Goal: Task Accomplishment & Management: Manage account settings

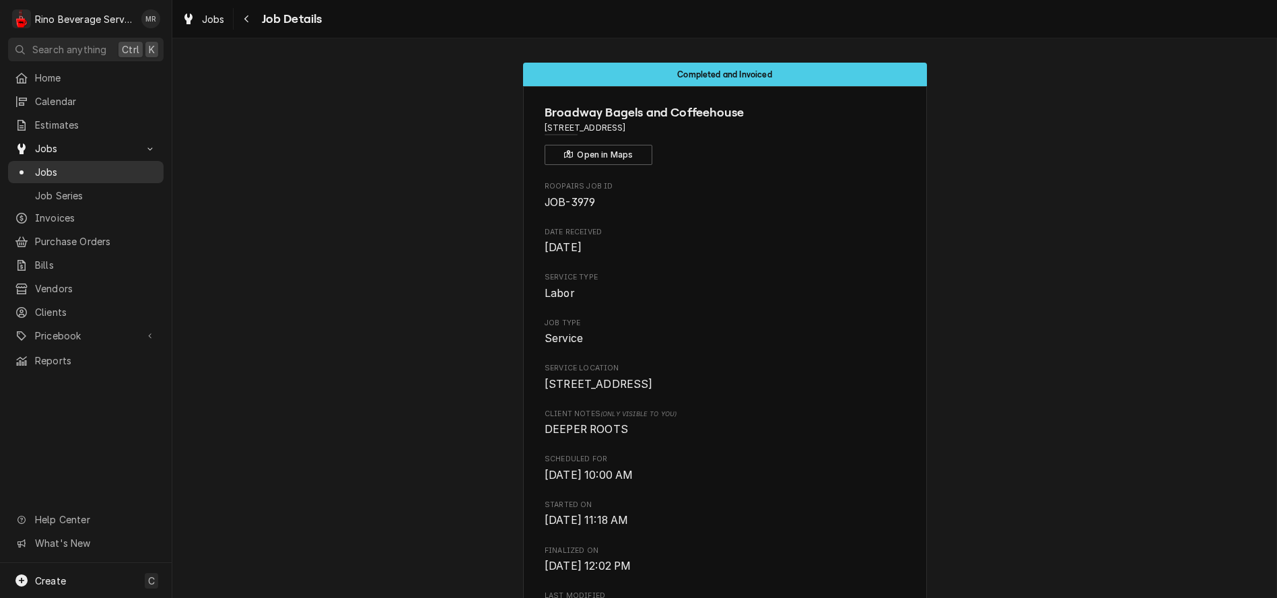
click at [48, 166] on span "Jobs" at bounding box center [96, 172] width 122 height 14
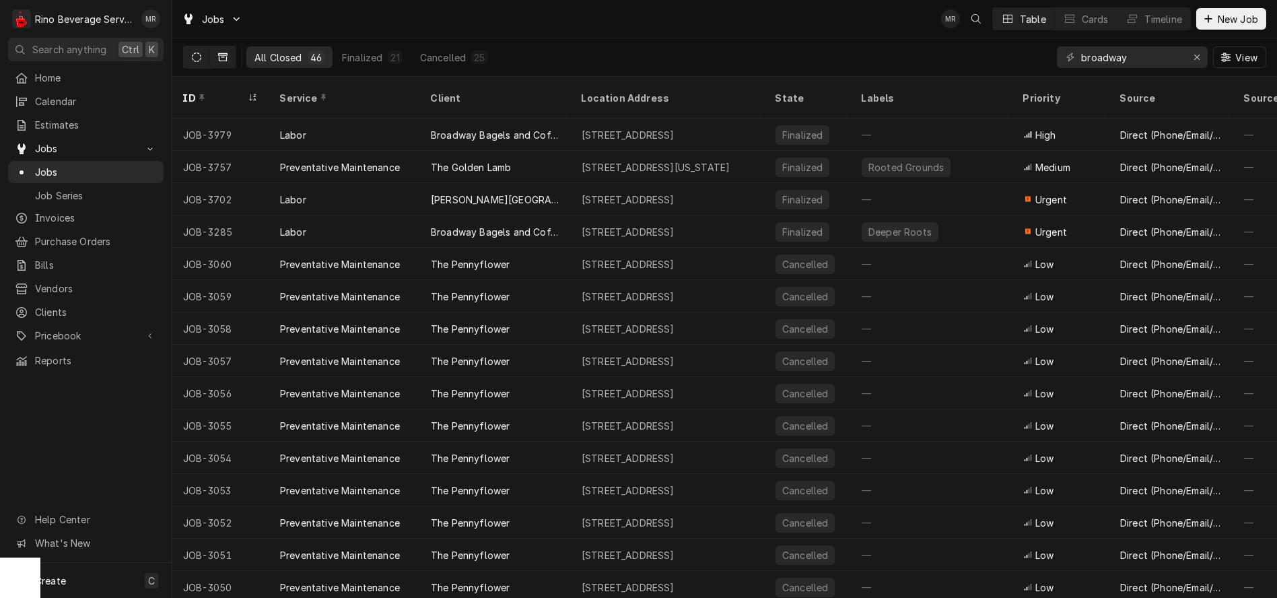
click at [197, 58] on icon "Dynamic Content Wrapper" at bounding box center [196, 56] width 9 height 9
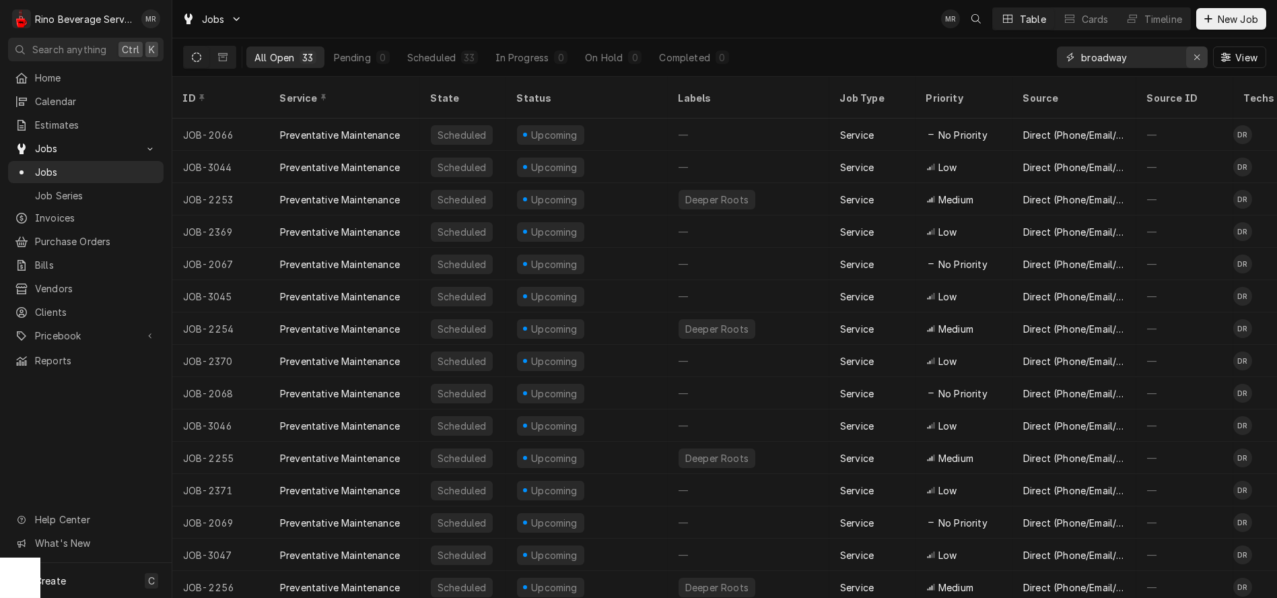
click at [1196, 57] on icon "Erase input" at bounding box center [1196, 57] width 5 height 5
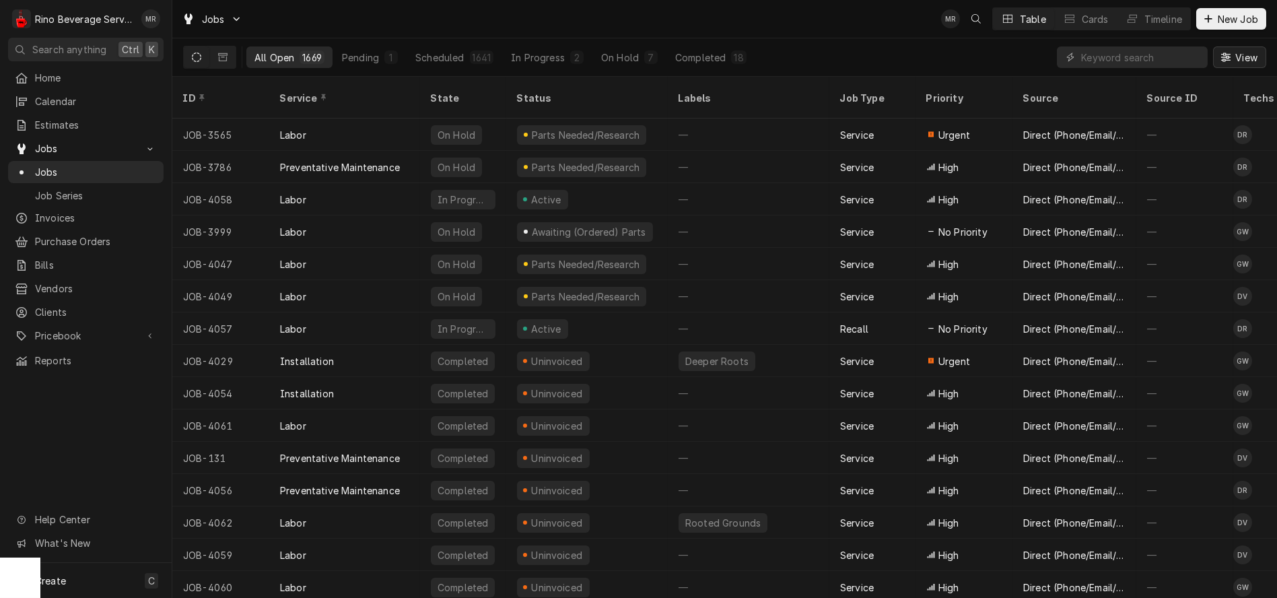
click at [1240, 59] on span "View" at bounding box center [1246, 57] width 28 height 14
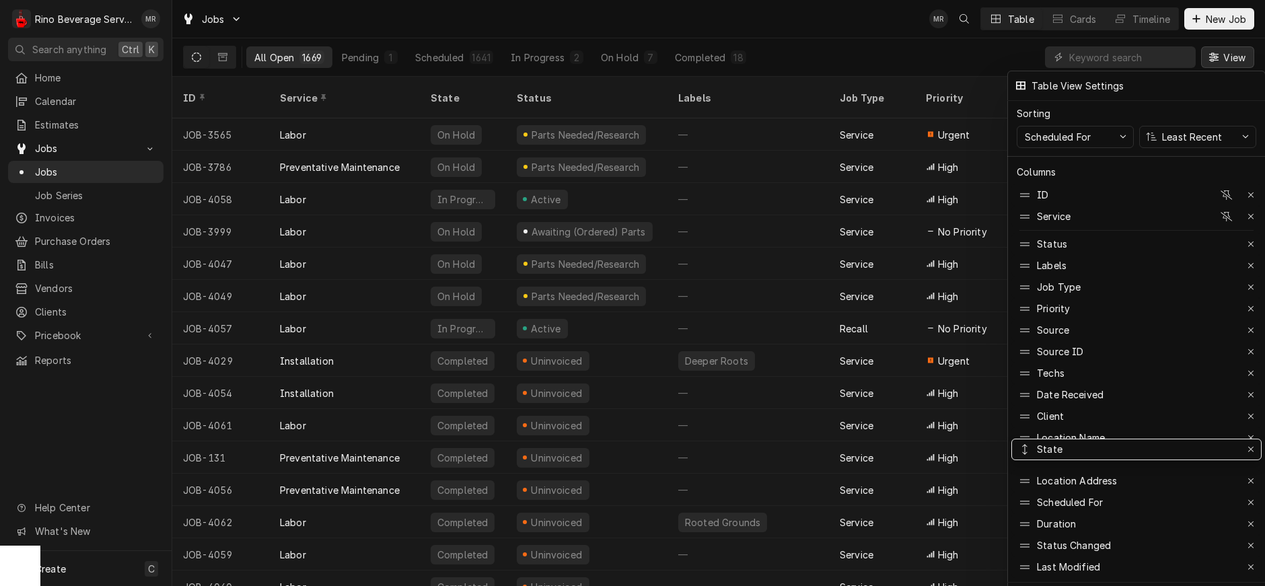
drag, startPoint x: 1113, startPoint y: 238, endPoint x: 1115, endPoint y: 446, distance: 208.0
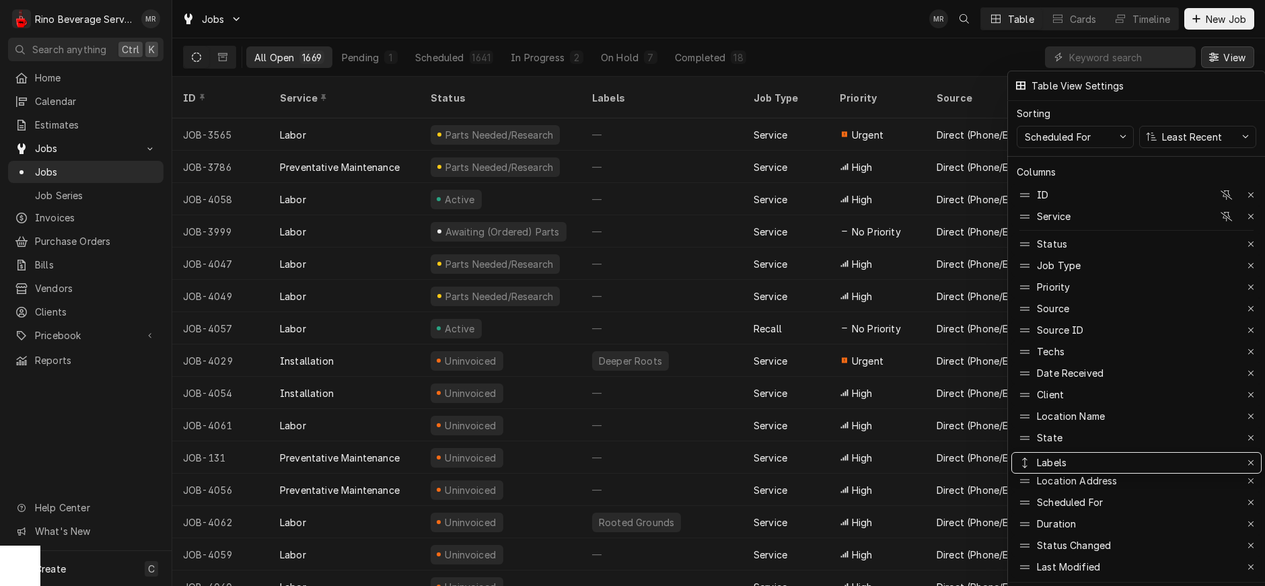
drag, startPoint x: 1125, startPoint y: 257, endPoint x: 1154, endPoint y: 487, distance: 232.0
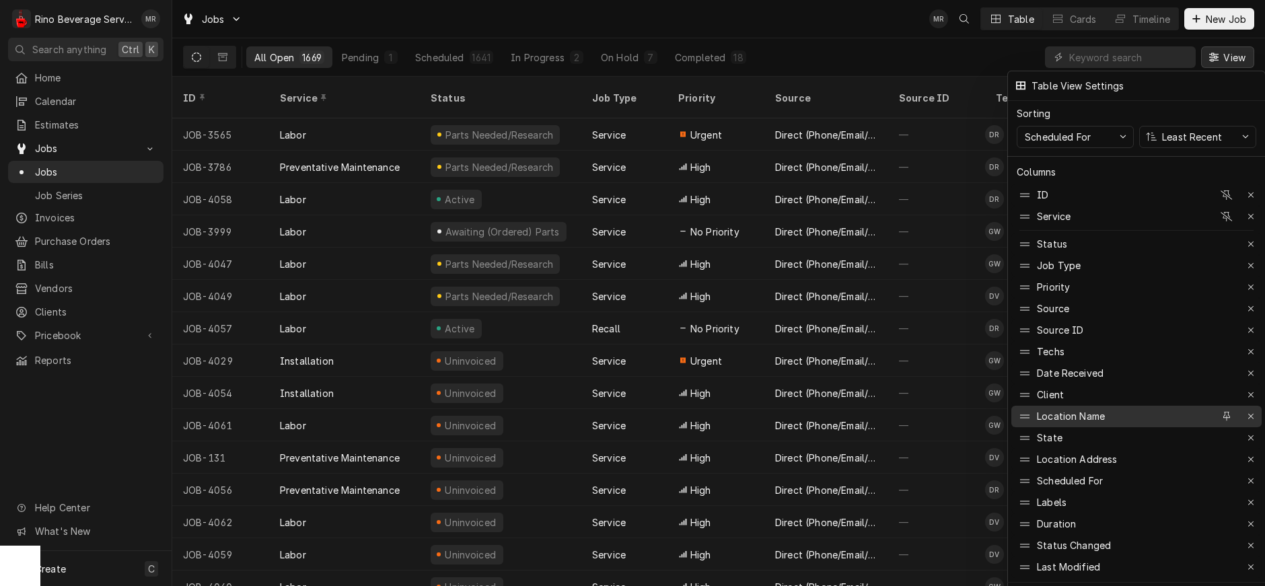
click at [1102, 409] on div "Location Name" at bounding box center [1071, 416] width 68 height 14
drag, startPoint x: 1075, startPoint y: 385, endPoint x: 1096, endPoint y: 283, distance: 103.9
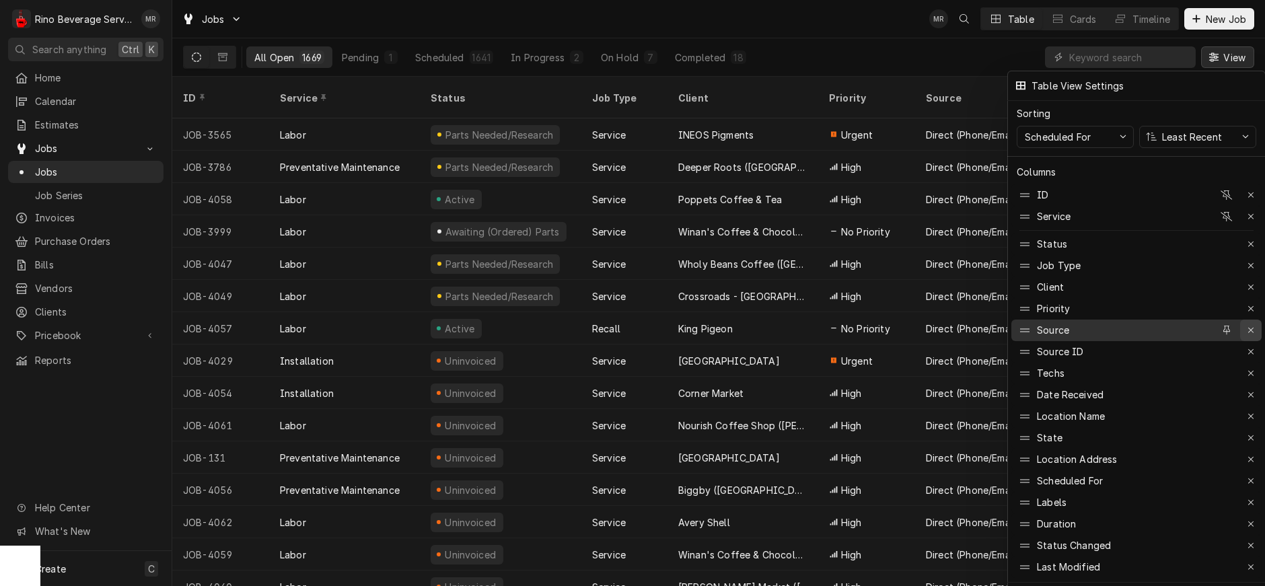
click at [1252, 326] on icon "button" at bounding box center [1251, 330] width 7 height 9
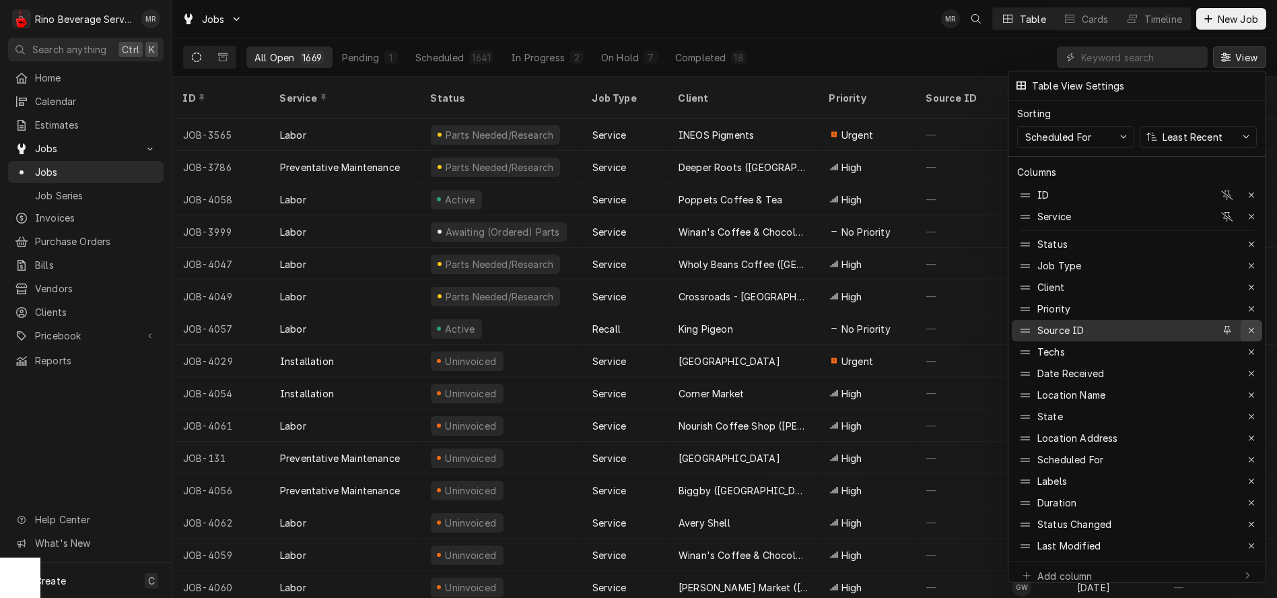
click at [1251, 326] on icon "button" at bounding box center [1251, 330] width 7 height 9
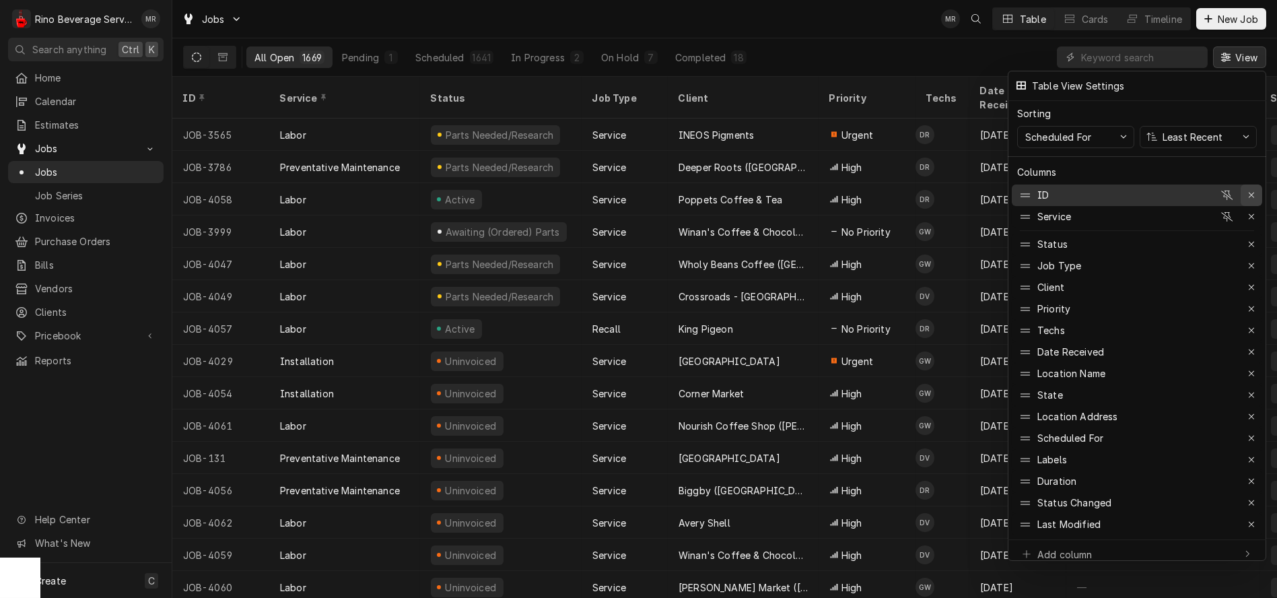
click at [1254, 190] on icon "button" at bounding box center [1251, 194] width 7 height 9
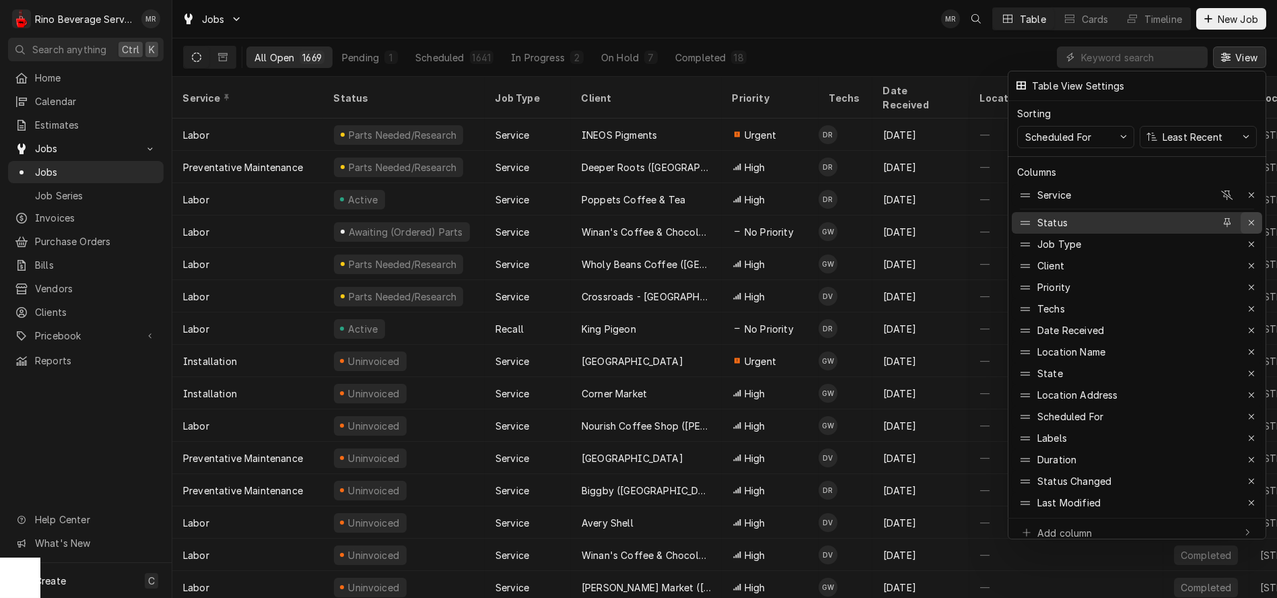
click at [1252, 218] on icon "button" at bounding box center [1251, 222] width 7 height 9
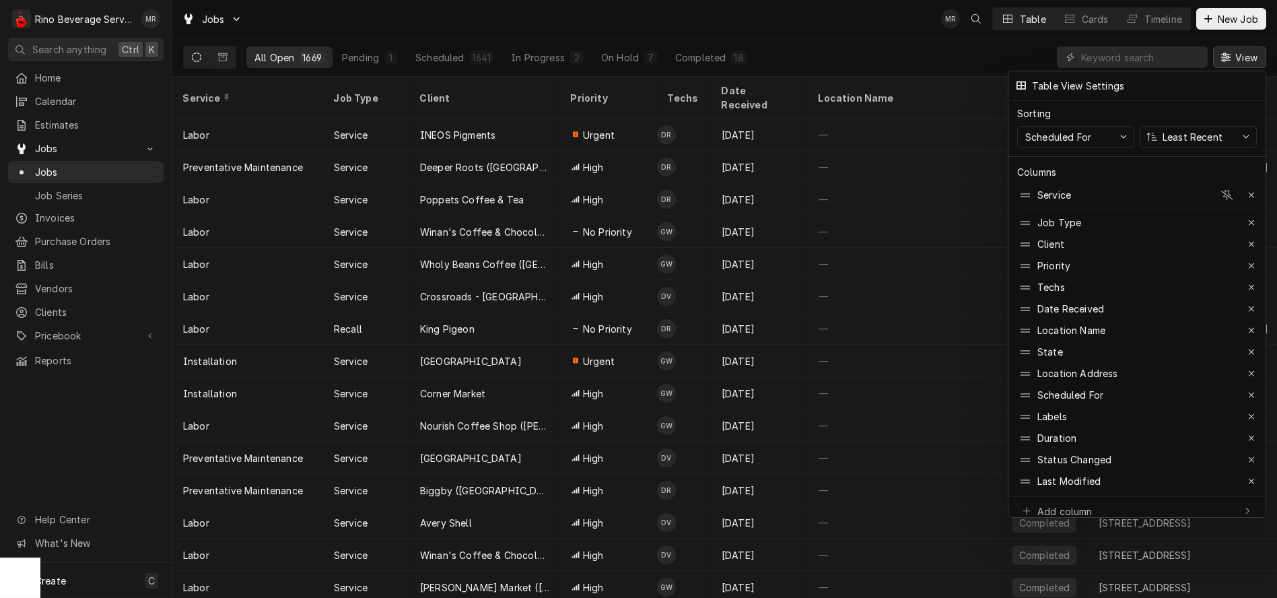
click at [1252, 218] on icon "button" at bounding box center [1251, 222] width 7 height 9
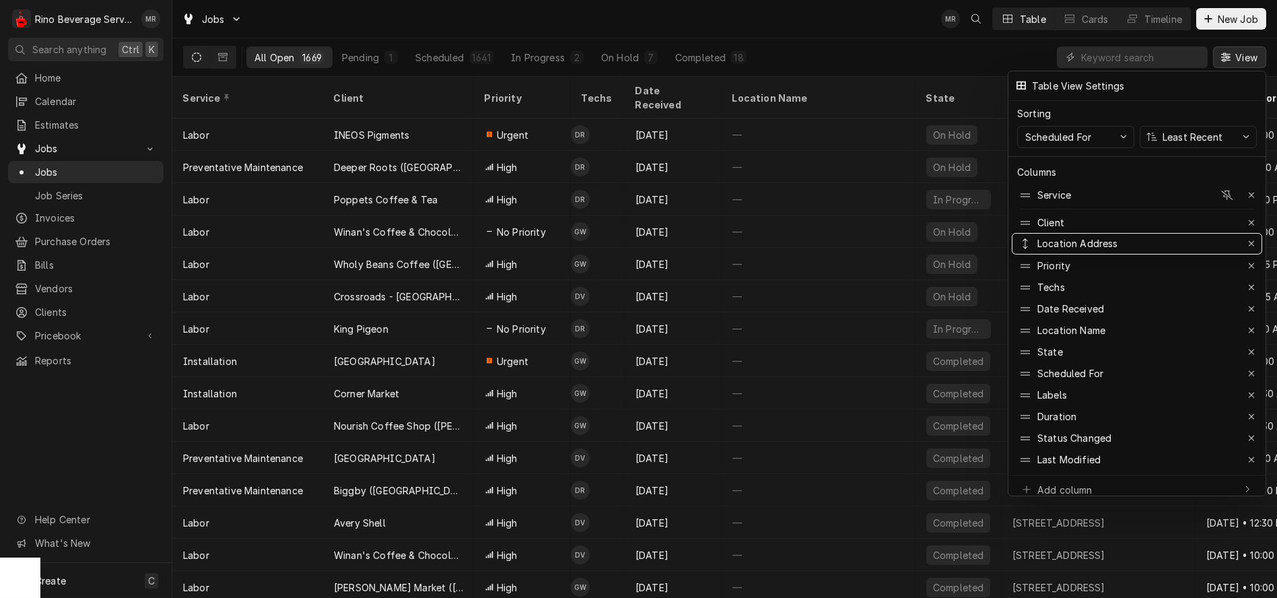
drag, startPoint x: 1178, startPoint y: 343, endPoint x: 1180, endPoint y: 234, distance: 108.4
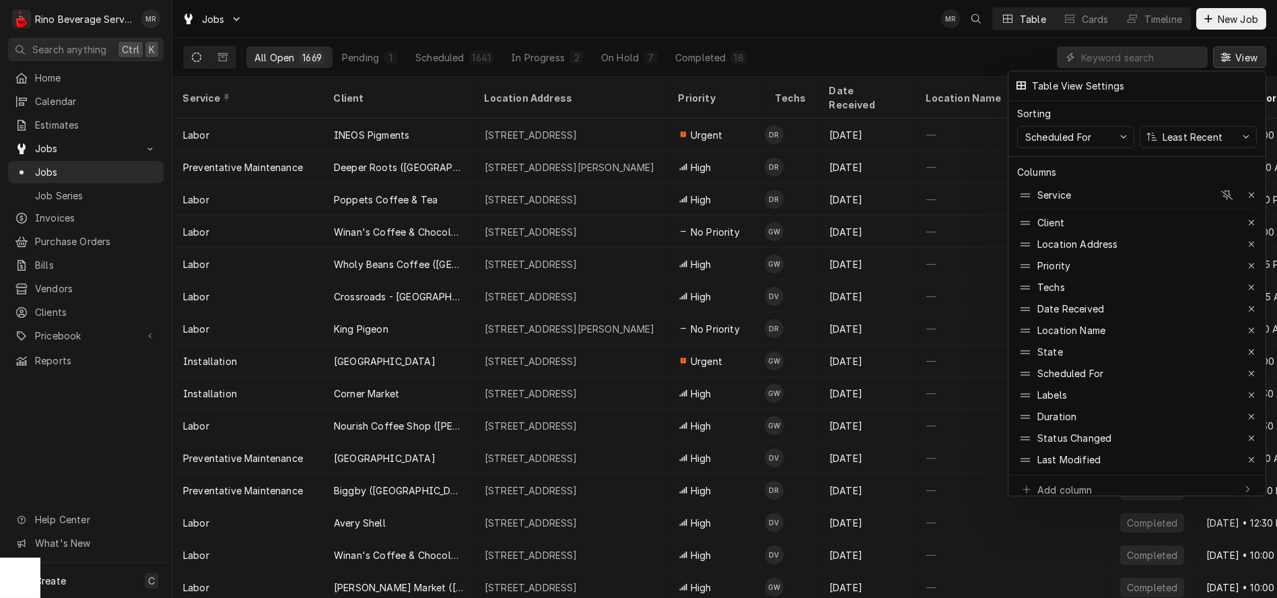
click at [444, 50] on div at bounding box center [638, 299] width 1277 height 598
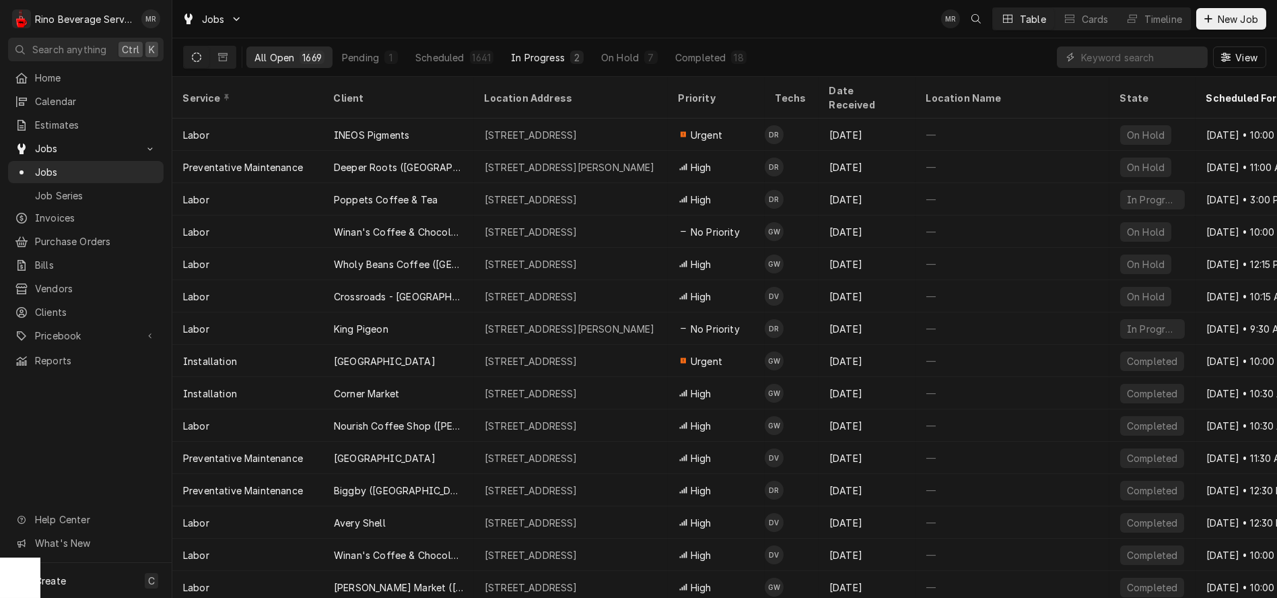
click at [523, 60] on div "In Progress" at bounding box center [538, 57] width 54 height 14
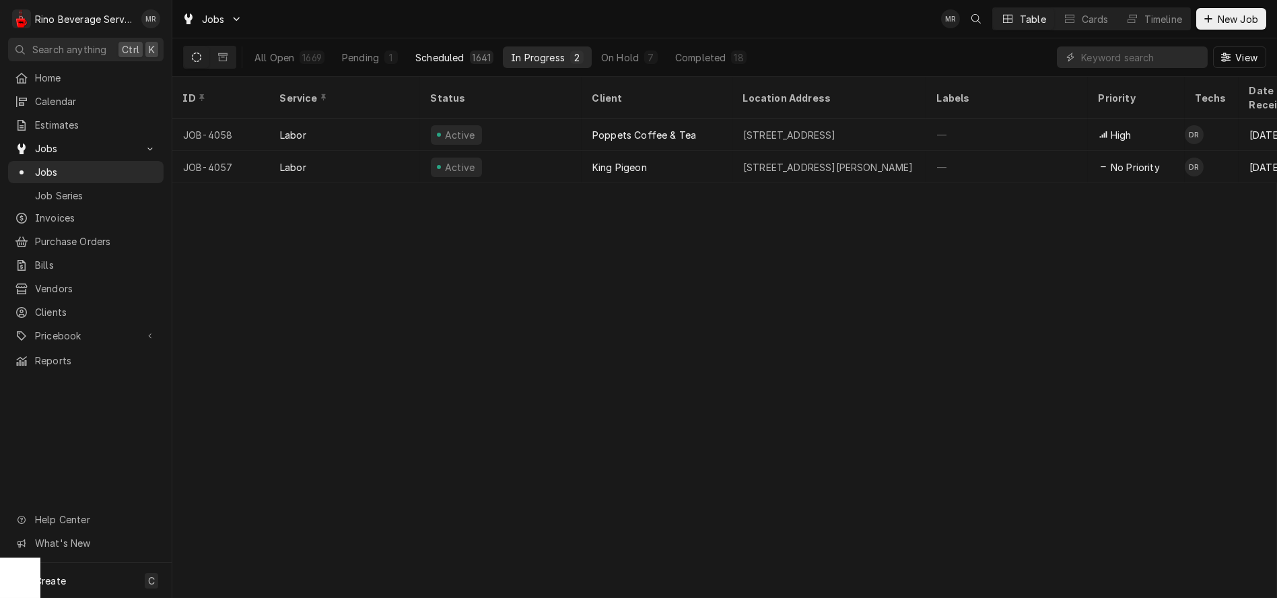
click at [458, 58] on div "Scheduled" at bounding box center [439, 57] width 48 height 14
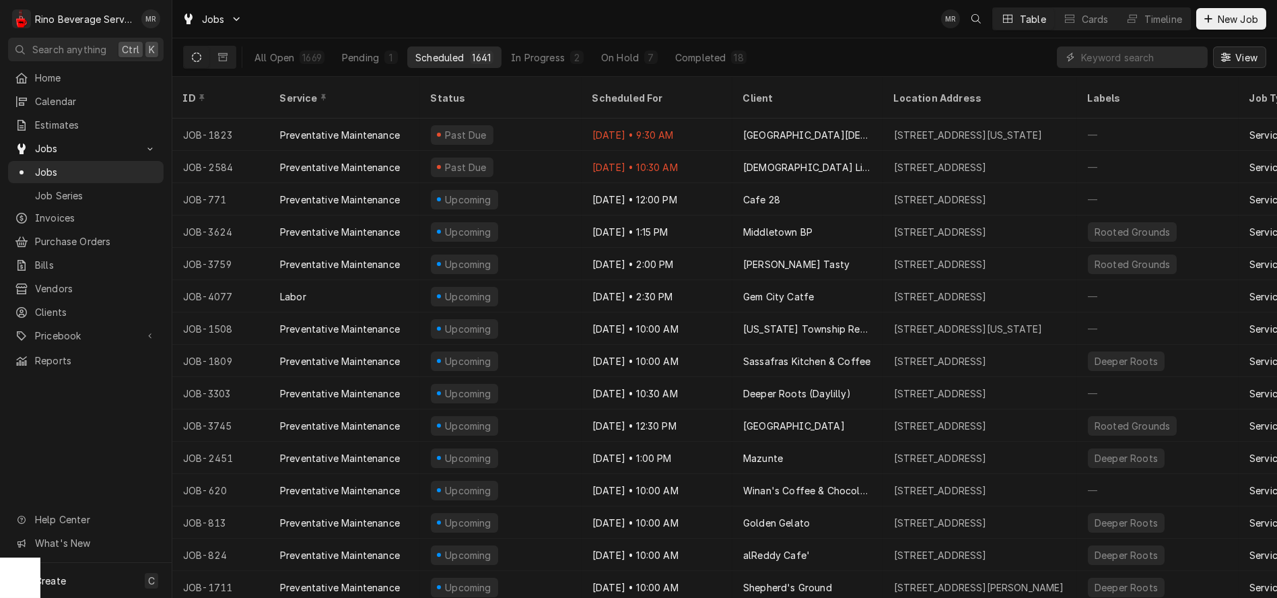
click at [1230, 58] on div "Dynamic Content Wrapper" at bounding box center [1225, 56] width 13 height 13
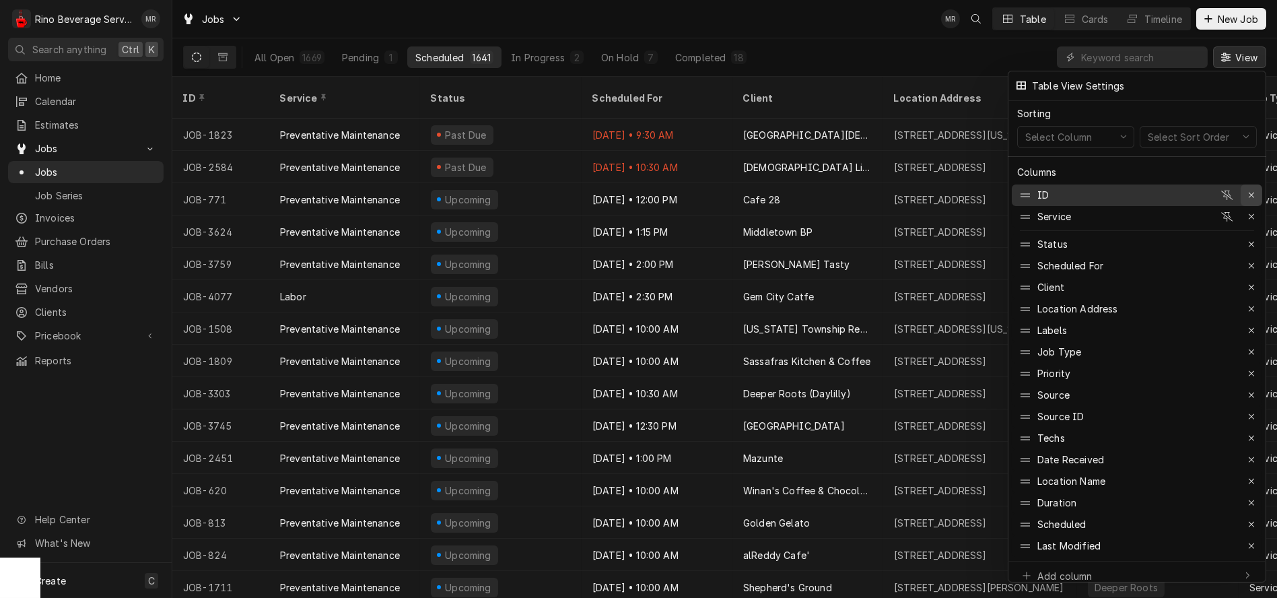
click at [1252, 190] on icon "button" at bounding box center [1251, 194] width 7 height 9
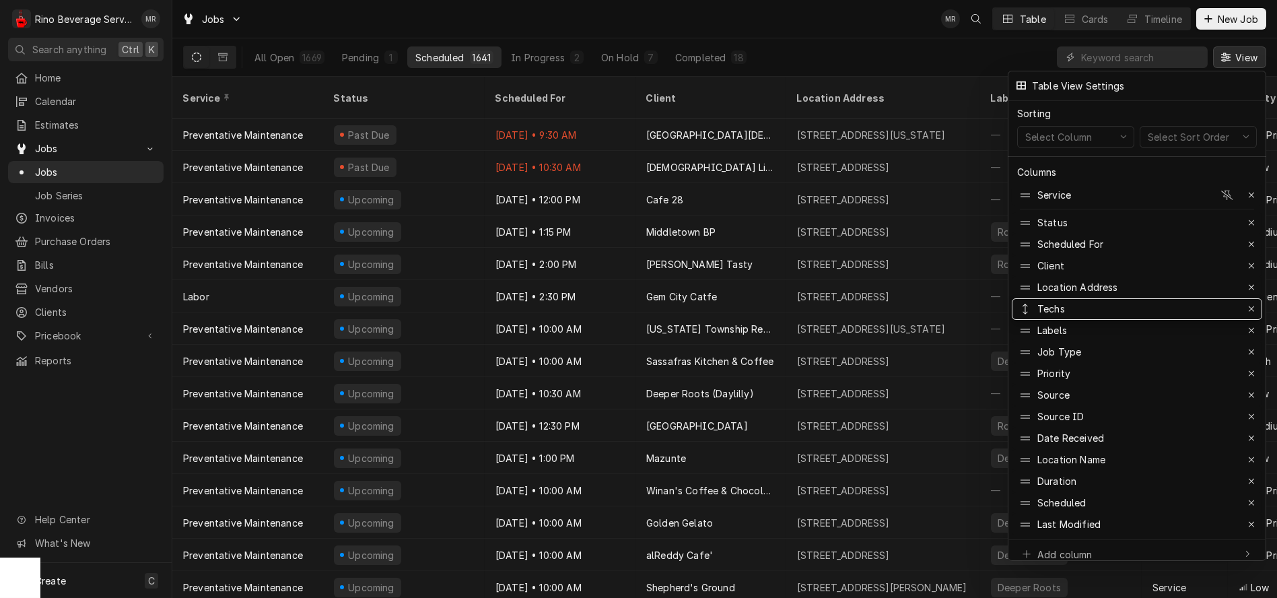
drag, startPoint x: 1141, startPoint y: 414, endPoint x: 1132, endPoint y: 306, distance: 108.0
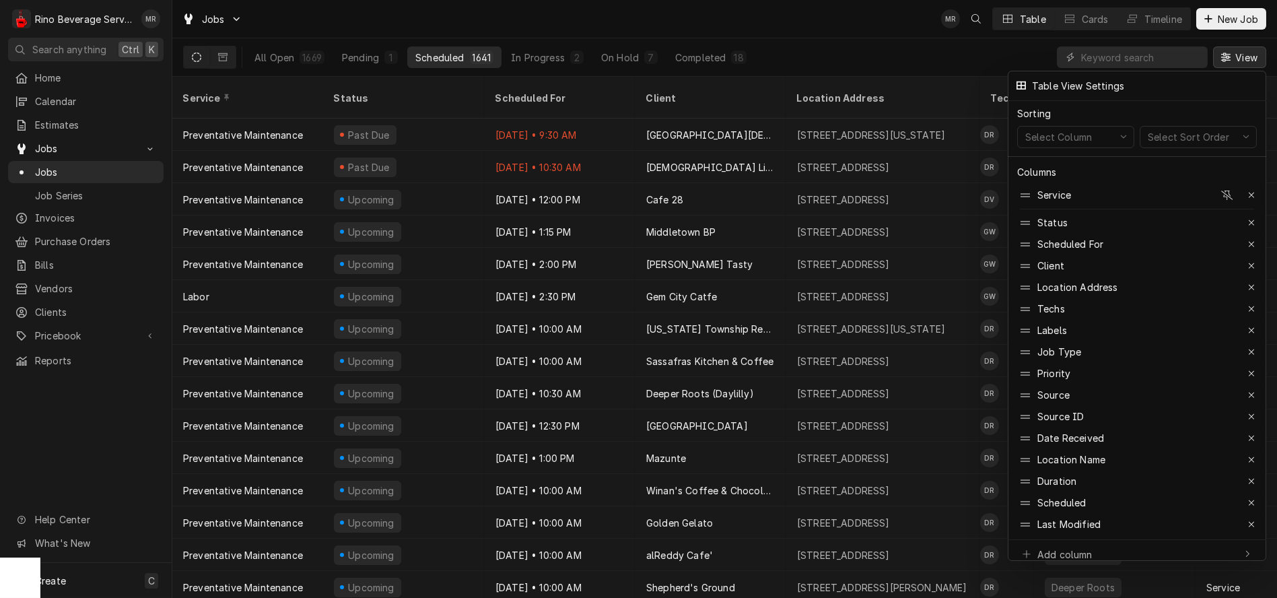
click at [915, 62] on div at bounding box center [638, 299] width 1277 height 598
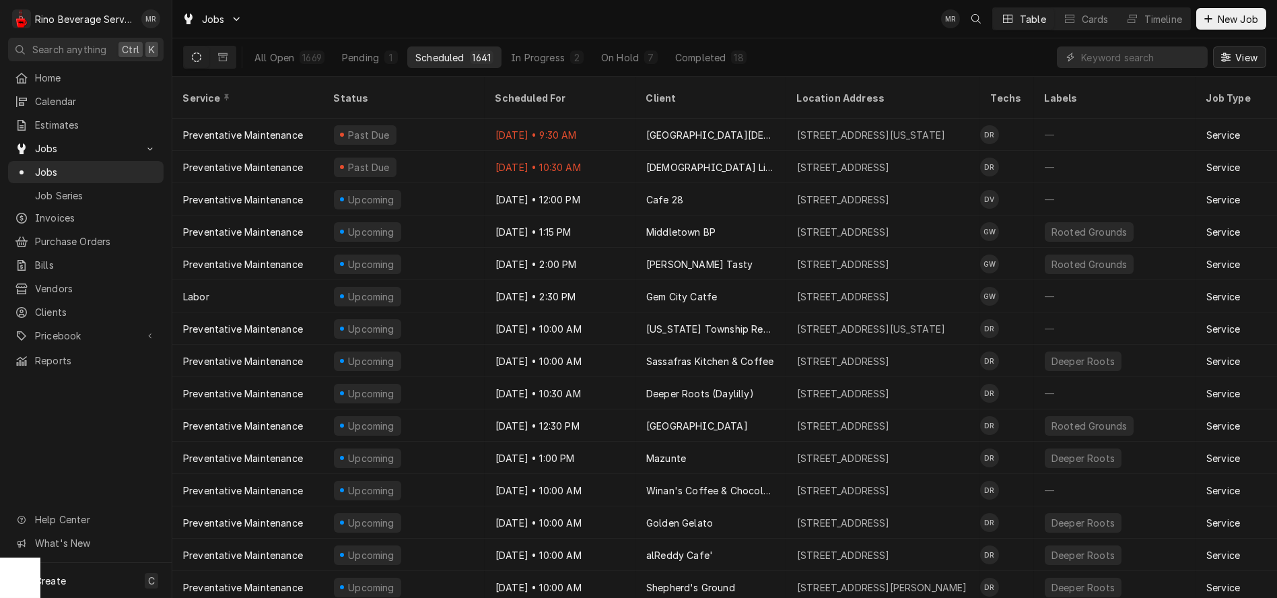
click at [1238, 61] on span "View" at bounding box center [1246, 57] width 28 height 14
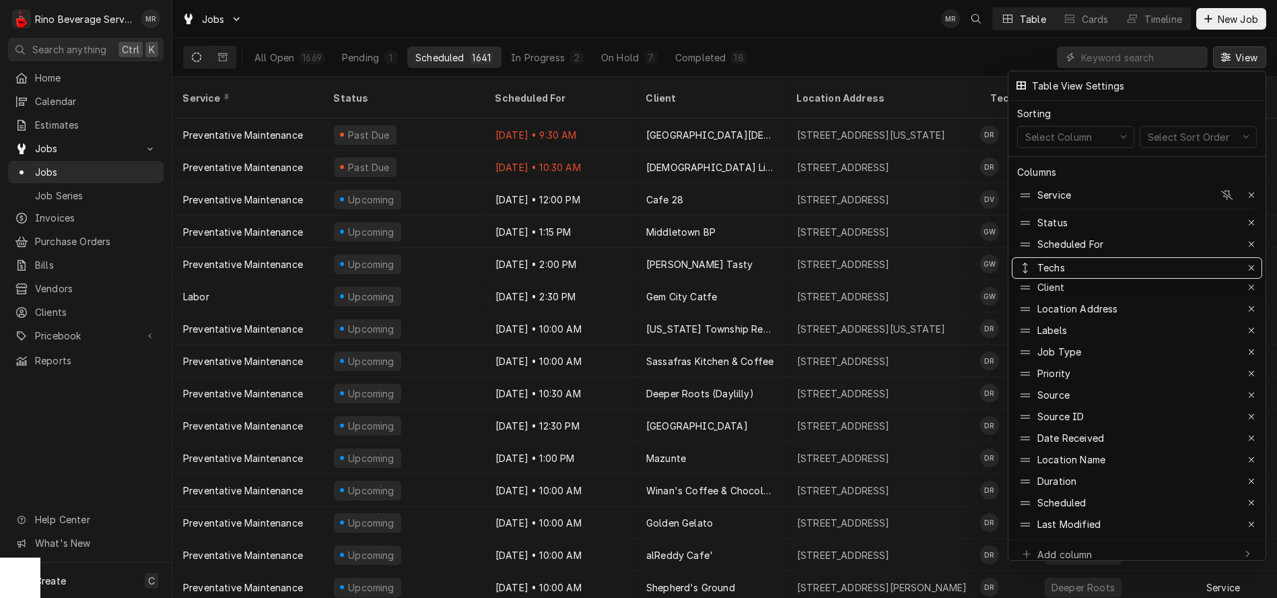
drag, startPoint x: 1132, startPoint y: 302, endPoint x: 1133, endPoint y: 260, distance: 41.7
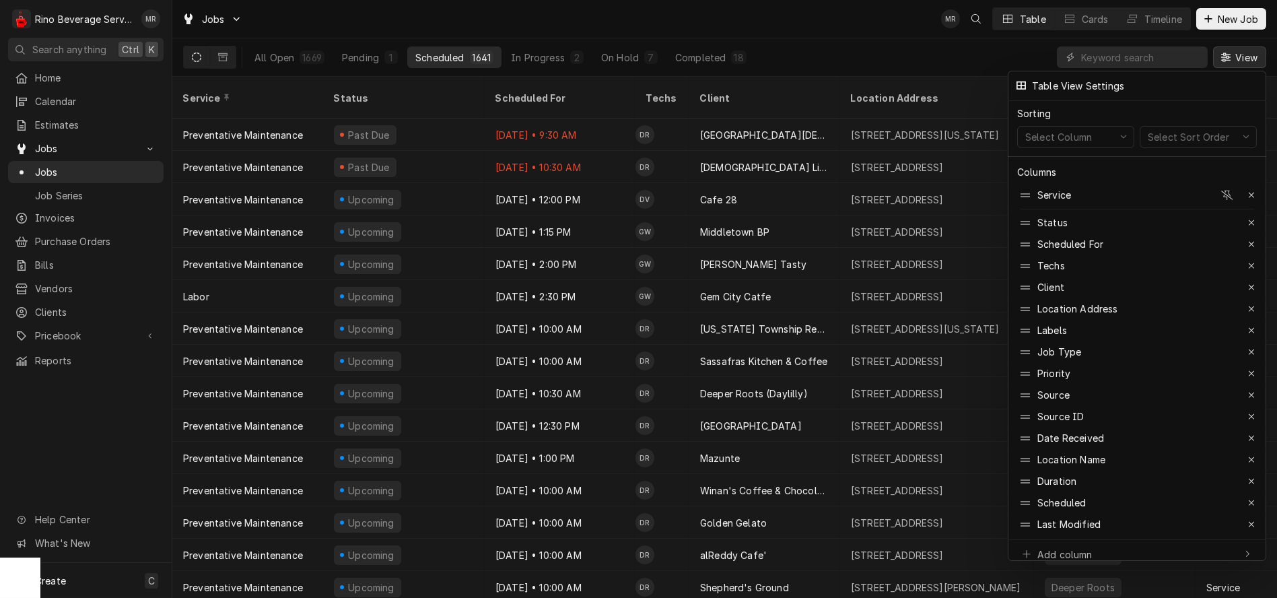
click at [950, 50] on div at bounding box center [638, 299] width 1277 height 598
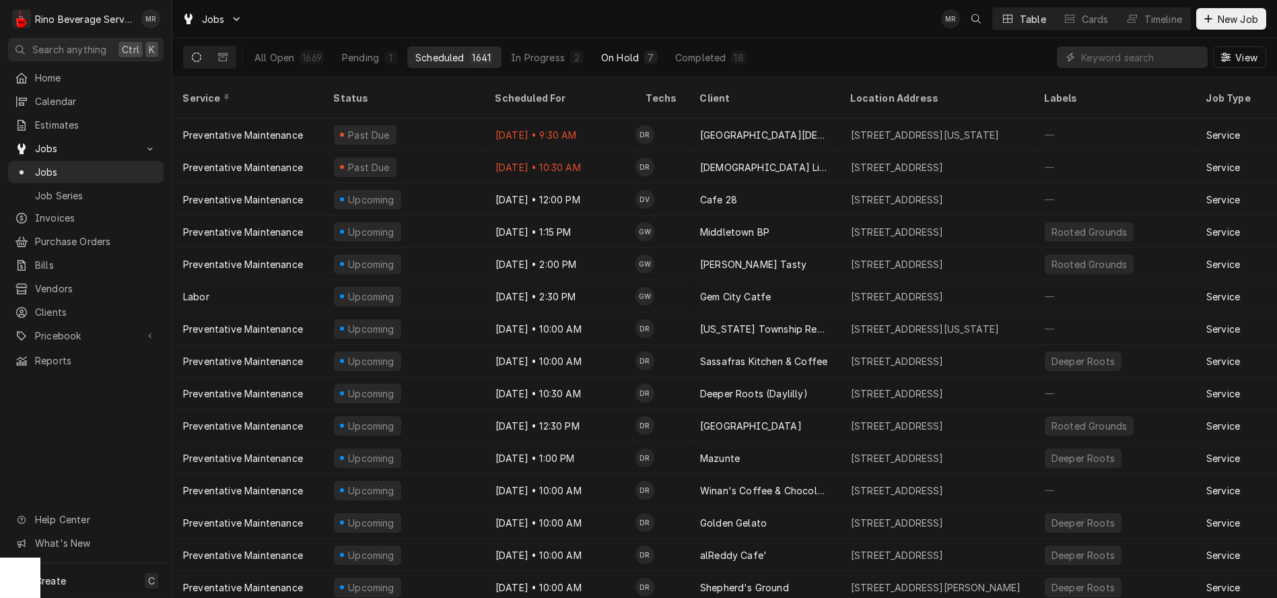
click at [630, 59] on div "On Hold" at bounding box center [620, 57] width 38 height 14
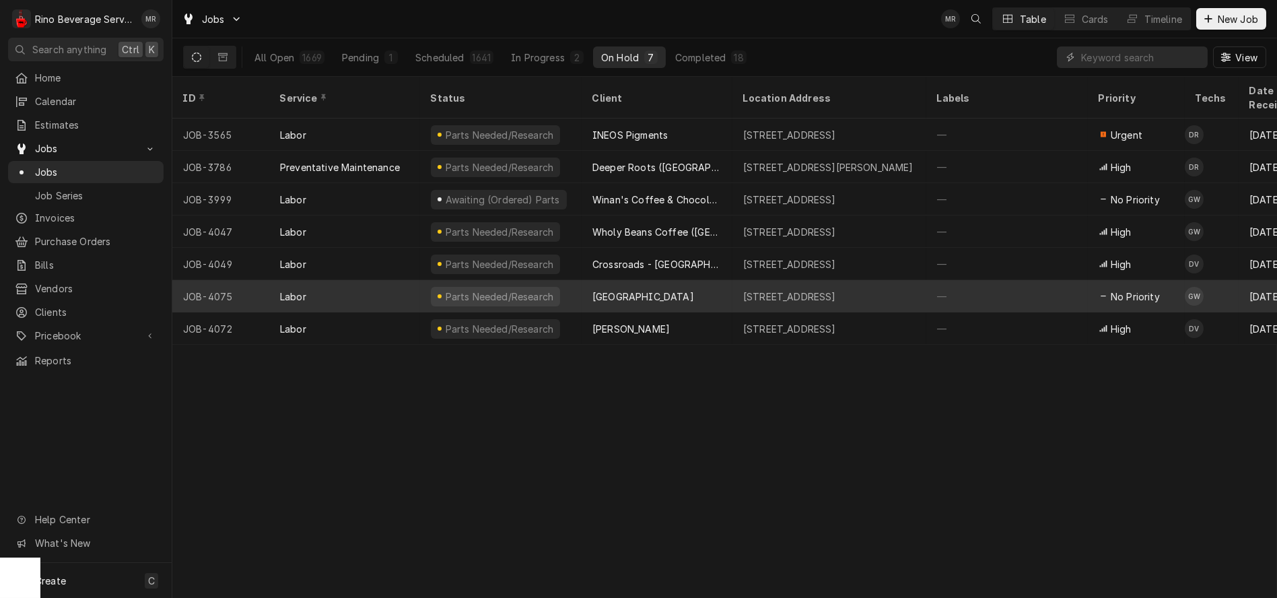
click at [704, 281] on div "[GEOGRAPHIC_DATA]" at bounding box center [656, 296] width 151 height 32
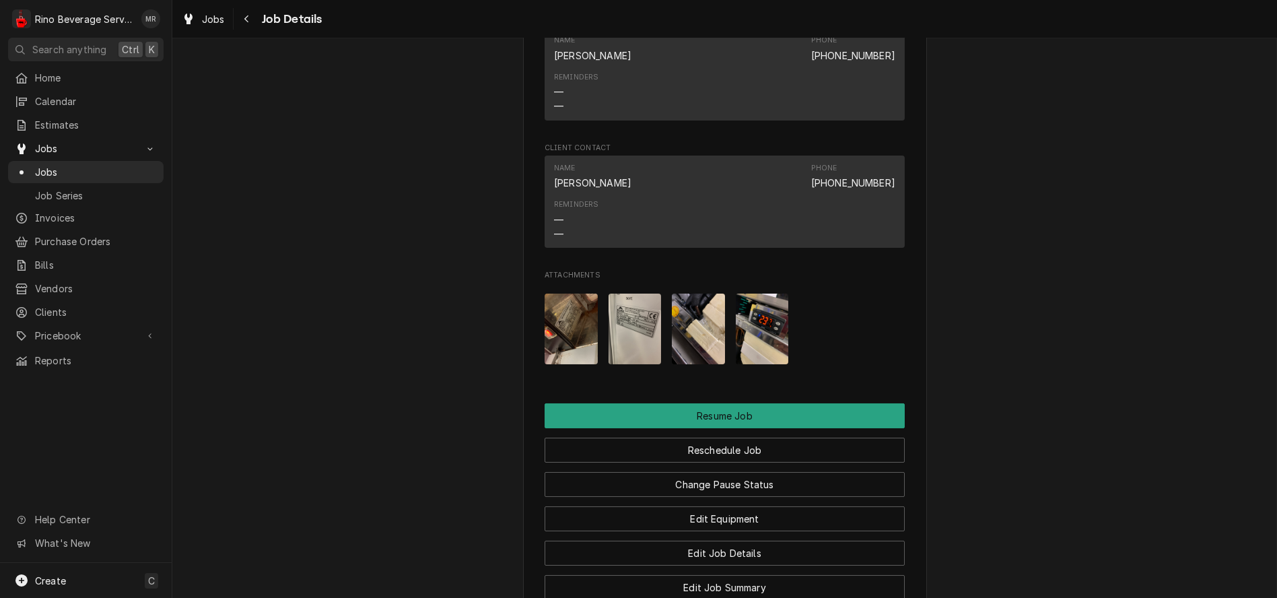
scroll to position [1196, 0]
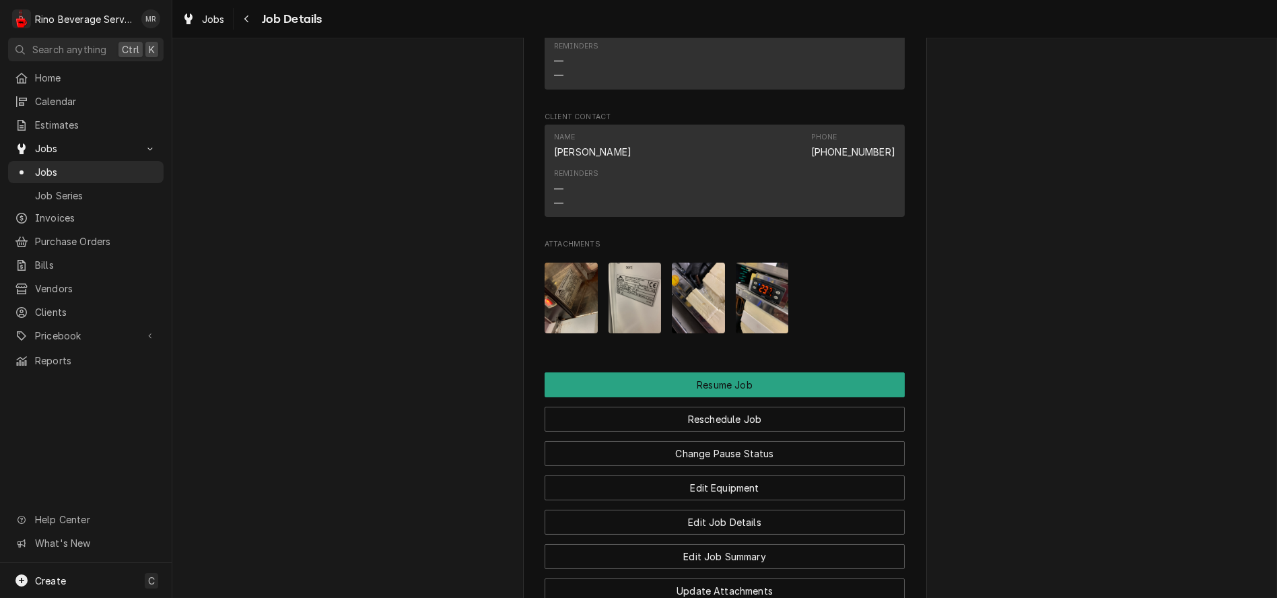
click at [633, 312] on img "Attachments" at bounding box center [634, 297] width 53 height 71
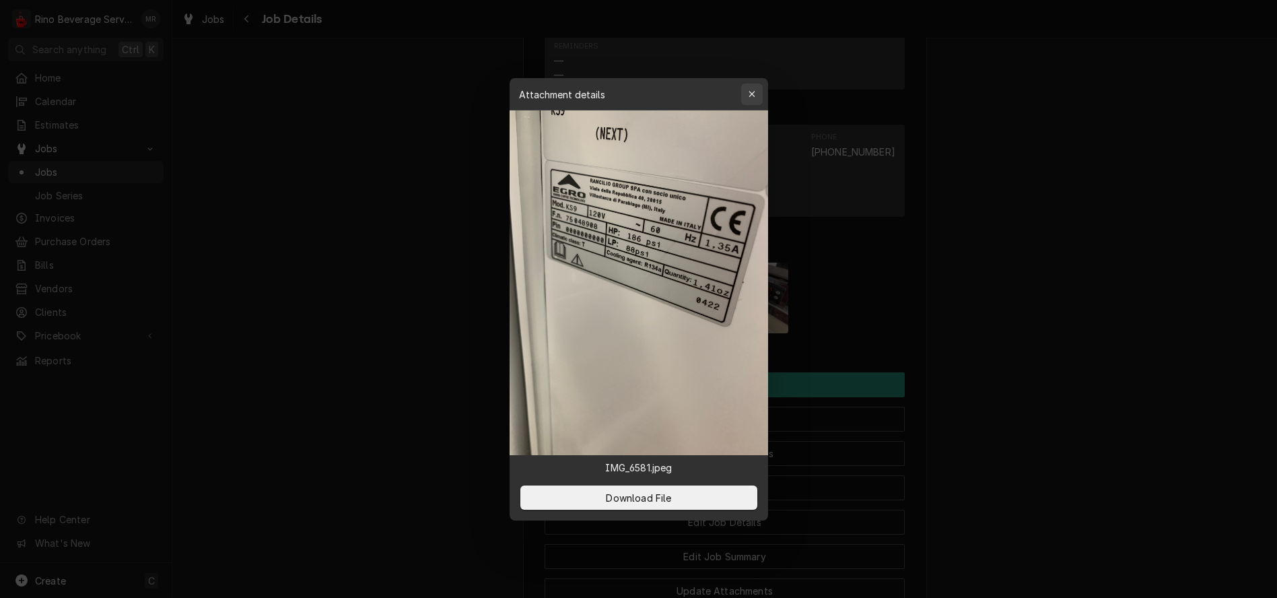
click at [752, 91] on icon "button" at bounding box center [751, 94] width 7 height 9
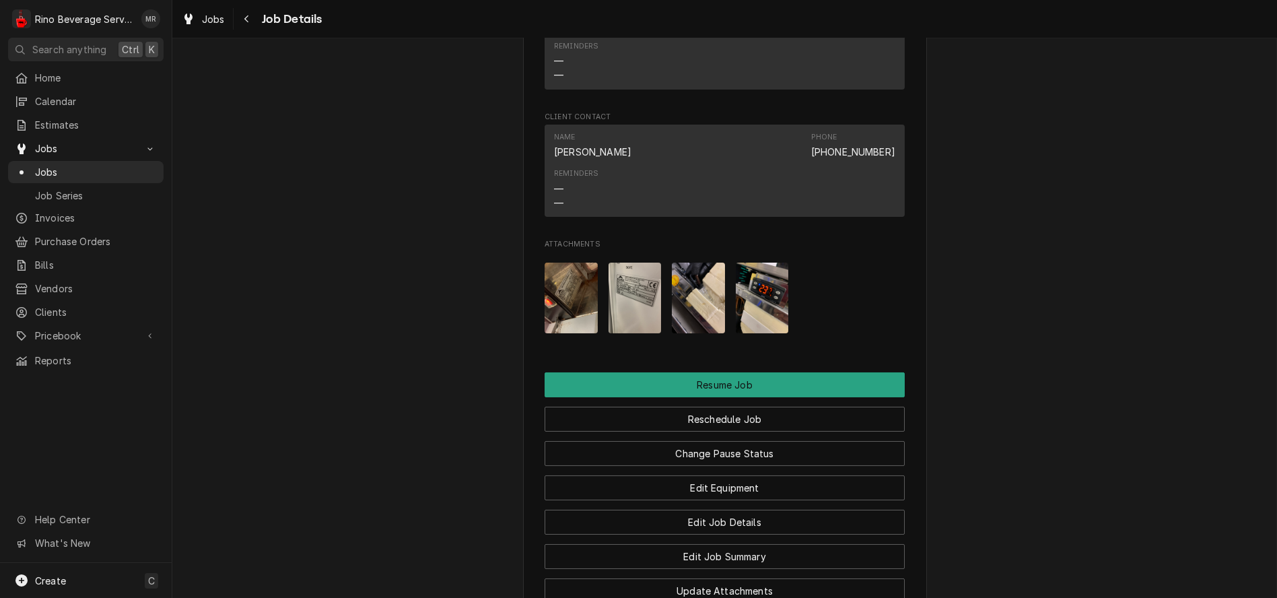
click at [750, 322] on img "Attachments" at bounding box center [762, 297] width 53 height 71
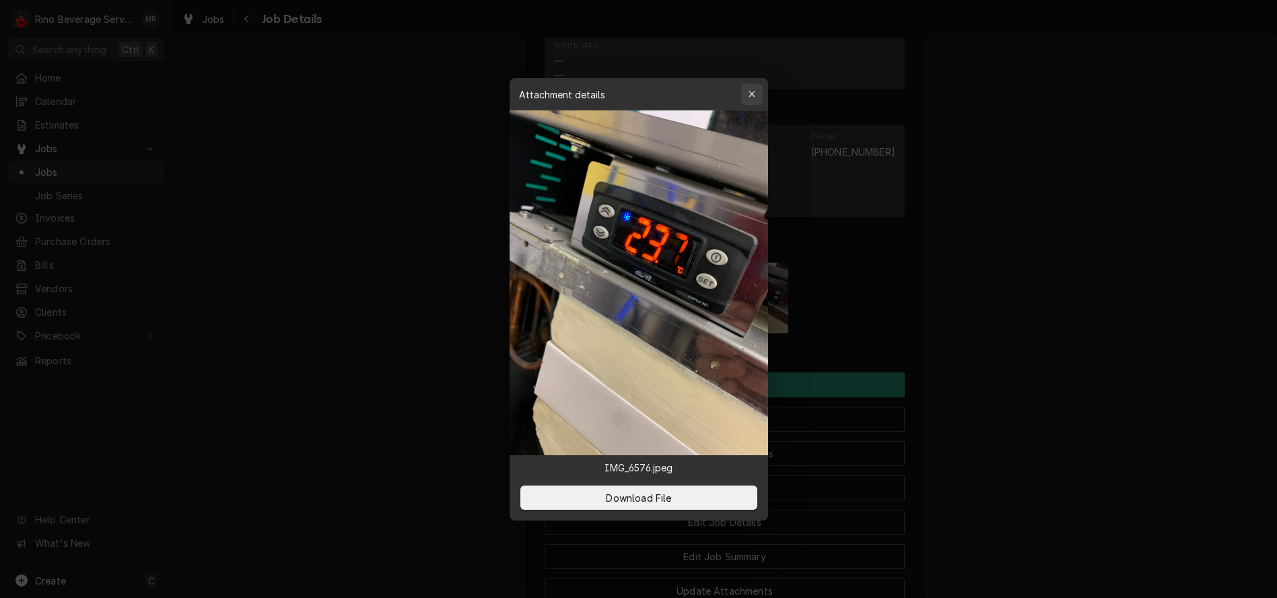
click at [753, 96] on icon "button" at bounding box center [751, 94] width 6 height 6
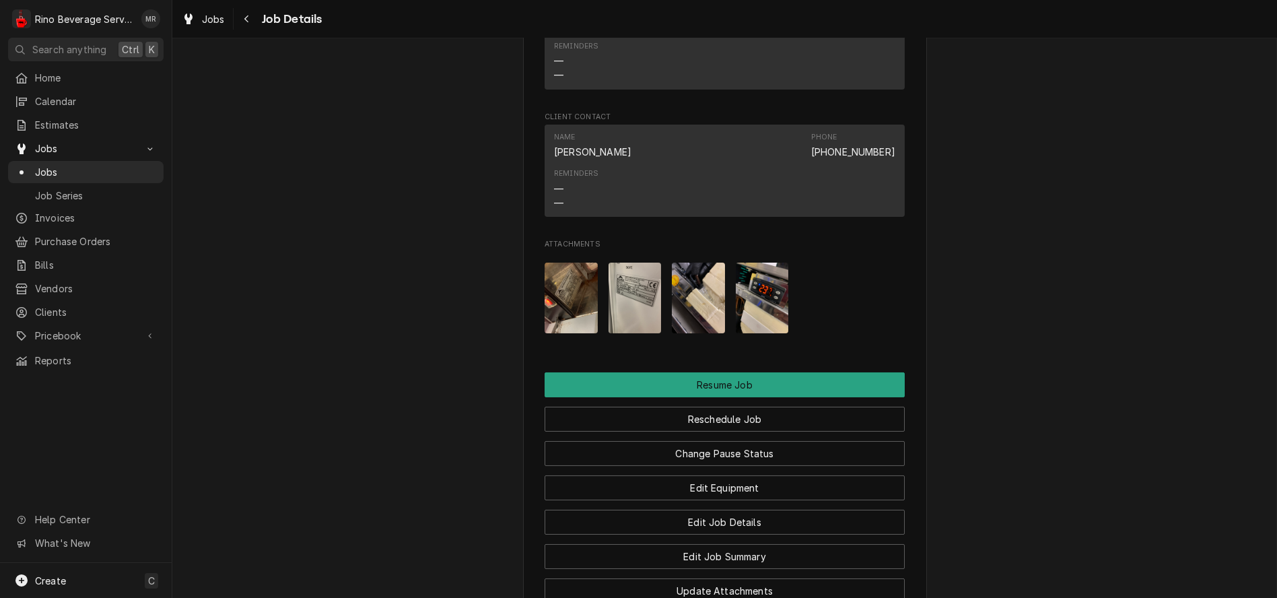
click at [635, 305] on img "Attachments" at bounding box center [634, 297] width 53 height 71
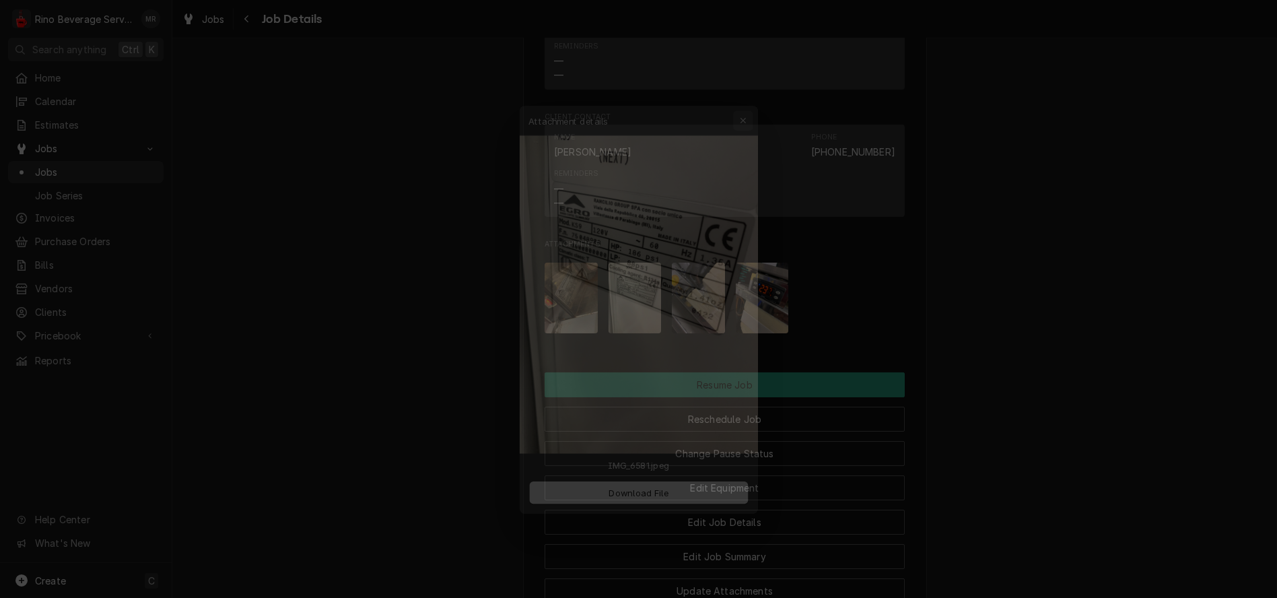
click at [750, 98] on icon "button" at bounding box center [751, 94] width 7 height 9
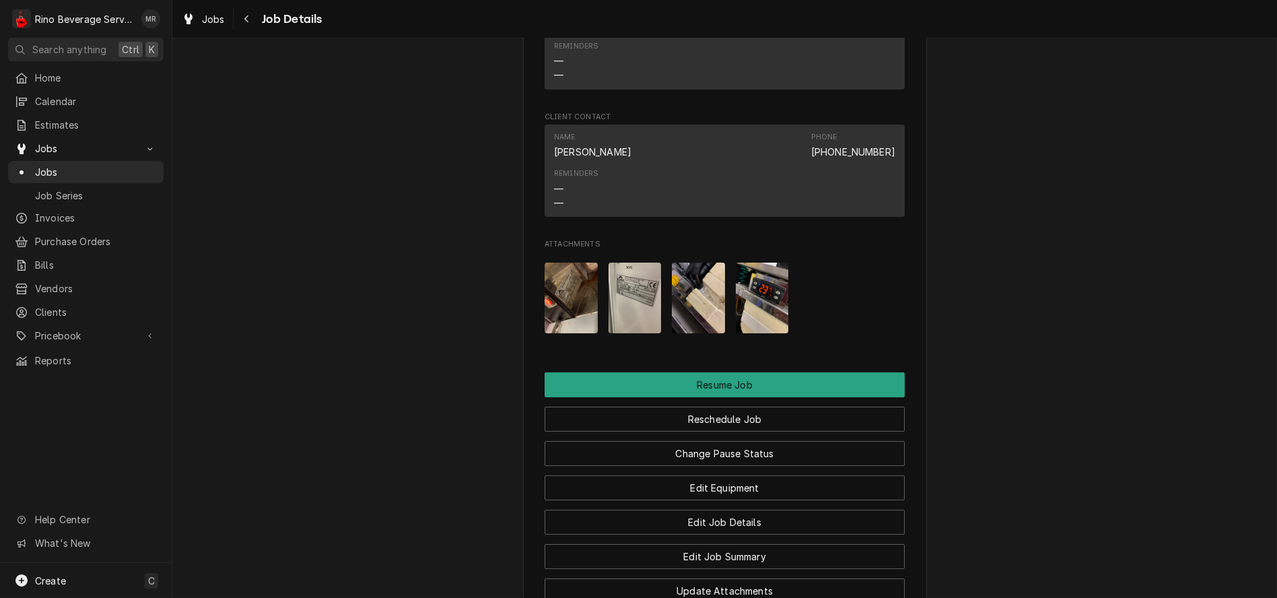
click at [759, 310] on img "Attachments" at bounding box center [762, 297] width 53 height 71
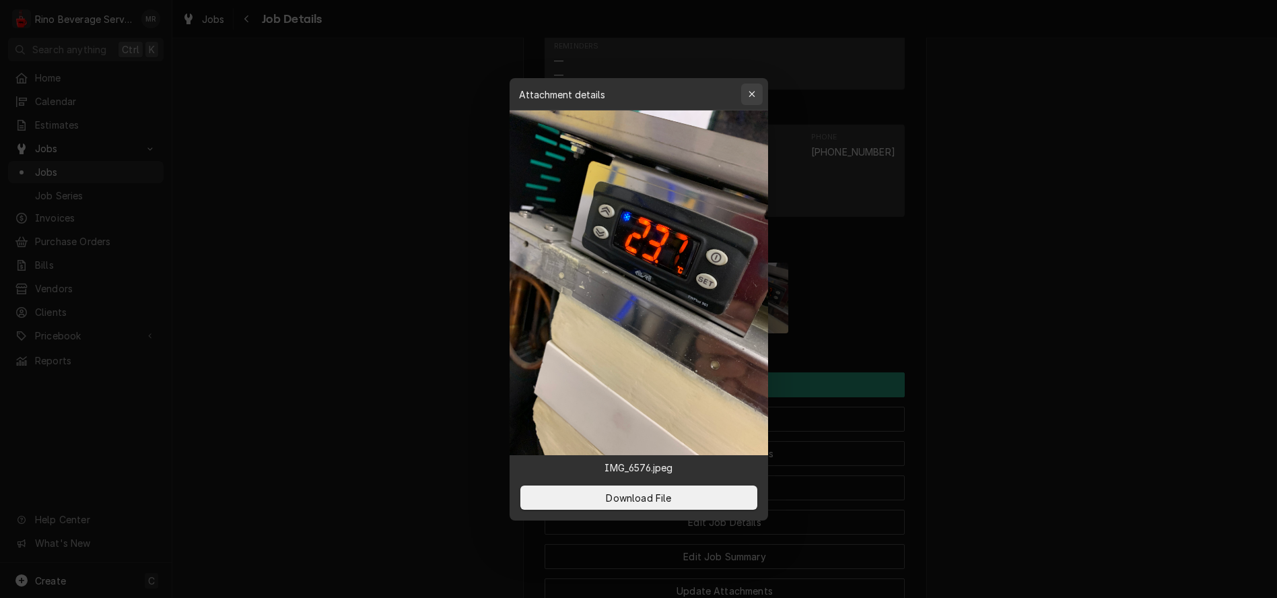
click at [746, 95] on div "button" at bounding box center [751, 93] width 13 height 13
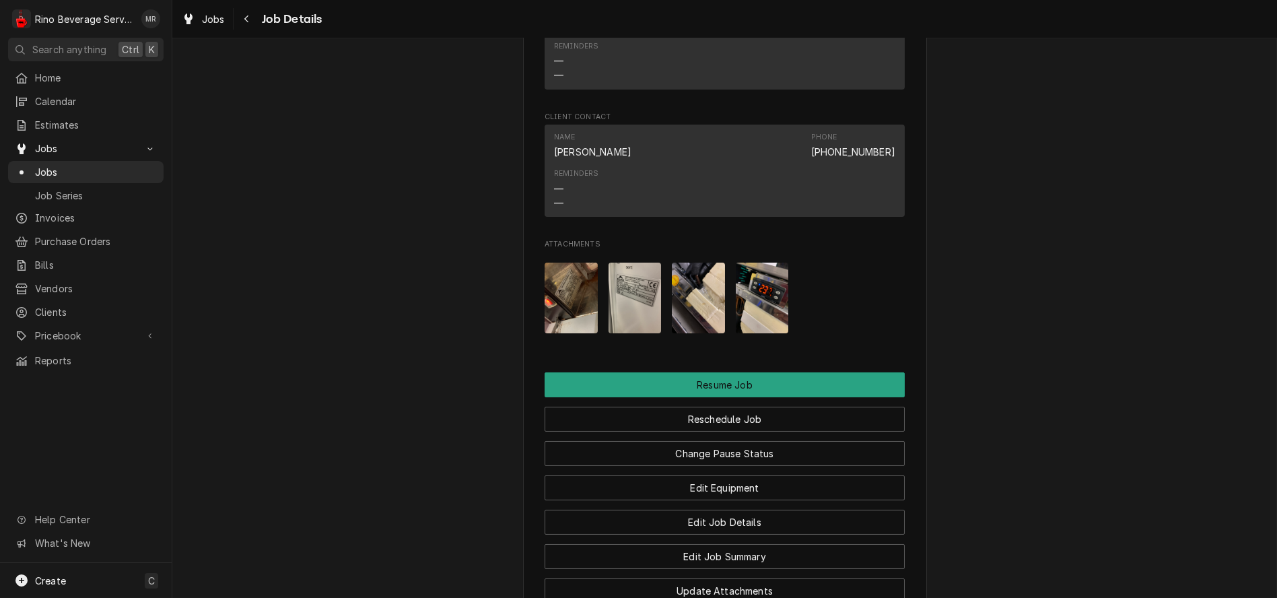
click at [633, 318] on img "Attachments" at bounding box center [634, 297] width 53 height 71
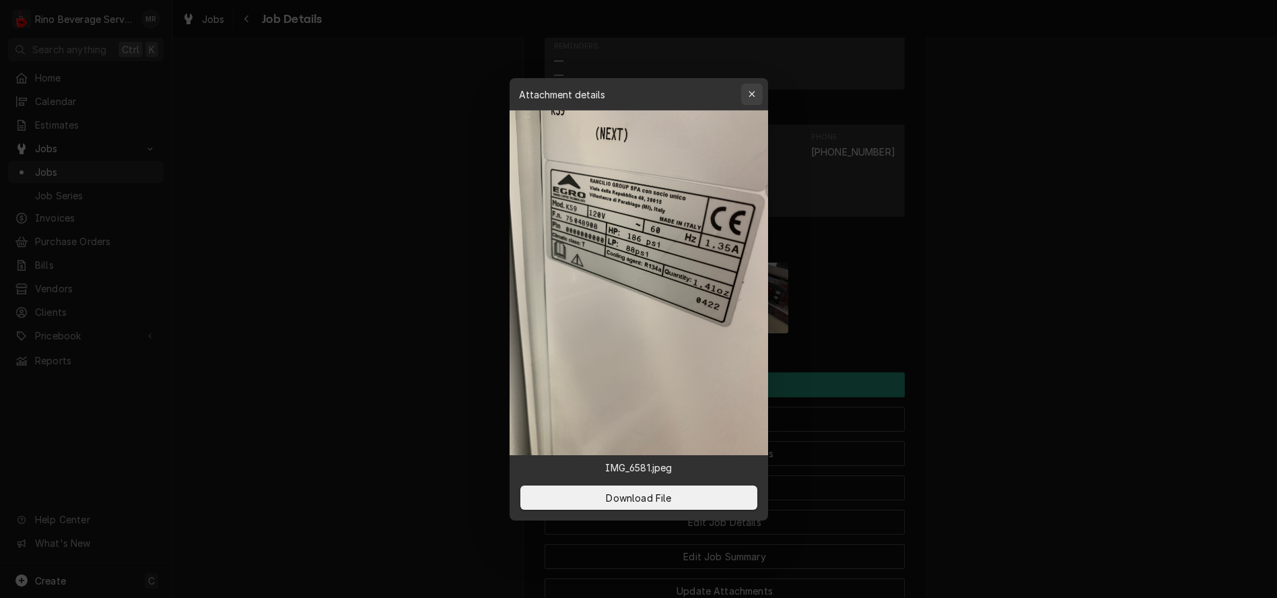
click at [754, 91] on icon "button" at bounding box center [751, 94] width 6 height 6
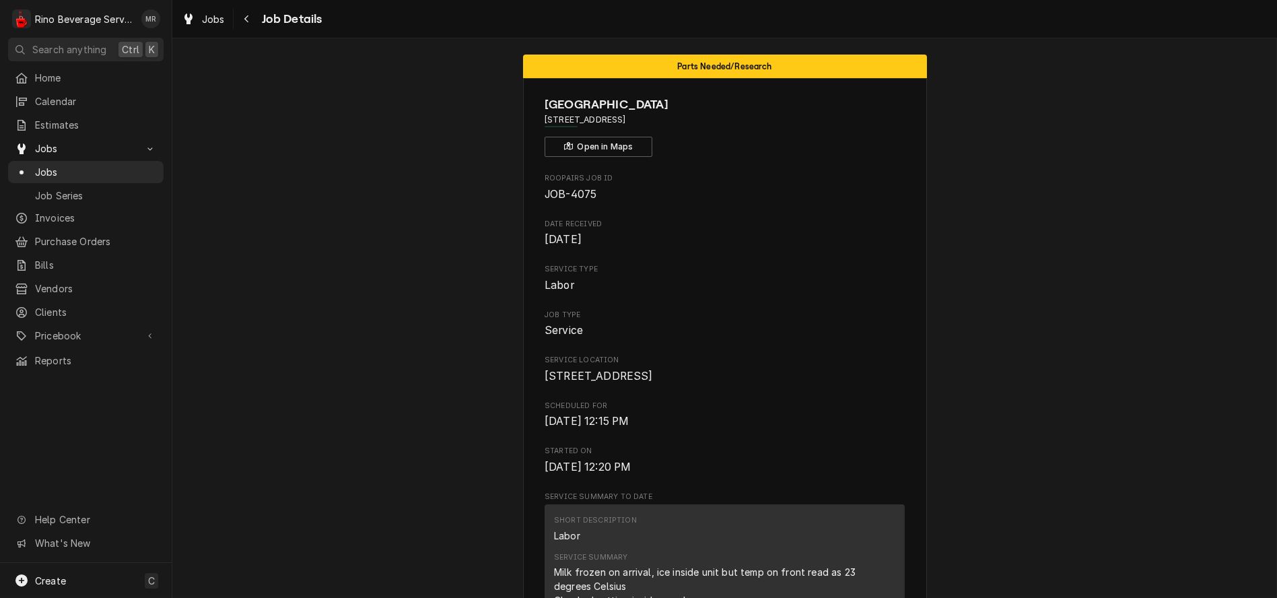
scroll to position [0, 0]
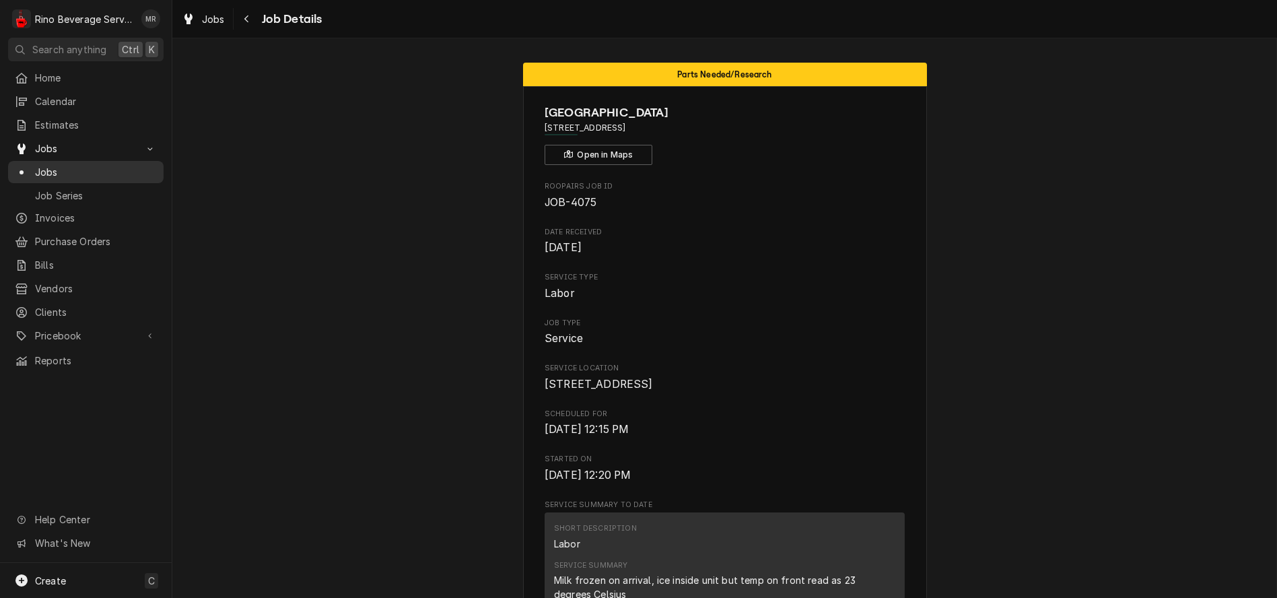
click at [67, 170] on span "Jobs" at bounding box center [96, 172] width 122 height 14
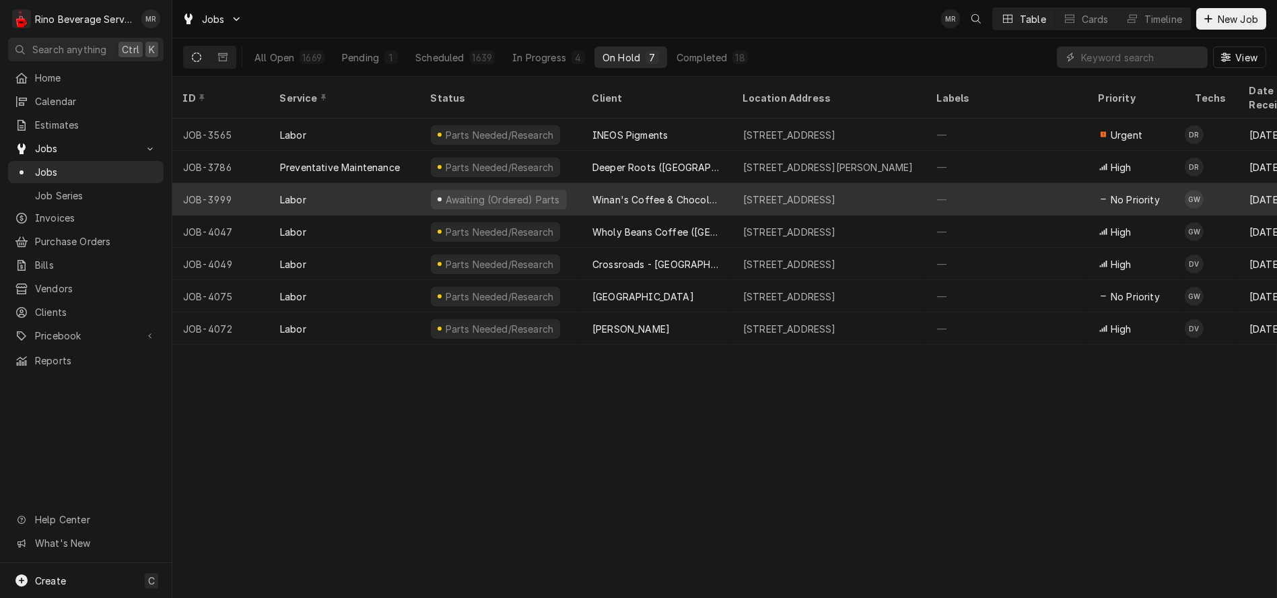
click at [582, 183] on div "Winan's Coffee & Chocolate (Pentagon-Beavercreek)" at bounding box center [656, 199] width 151 height 32
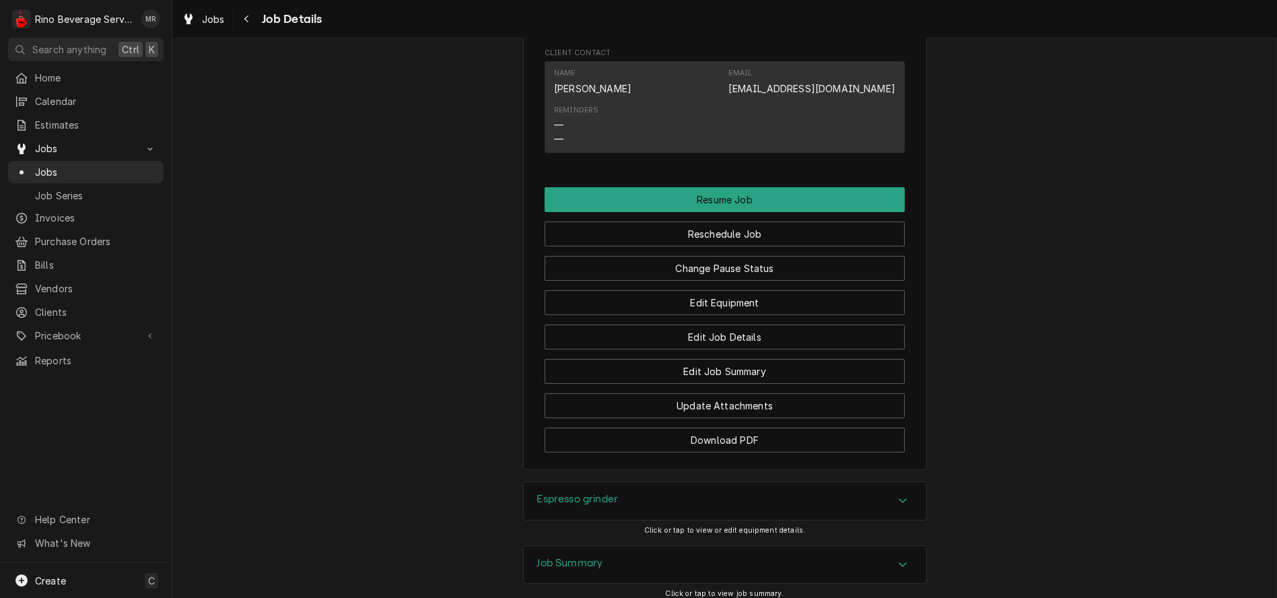
scroll to position [1154, 0]
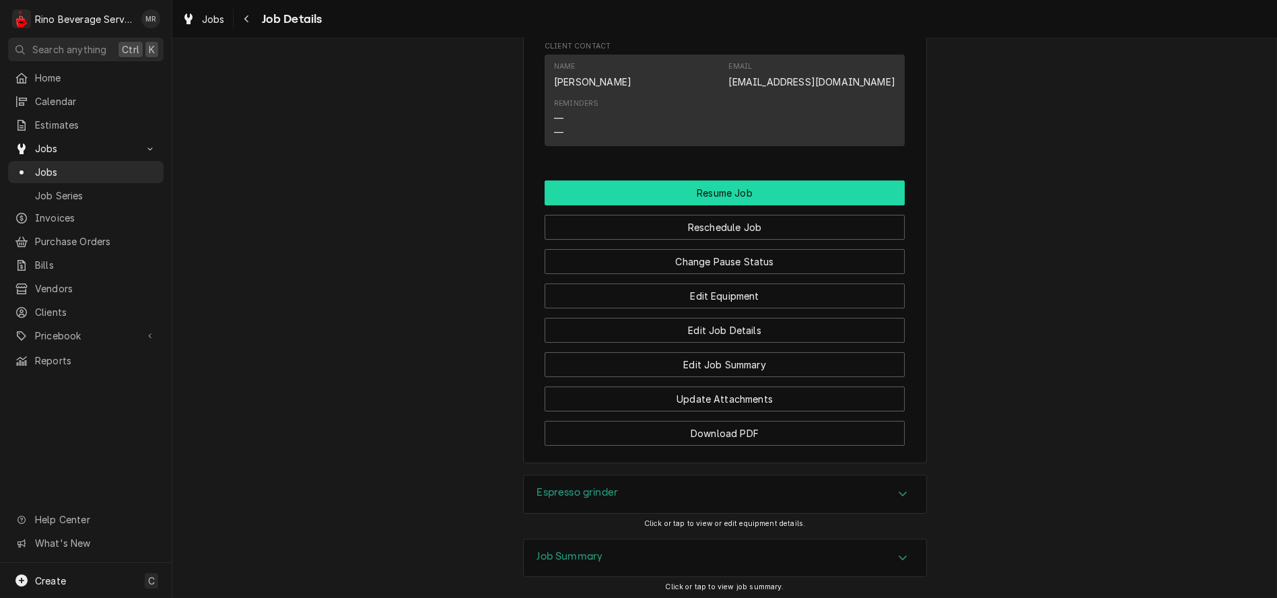
click at [692, 205] on button "Resume Job" at bounding box center [724, 192] width 360 height 25
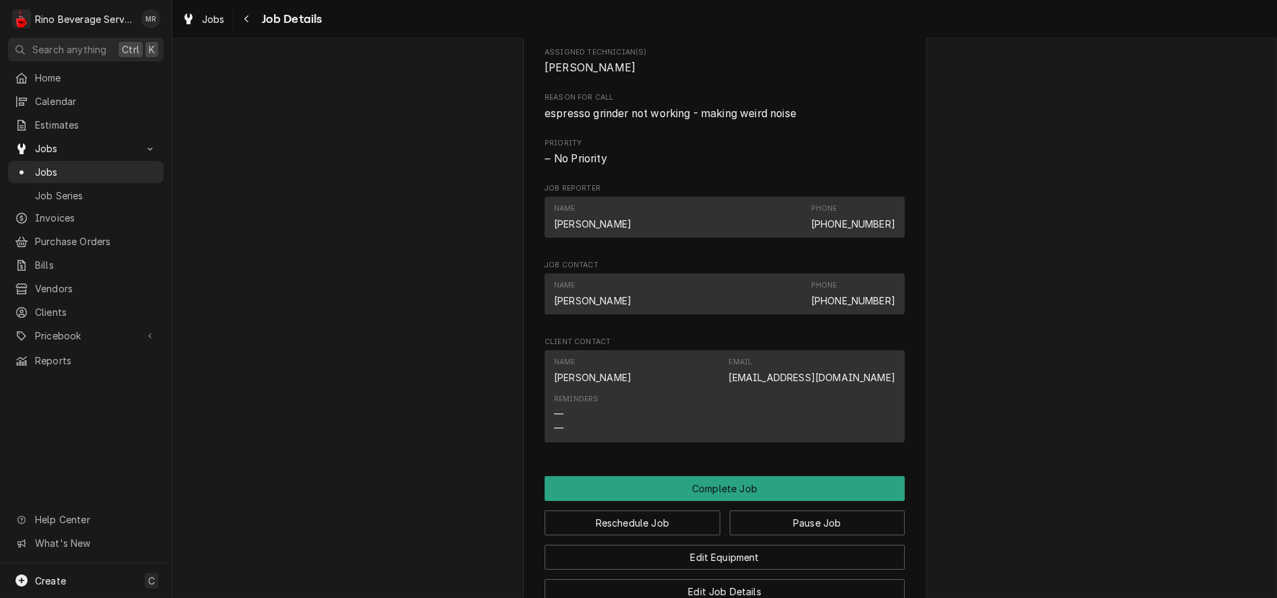
scroll to position [788, 0]
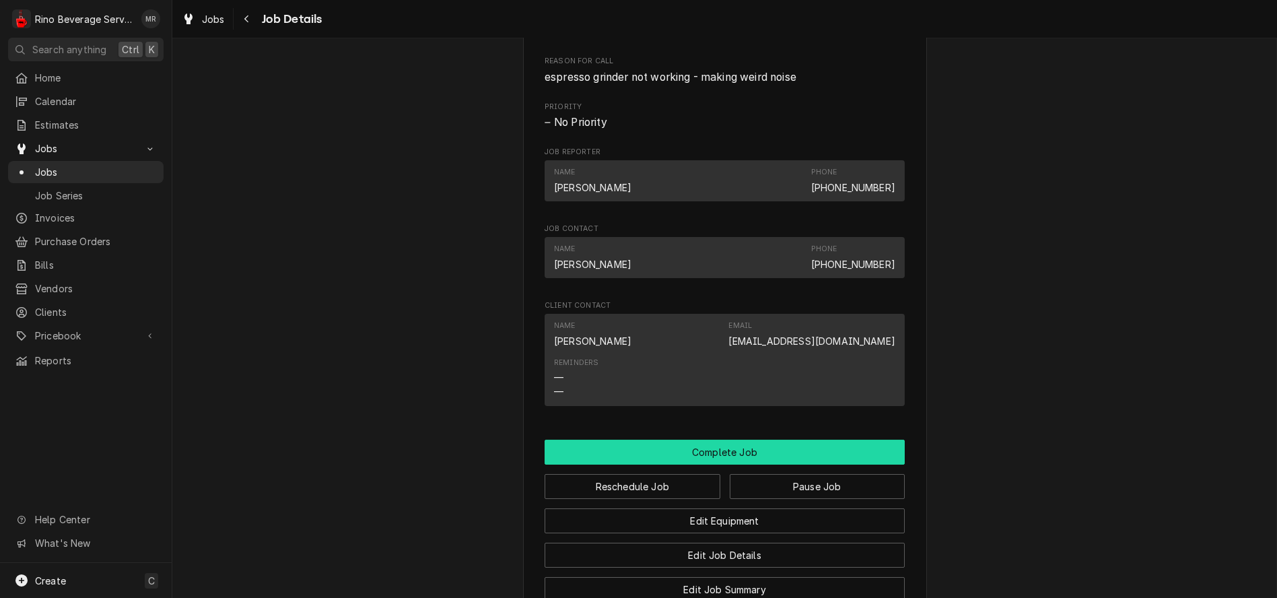
click at [684, 460] on button "Complete Job" at bounding box center [724, 451] width 360 height 25
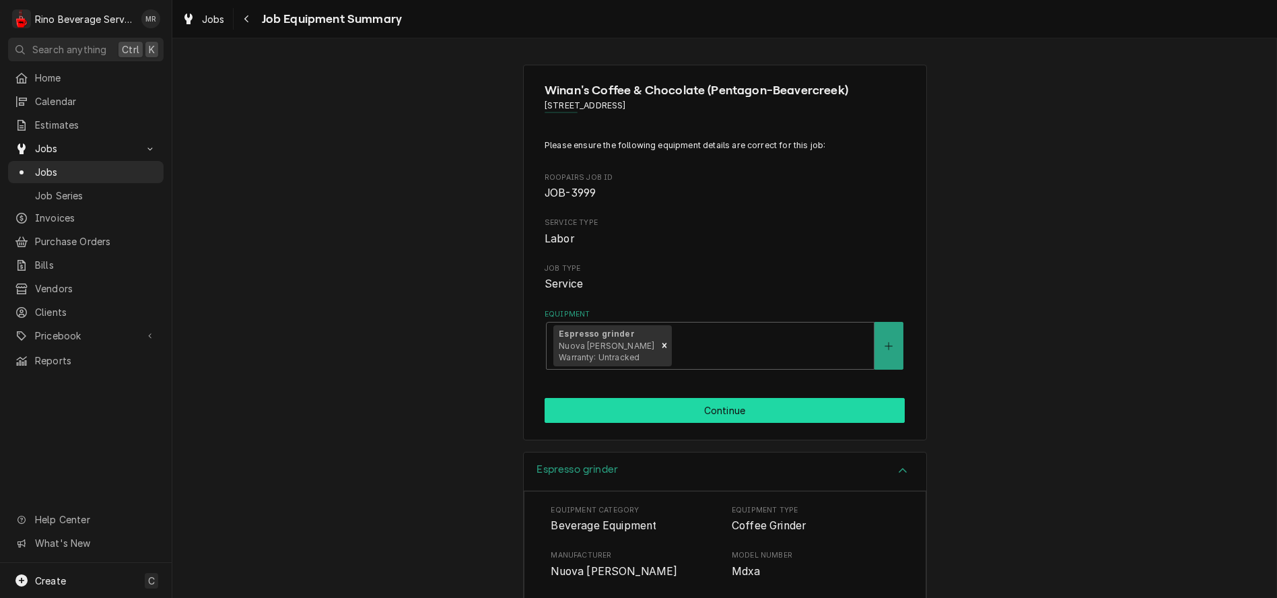
click at [742, 402] on button "Continue" at bounding box center [724, 410] width 360 height 25
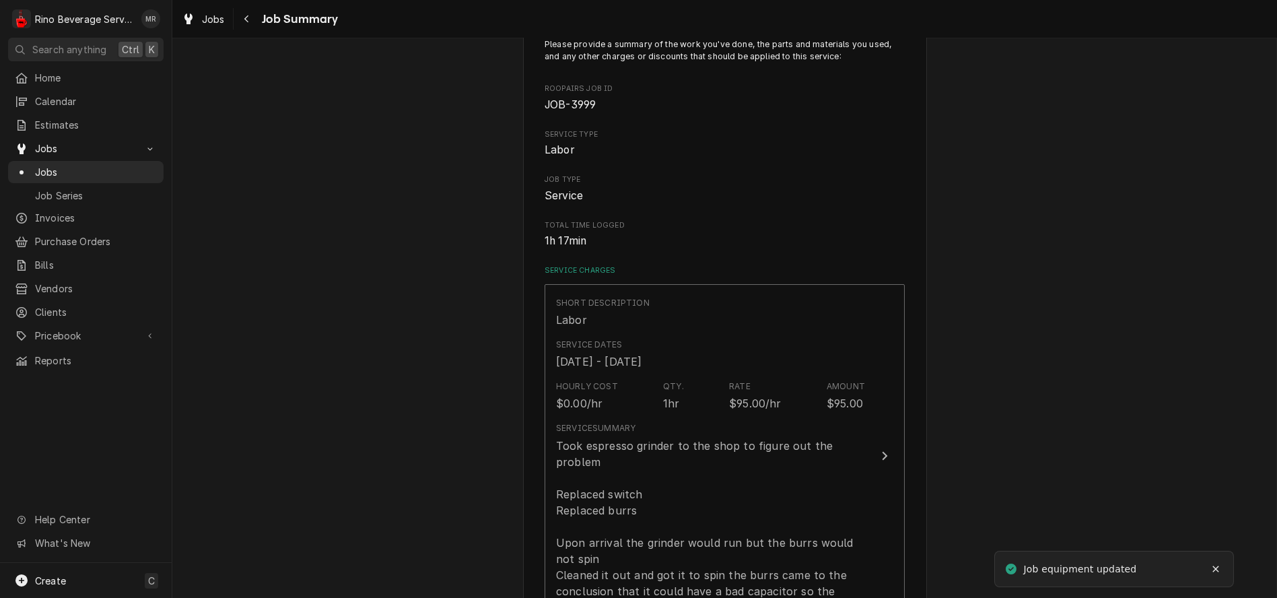
scroll to position [149, 0]
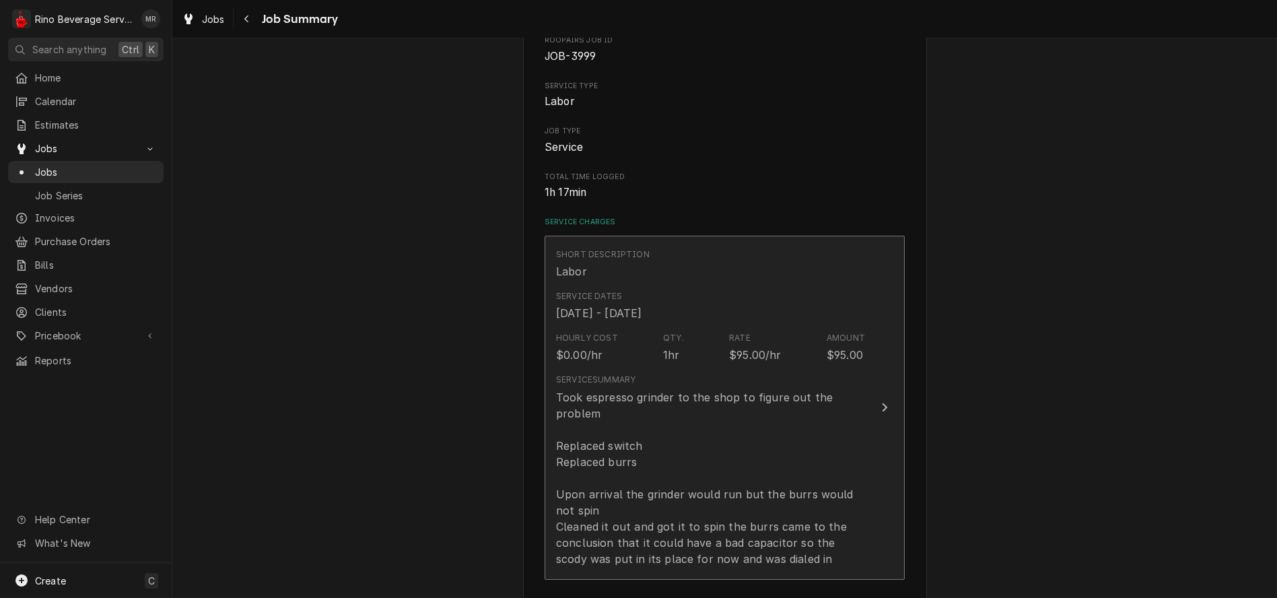
click at [707, 431] on div "Took espresso grinder to the shop to figure out the problem Replaced switch Rep…" at bounding box center [710, 478] width 309 height 178
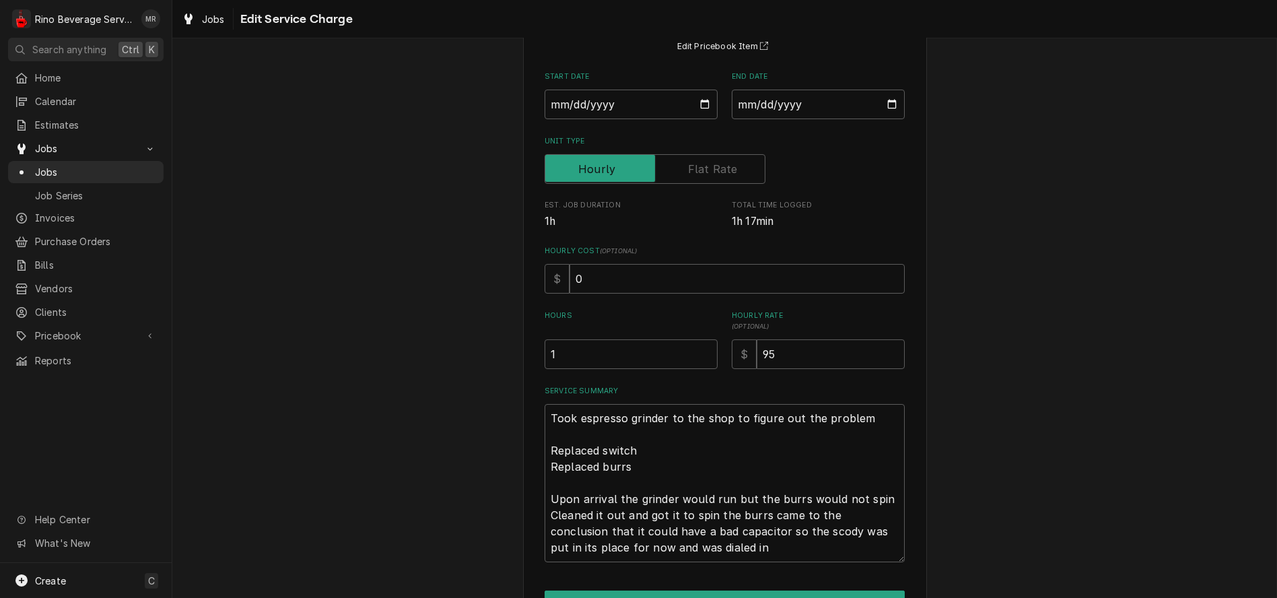
scroll to position [149, 0]
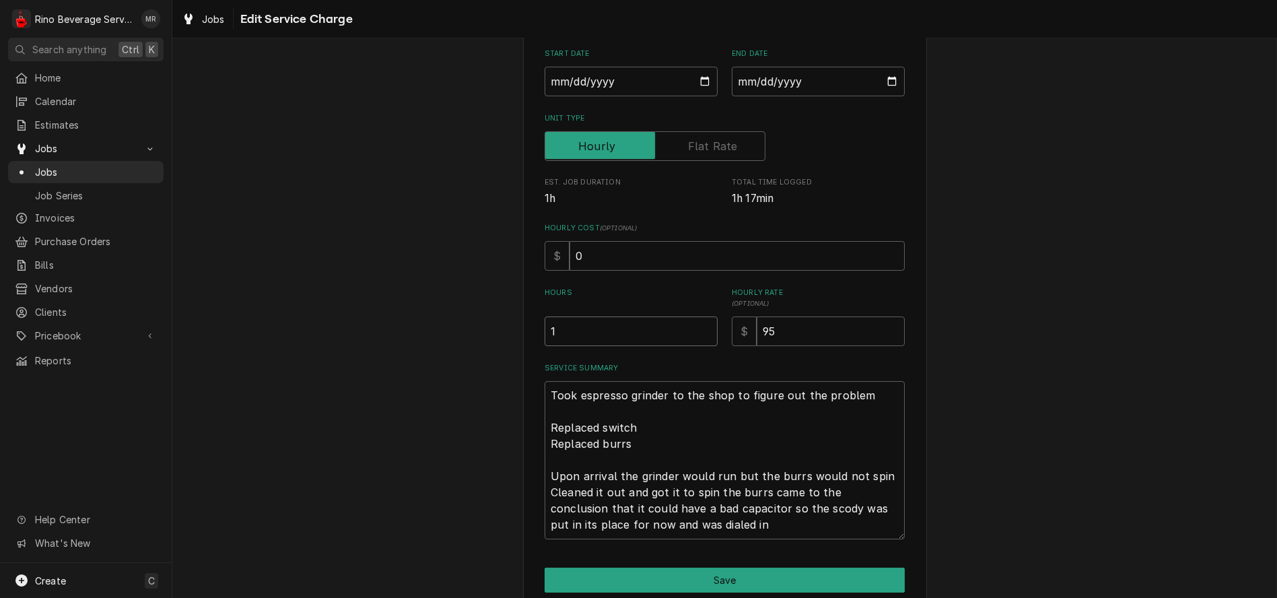
click at [574, 332] on input "1" at bounding box center [630, 331] width 173 height 30
type textarea "x"
type input "2"
type textarea "x"
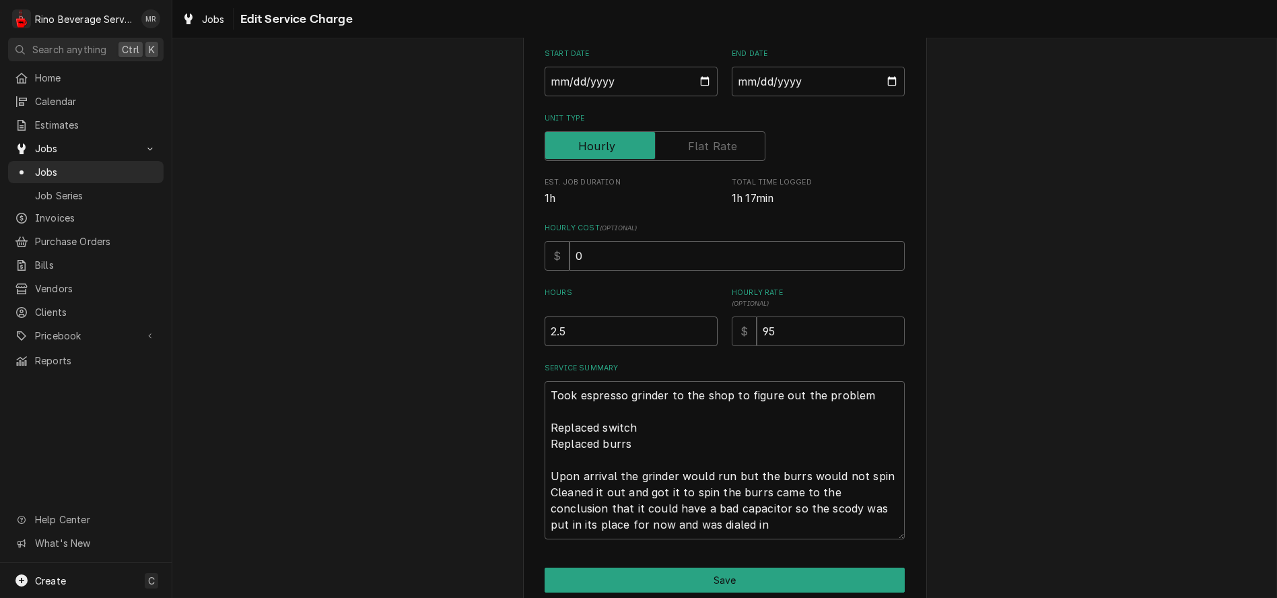
type input "2.5"
click at [703, 526] on textarea "Took espresso grinder to the shop to figure out the problem Replaced switch Rep…" at bounding box center [724, 460] width 360 height 158
type textarea "x"
type textarea "Took espresso grinder to the shop to figure out the problem Replaced switch Rep…"
type textarea "x"
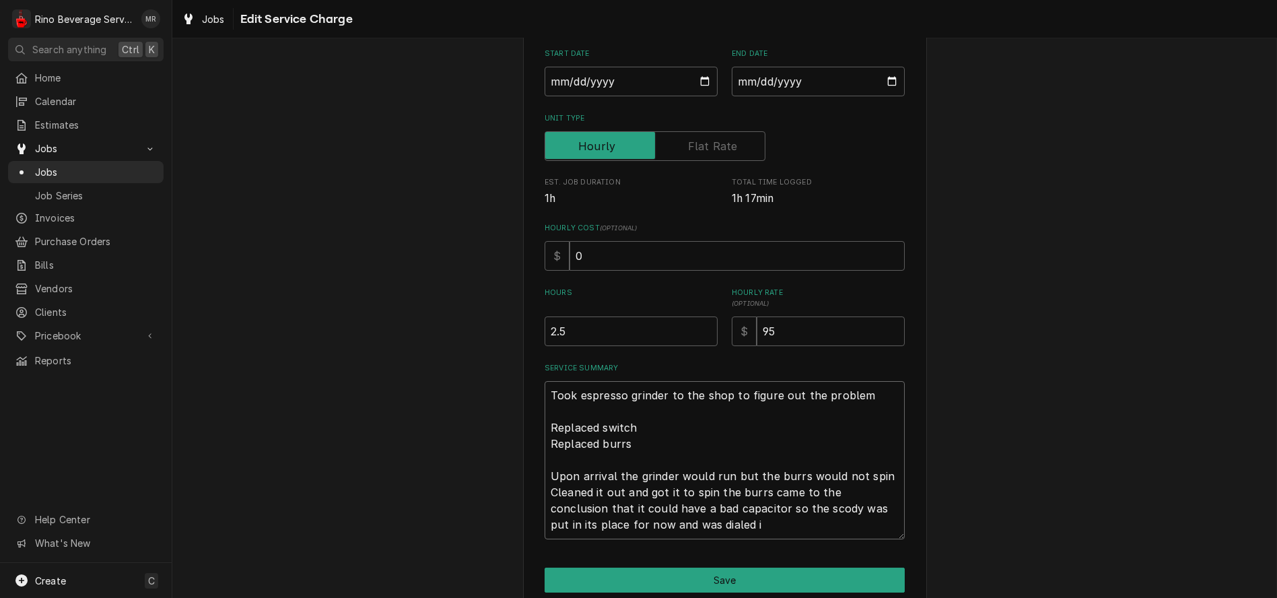
type textarea "Took espresso grinder to the shop to figure out the problem Replaced switch Rep…"
type textarea "x"
type textarea "Took espresso grinder to the shop to figure out the problem Replaced switch Rep…"
type textarea "x"
type textarea "Took espresso grinder to the shop to figure out the problem Replaced switch Rep…"
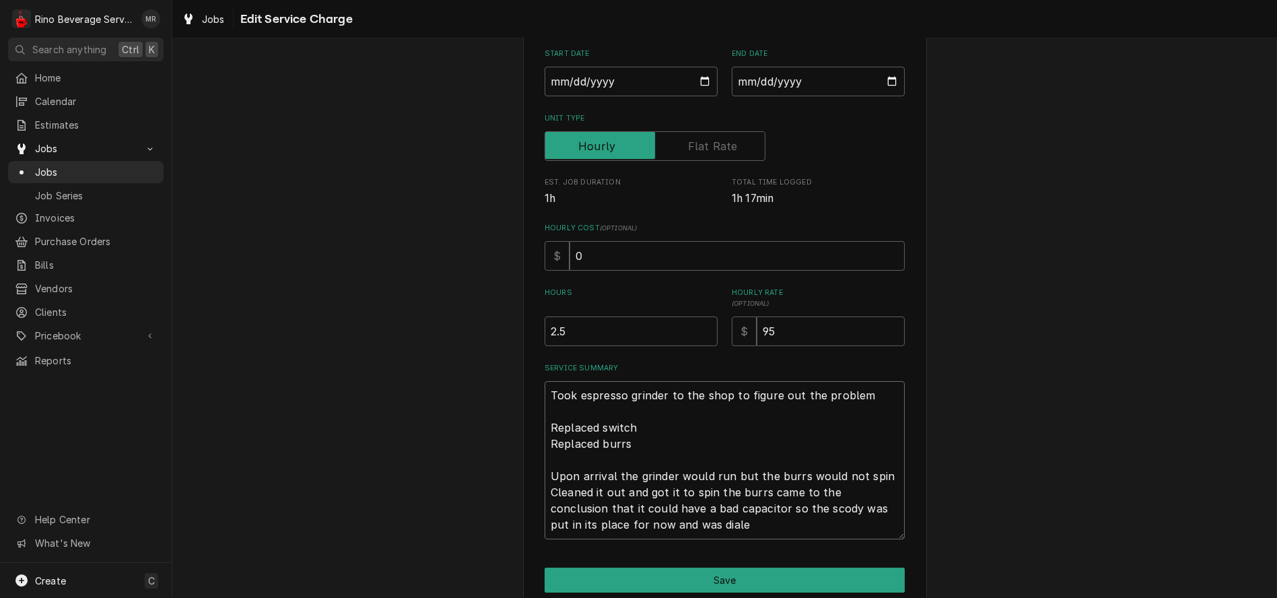
type textarea "x"
type textarea "Took espresso grinder to the shop to figure out the problem Replaced switch Rep…"
type textarea "x"
type textarea "Took espresso grinder to the shop to figure out the problem Replaced switch Rep…"
type textarea "x"
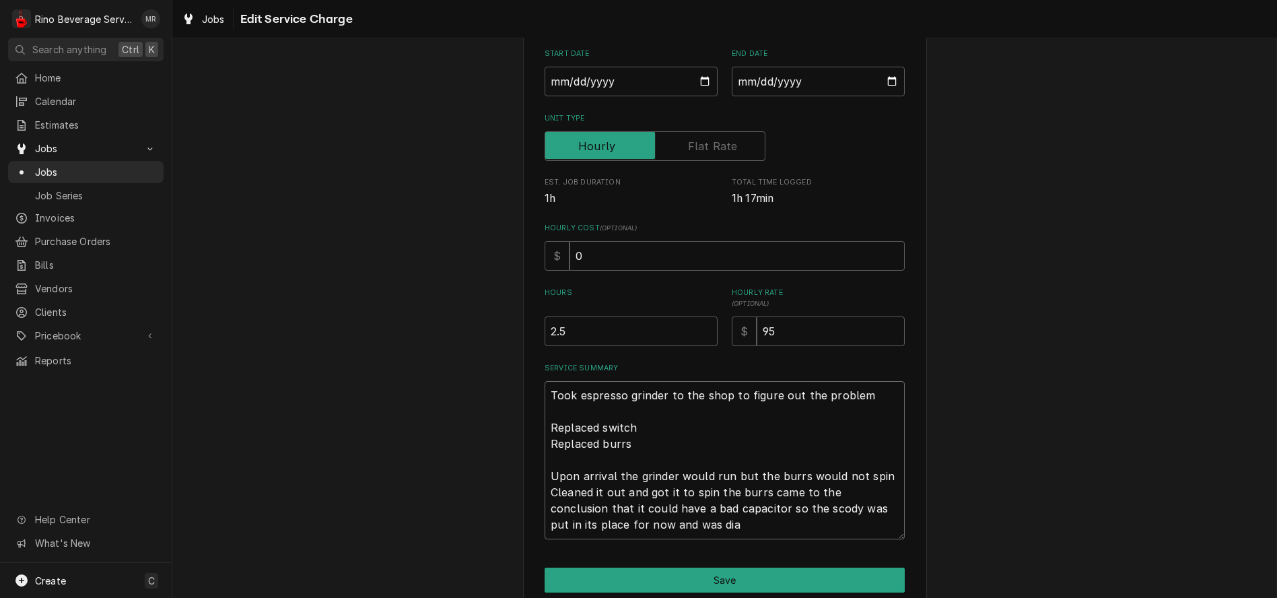
type textarea "Took espresso grinder to the shop to figure out the problem Replaced switch Rep…"
type textarea "x"
type textarea "Took espresso grinder to the shop to figure out the problem Replaced switch Rep…"
type textarea "x"
type textarea "Took espresso grinder to the shop to figure out the problem Replaced switch Rep…"
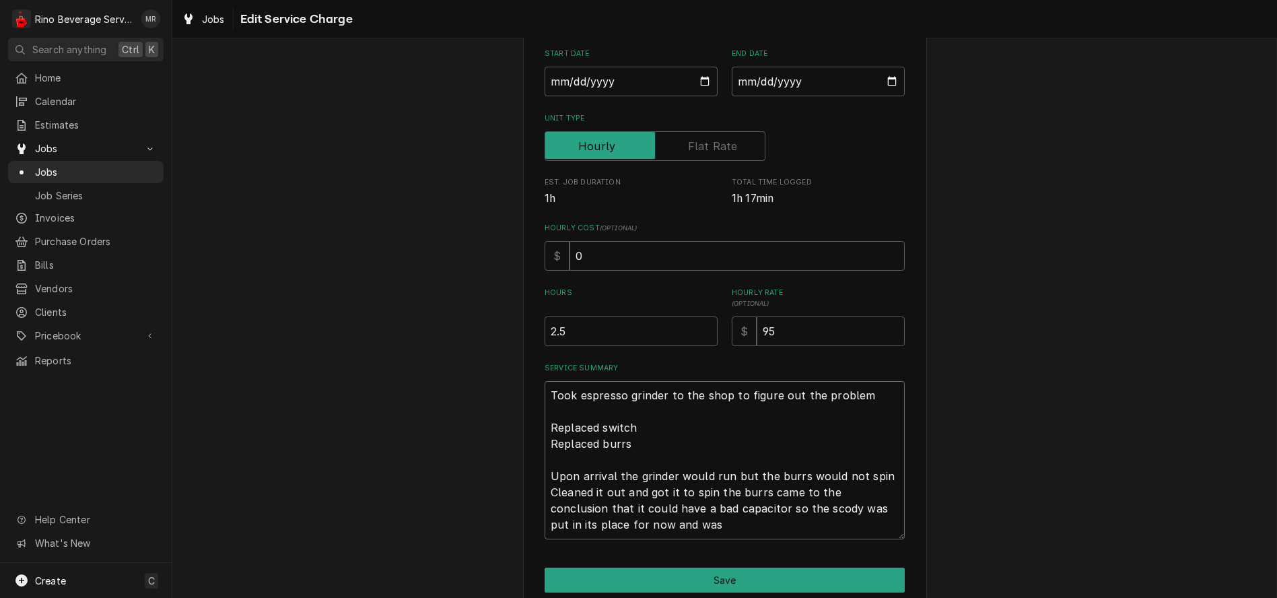
type textarea "x"
type textarea "Took espresso grinder to the shop to figure out the problem Replaced switch Rep…"
type textarea "x"
type textarea "Took espresso grinder to the shop to figure out the problem Replaced switch Rep…"
type textarea "x"
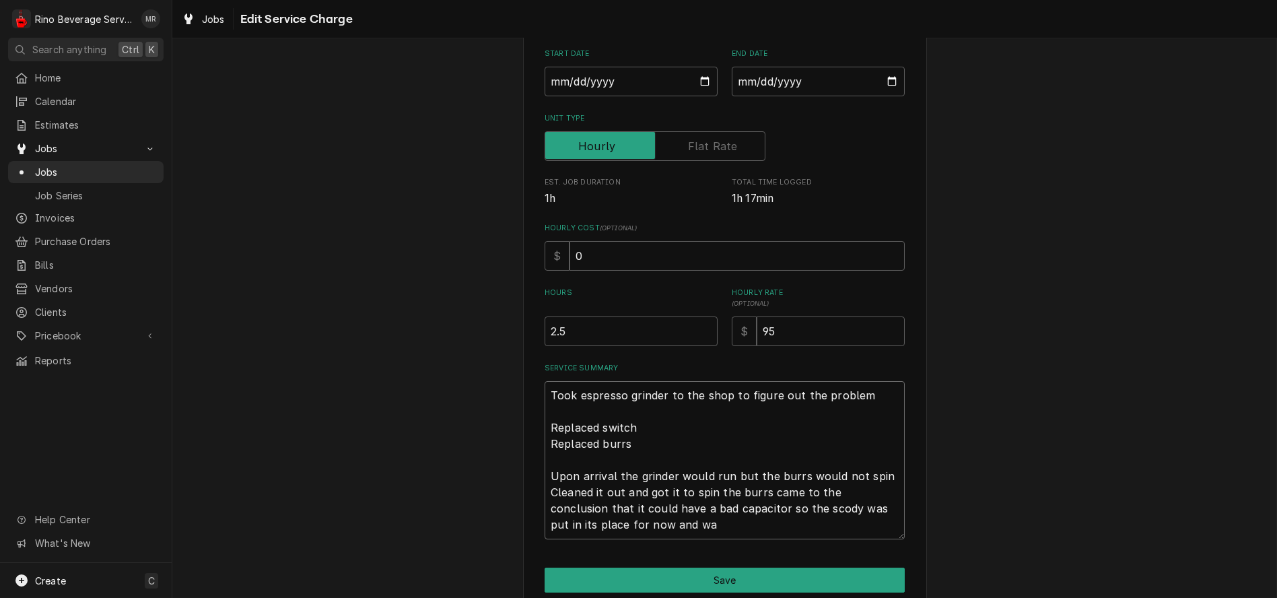
type textarea "Took espresso grinder to the shop to figure out the problem Replaced switch Rep…"
type textarea "x"
type textarea "Took espresso grinder to the shop to figure out the problem Replaced switch Rep…"
type textarea "x"
type textarea "Took espresso grinder to the shop to figure out the problem Replaced switch Rep…"
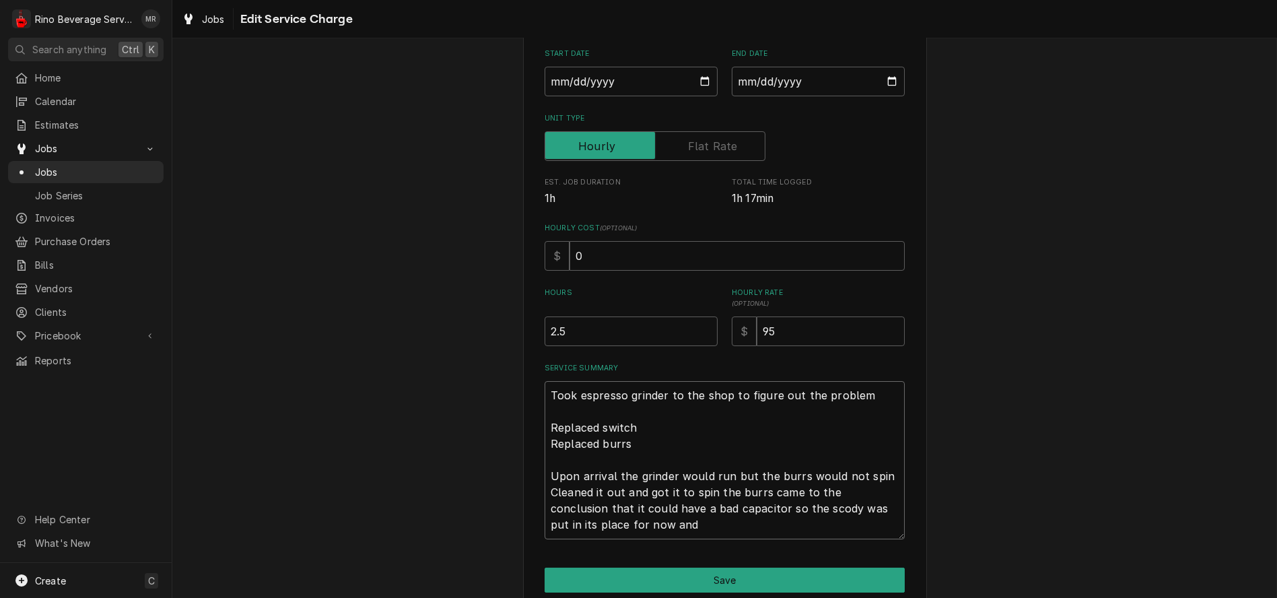
type textarea "x"
type textarea "Took espresso grinder to the shop to figure out the problem Replaced switch Rep…"
type textarea "x"
type textarea "Took espresso grinder to the shop to figure out the problem Replaced switch Rep…"
type textarea "x"
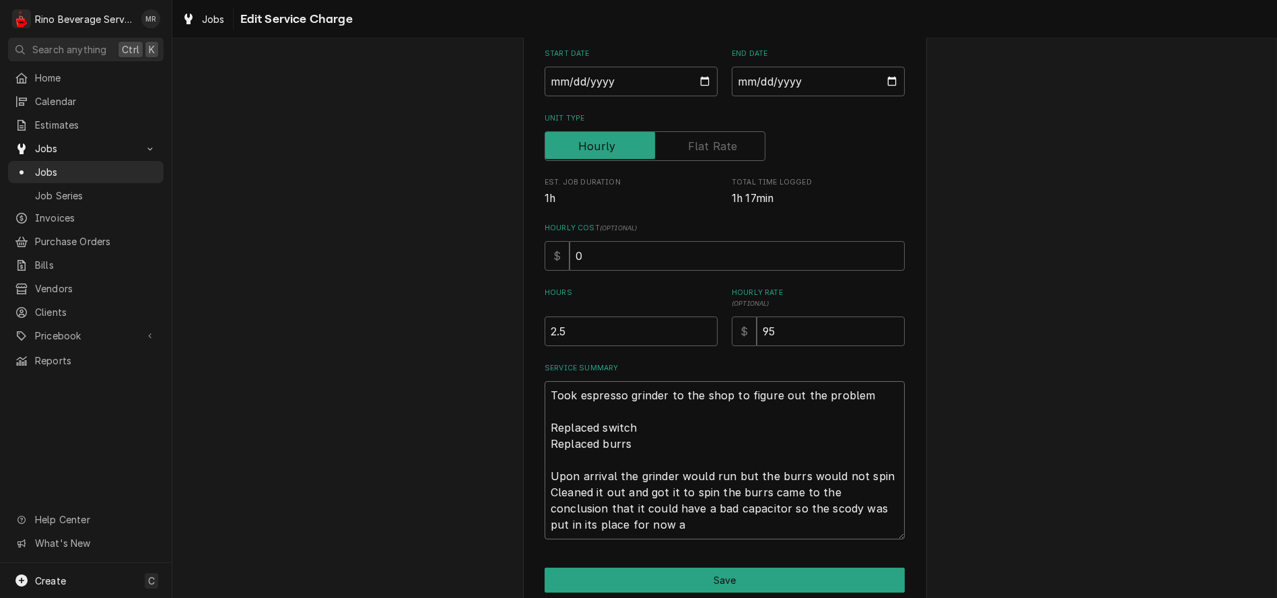
type textarea "Took espresso grinder to the shop to figure out the problem Replaced switch Rep…"
type textarea "x"
type textarea "Took espresso grinder to the shop to figure out the problem Replaced switch Rep…"
type textarea "x"
type textarea "Took espresso grinder to the shop to figure out the problem Replaced switch Rep…"
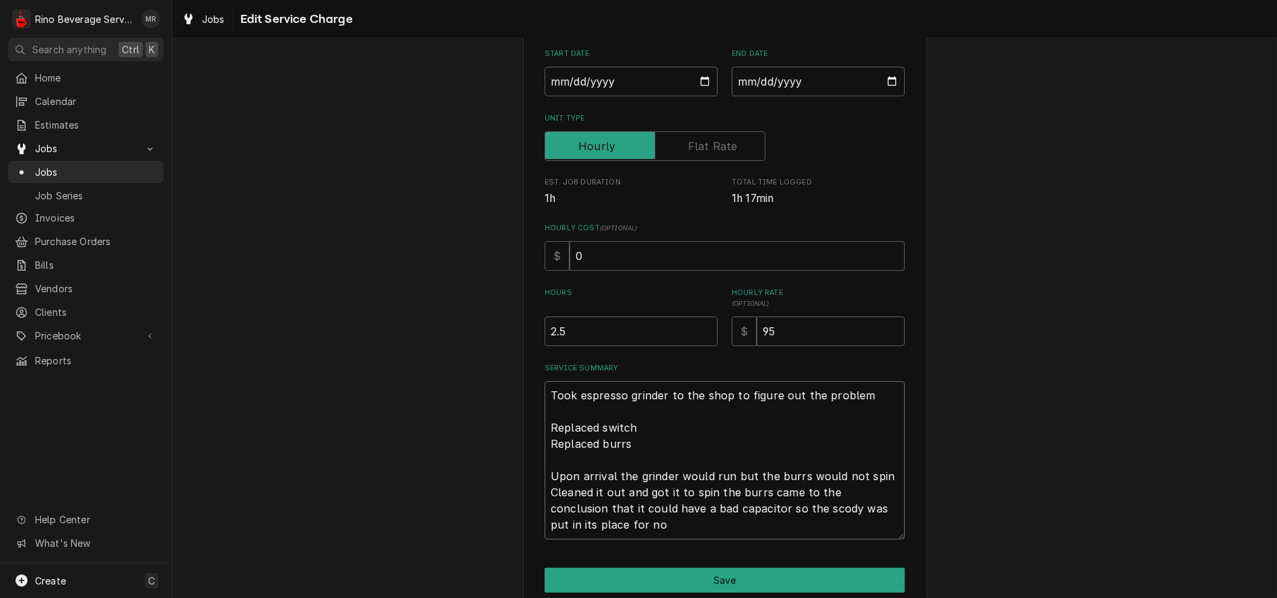
type textarea "x"
type textarea "Took espresso grinder to the shop to figure out the problem Replaced switch Rep…"
type textarea "x"
type textarea "Took espresso grinder to the shop to figure out the problem Replaced switch Rep…"
type textarea "x"
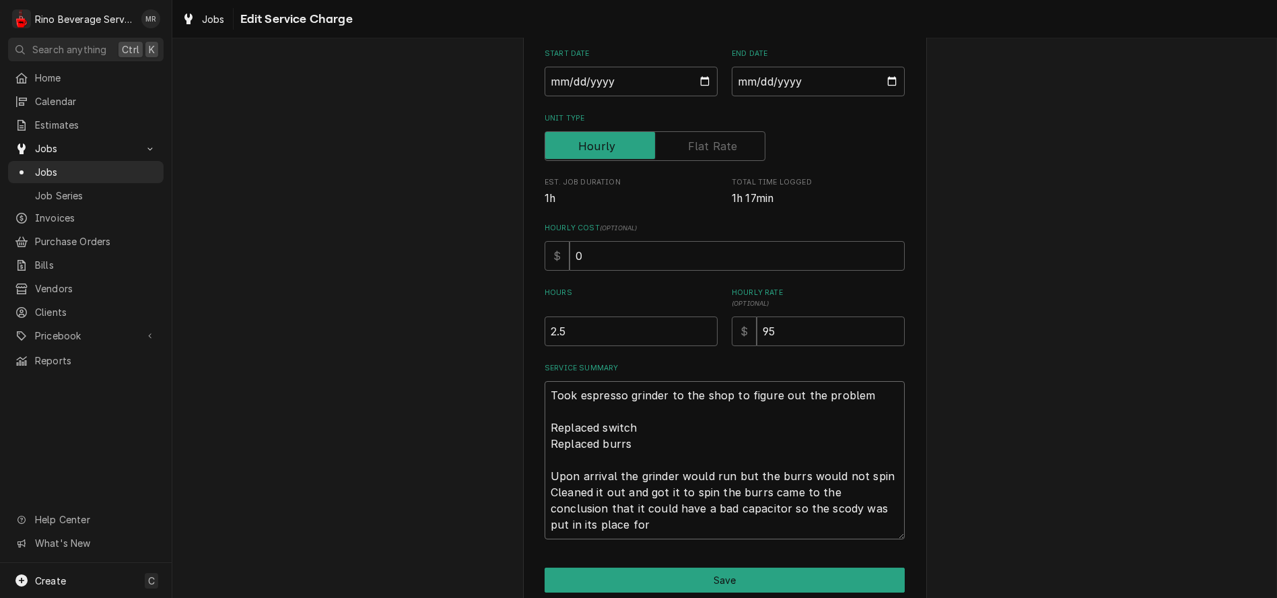
type textarea "Took espresso grinder to the shop to figure out the problem Replaced switch Rep…"
type textarea "x"
type textarea "Took espresso grinder to the shop to figure out the problem Replaced switch Rep…"
type textarea "x"
type textarea "Took espresso grinder to the shop to figure out the problem Replaced switch Rep…"
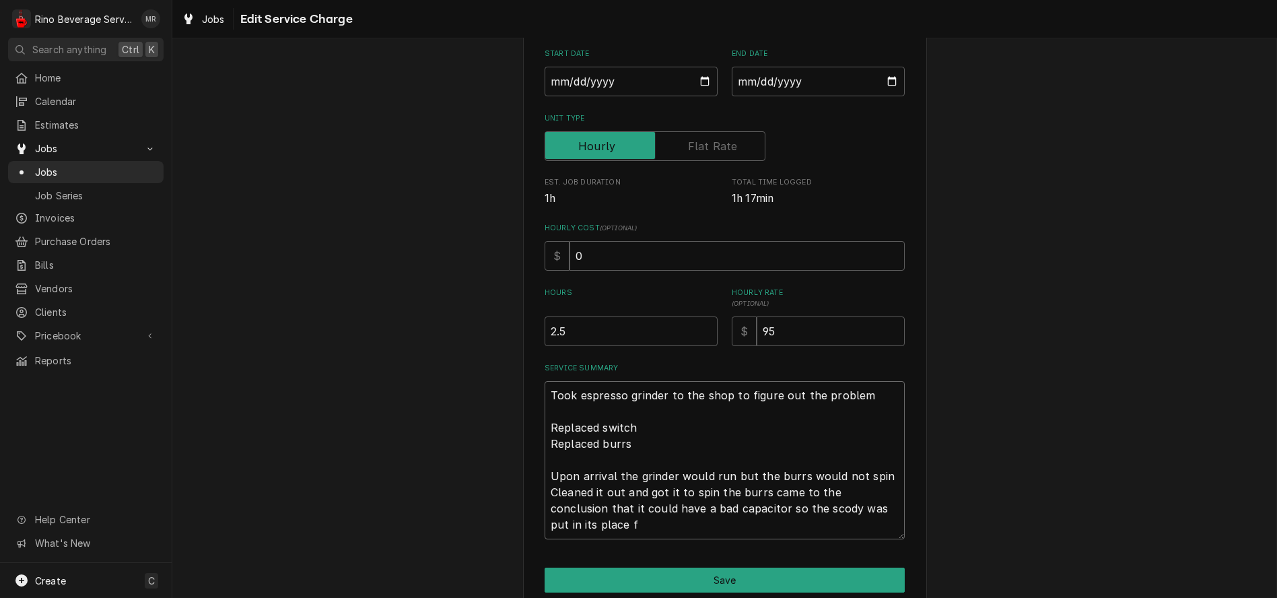
type textarea "x"
type textarea "Took espresso grinder to the shop to figure out the problem Replaced switch Rep…"
type textarea "x"
type textarea "Took espresso grinder to the shop to figure out the problem Replaced switch Rep…"
type textarea "x"
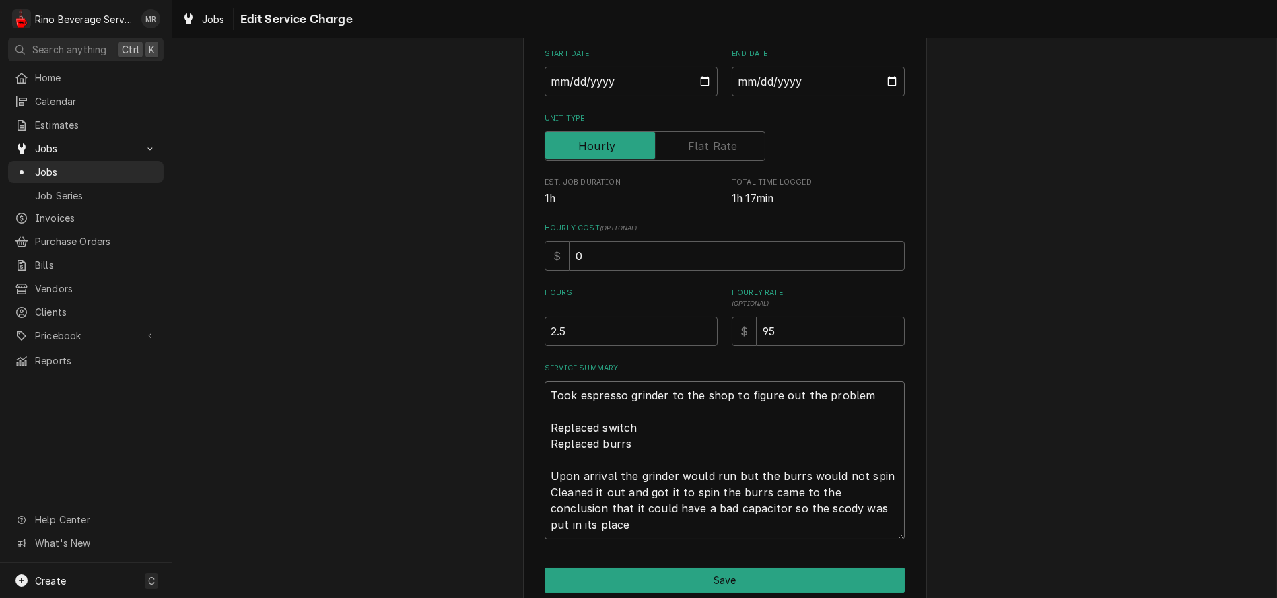
type textarea "Took espresso grinder to the shop to figure out the problem Replaced switch Rep…"
type textarea "x"
type textarea "Took espresso grinder to the shop to figure out the problem Replaced switch Rep…"
type textarea "x"
type textarea "Took espresso grinder to the shop to figure out the problem Replaced switch Rep…"
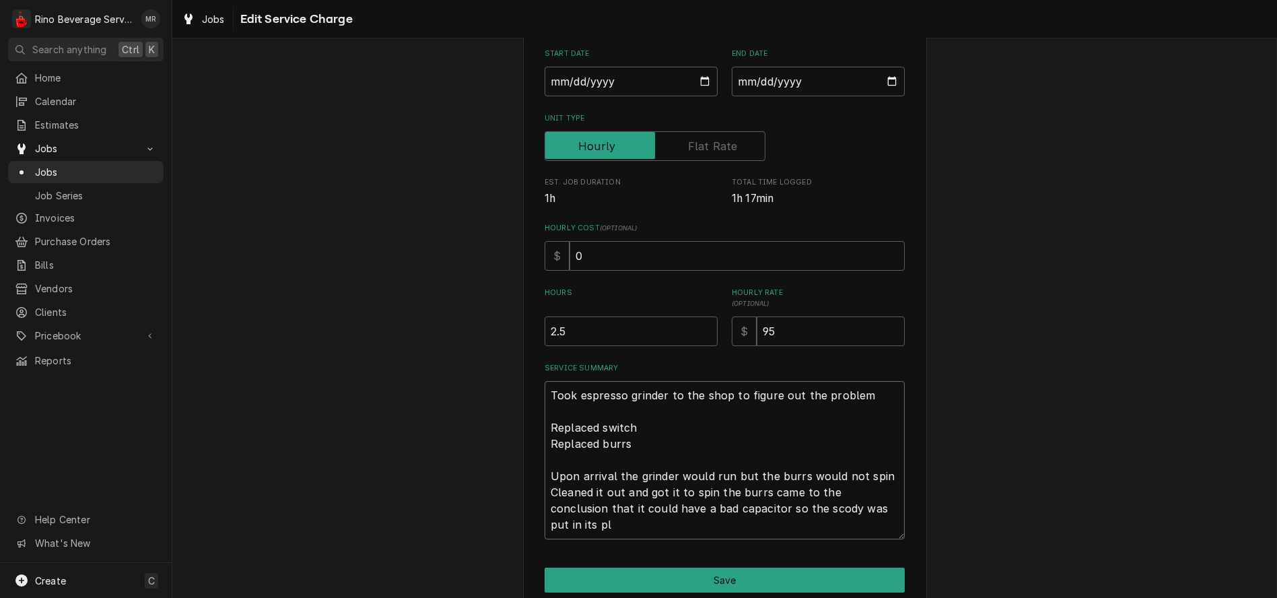
type textarea "x"
type textarea "Took espresso grinder to the shop to figure out the problem Replaced switch Rep…"
type textarea "x"
type textarea "Took espresso grinder to the shop to figure out the problem Replaced switch Rep…"
type textarea "x"
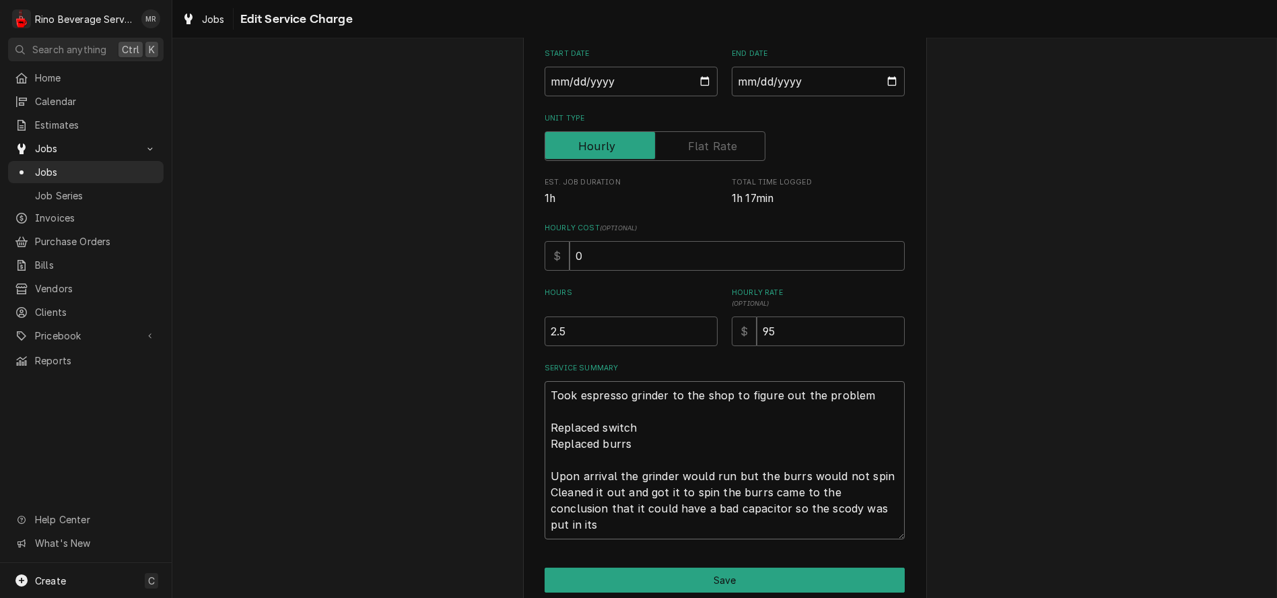
type textarea "Took espresso grinder to the shop to figure out the problem Replaced switch Rep…"
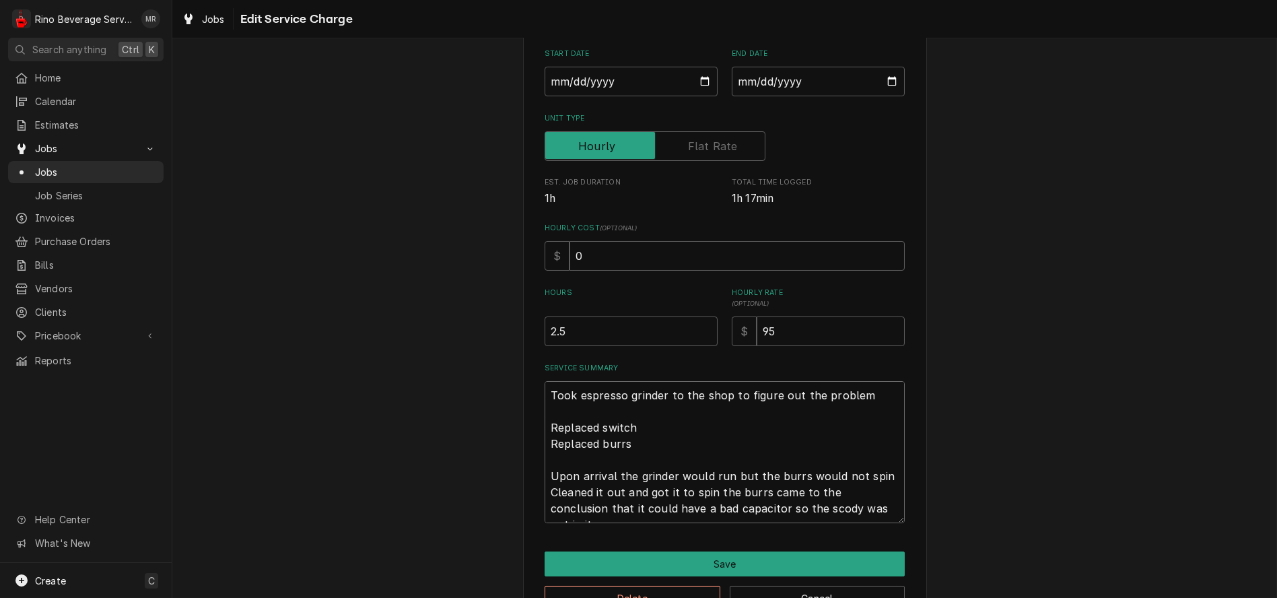
type textarea "x"
type textarea "Took espresso grinder to the shop to figure out the problem Replaced switch Rep…"
type textarea "x"
type textarea "Took espresso grinder to the shop to figure out the problem Replaced switch Rep…"
type textarea "x"
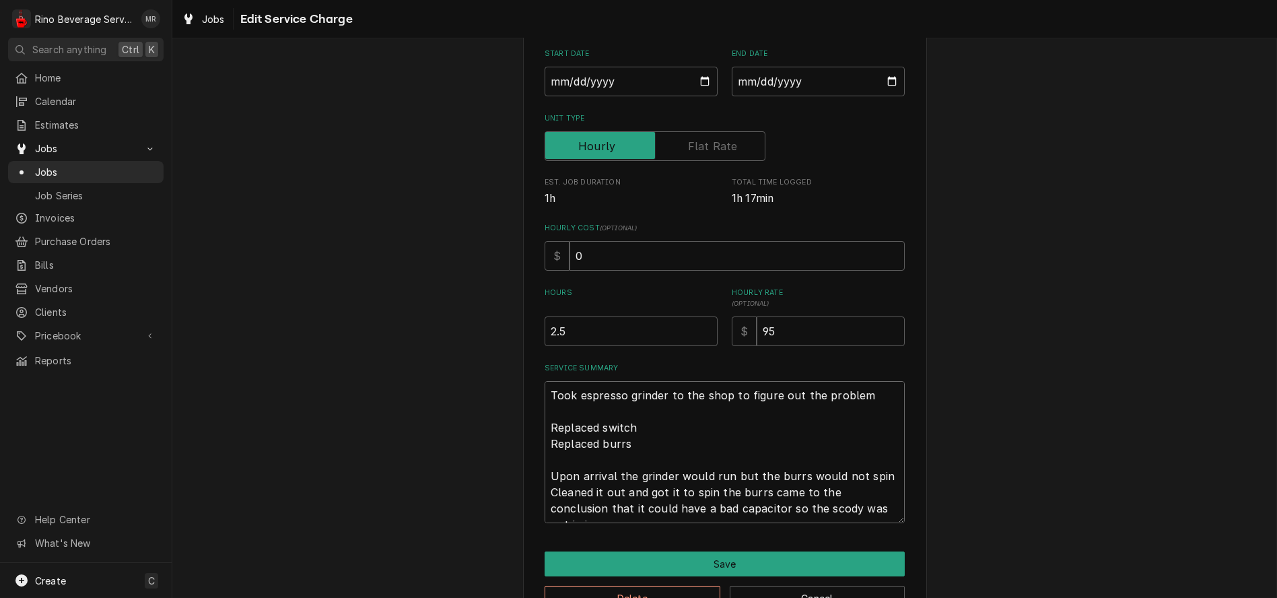
type textarea "Took espresso grinder to the shop to figure out the problem Replaced switch Rep…"
type textarea "x"
type textarea "Took espresso grinder to the shop to figure out the problem Replaced switch Rep…"
type textarea "x"
type textarea "Took espresso grinder to the shop to figure out the problem Replaced switch Rep…"
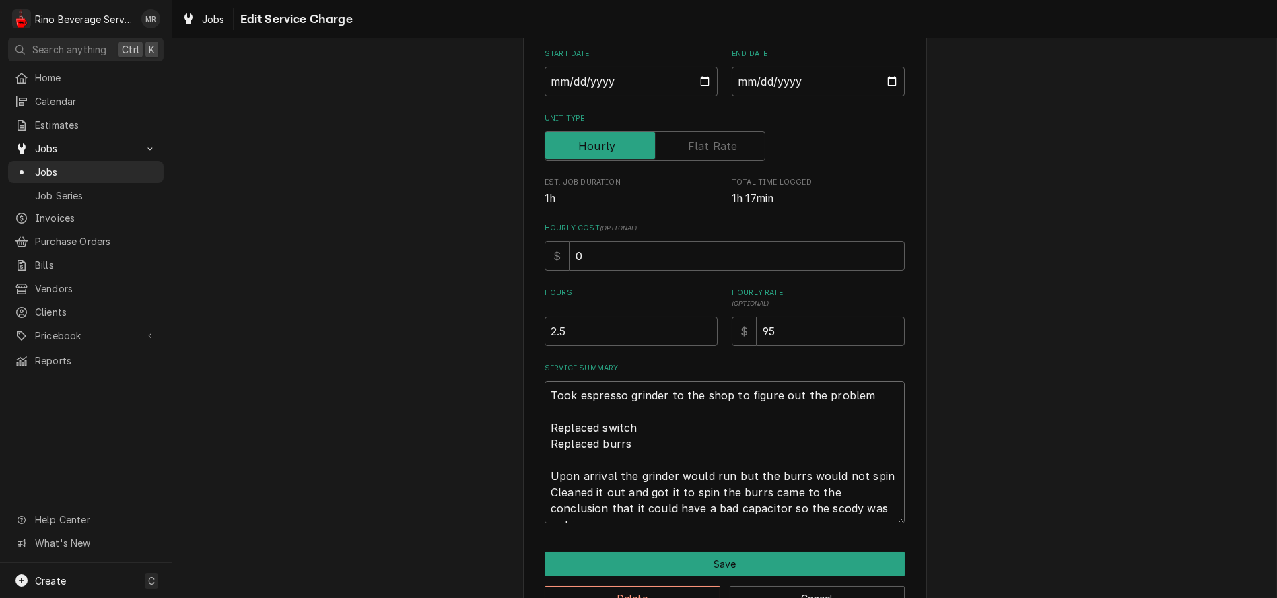
type textarea "x"
type textarea "Took espresso grinder to the shop to figure out the problem Replaced switch Rep…"
type textarea "x"
type textarea "Took espresso grinder to the shop to figure out the problem Replaced switch Rep…"
type textarea "x"
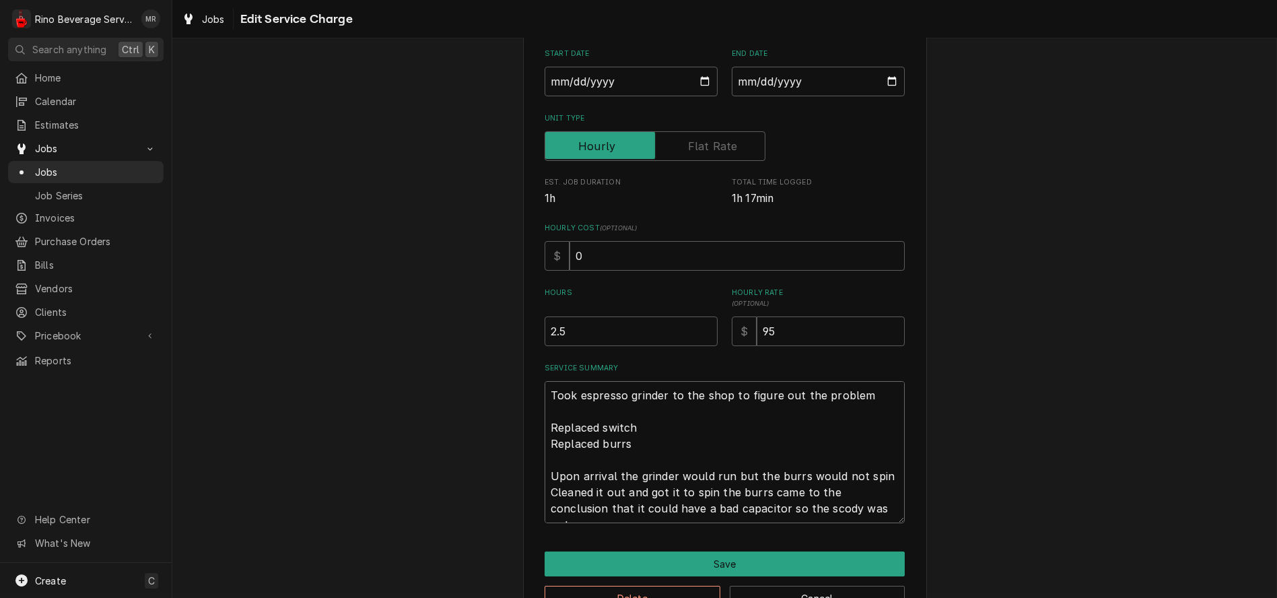
type textarea "Took espresso grinder to the shop to figure out the problem Replaced switch Rep…"
type textarea "x"
type textarea "Took espresso grinder to the shop to figure out the problem Replaced switch Rep…"
type textarea "x"
type textarea "Took espresso grinder to the shop to figure out the problem Replaced switch Rep…"
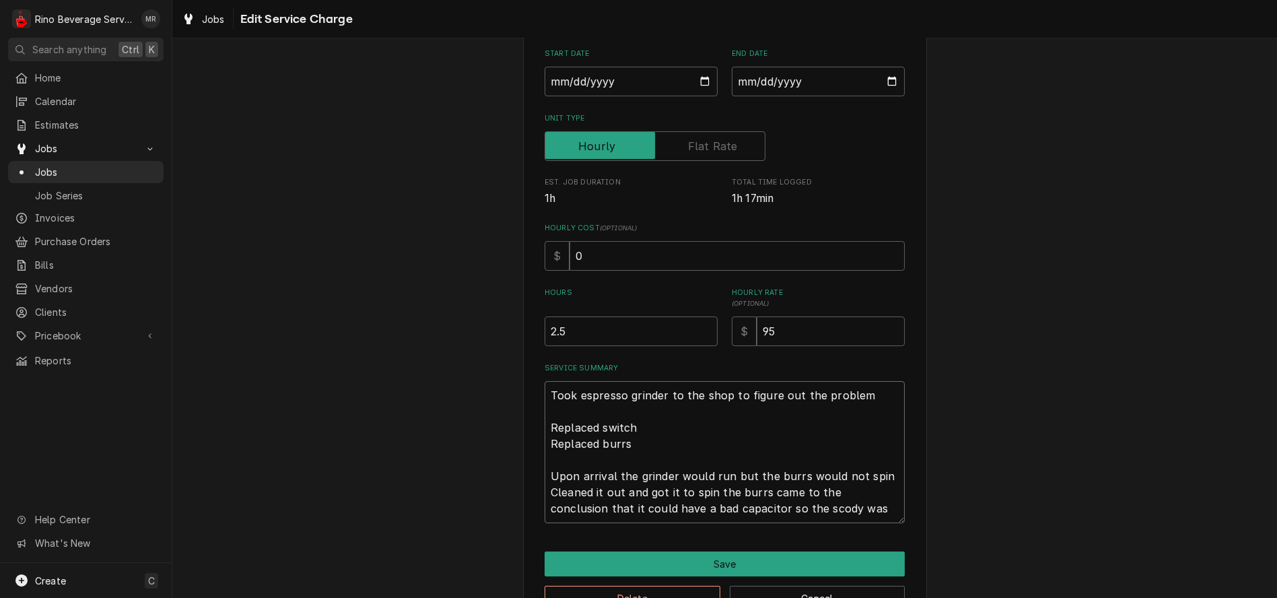
type textarea "x"
type textarea "Took espresso grinder to the shop to figure out the problem Replaced switch Rep…"
type textarea "x"
type textarea "Took espresso grinder to the shop to figure out the problem Replaced switch Rep…"
type textarea "x"
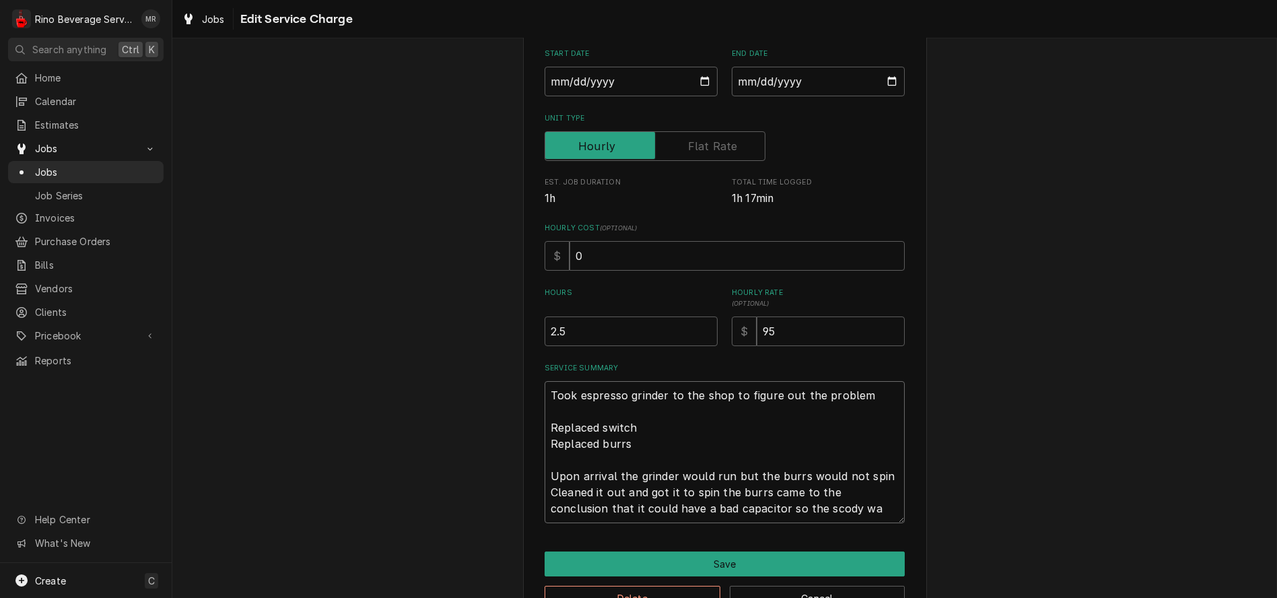
type textarea "Took espresso grinder to the shop to figure out the problem Replaced switch Rep…"
type textarea "x"
type textarea "Took espresso grinder to the shop to figure out the problem Replaced switch Rep…"
type textarea "x"
type textarea "Took espresso grinder to the shop to figure out the problem Replaced switch Rep…"
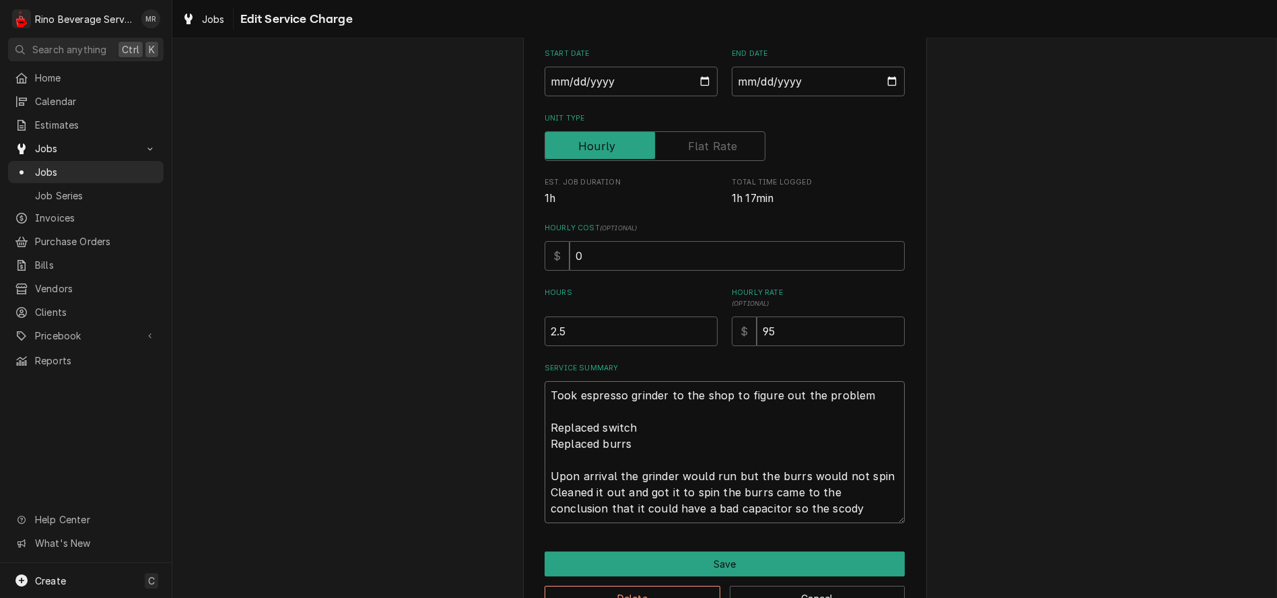
type textarea "x"
type textarea "Took espresso grinder to the shop to figure out the problem Replaced switch Rep…"
type textarea "x"
type textarea "Took espresso grinder to the shop to figure out the problem Replaced switch Rep…"
type textarea "x"
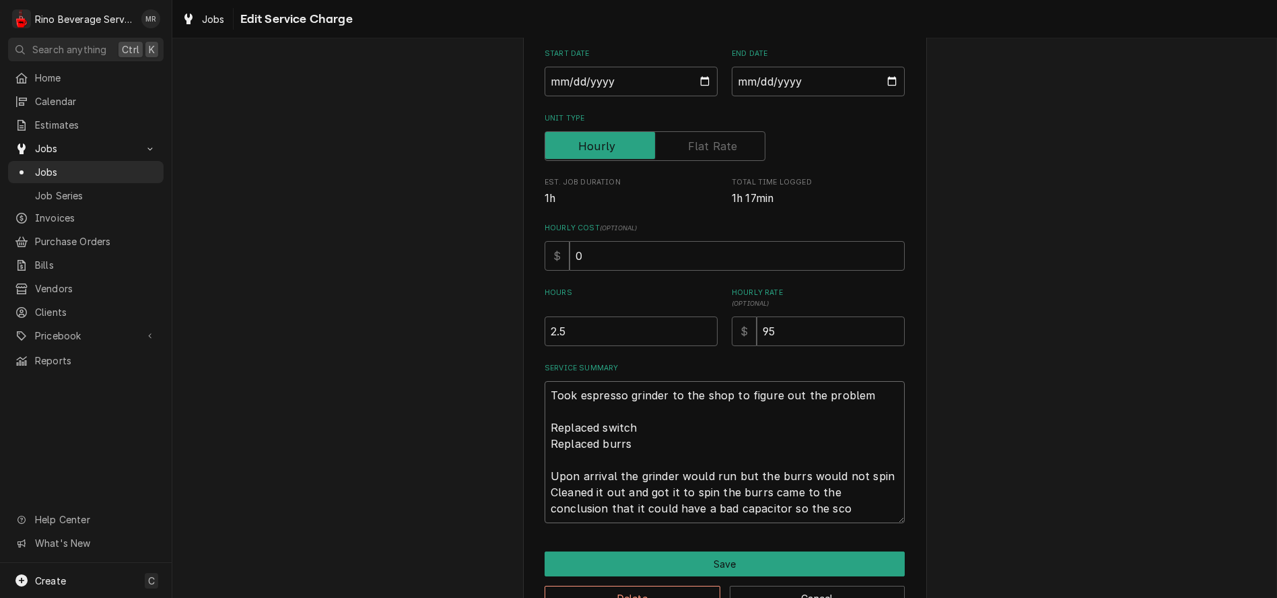
type textarea "Took espresso grinder to the shop to figure out the problem Replaced switch Rep…"
type textarea "x"
type textarea "Took espresso grinder to the shop to figure out the problem Replaced switch Rep…"
type textarea "x"
type textarea "Took espresso grinder to the shop to figure out the problem Replaced switch Rep…"
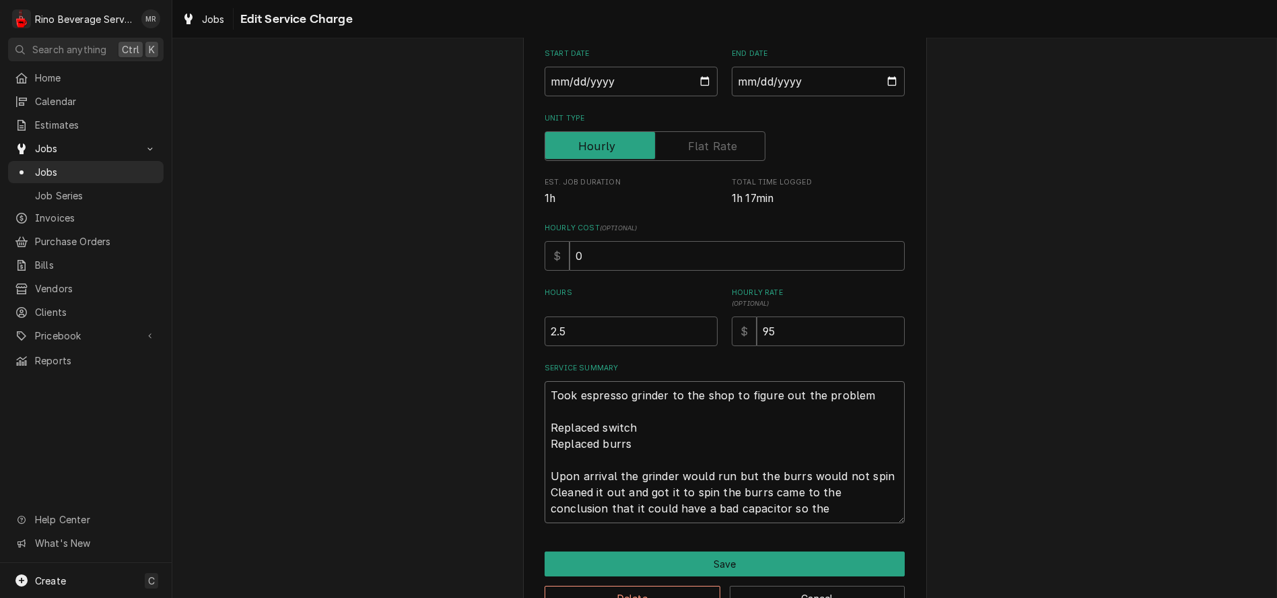
type textarea "x"
type textarea "Took espresso grinder to the shop to figure out the problem Replaced switch Rep…"
type textarea "x"
type textarea "Took espresso grinder to the shop to figure out the problem Replaced switch Rep…"
type textarea "x"
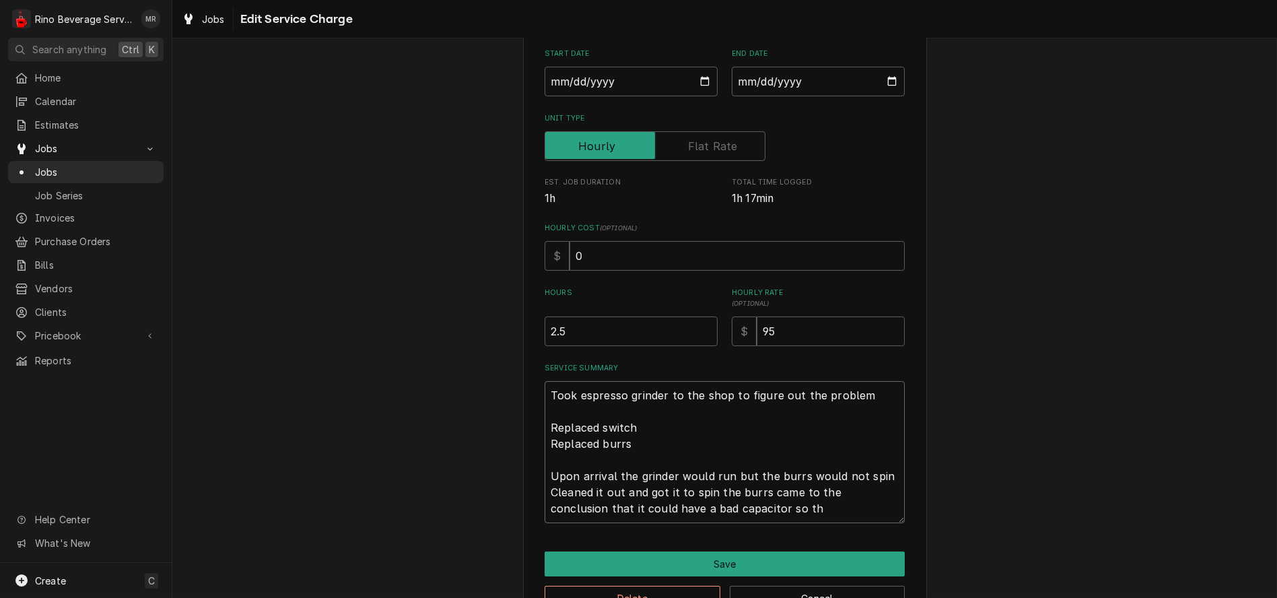
type textarea "Took espresso grinder to the shop to figure out the problem Replaced switch Rep…"
type textarea "x"
type textarea "Took espresso grinder to the shop to figure out the problem Replaced switch Rep…"
type textarea "x"
type textarea "Took espresso grinder to the shop to figure out the problem Replaced switch Rep…"
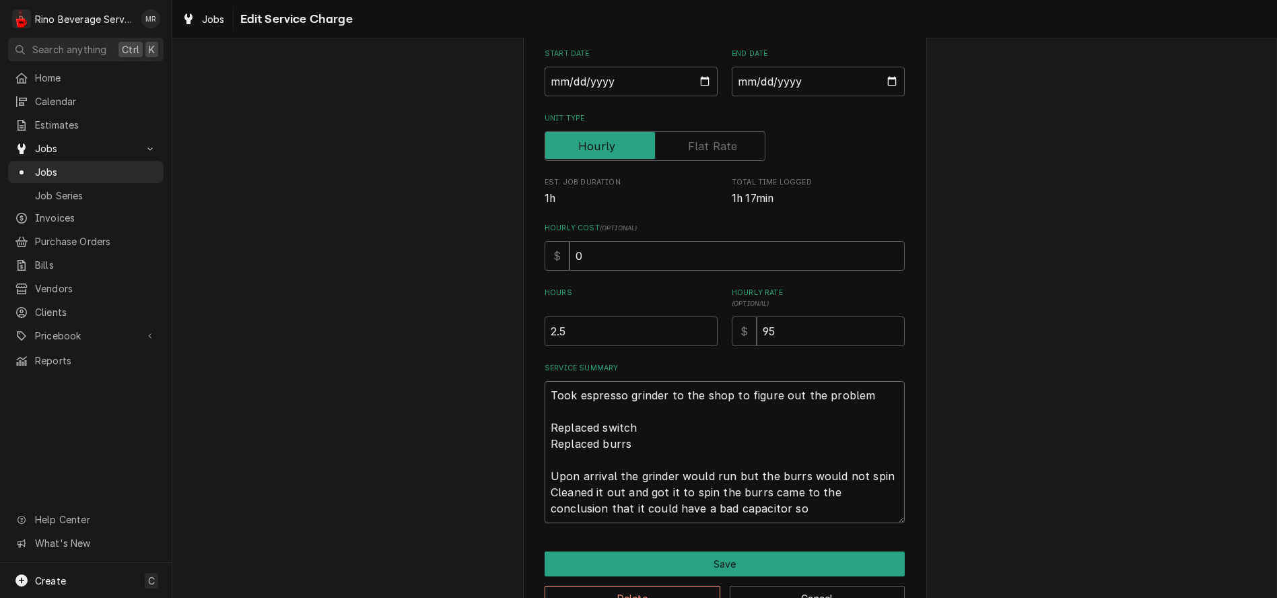
type textarea "x"
type textarea "Took espresso grinder to the shop to figure out the problem Replaced switch Rep…"
type textarea "x"
type textarea "Took espresso grinder to the shop to figure out the problem Replaced switch Rep…"
type textarea "x"
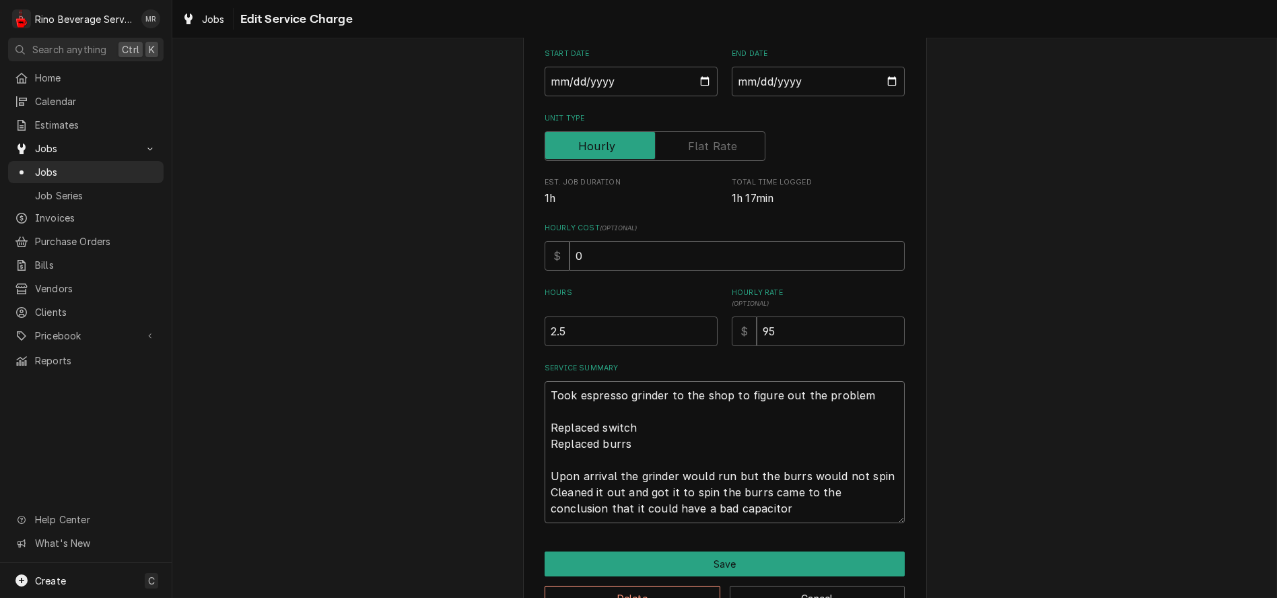
type textarea "Took espresso grinder to the shop to figure out the problem Replaced switch Rep…"
type textarea "x"
type textarea "Took espresso grinder to the shop to figure out the problem Replaced switch Rep…"
type textarea "x"
type textarea "Took espresso grinder to the shop to figure out the problem Replaced switch Rep…"
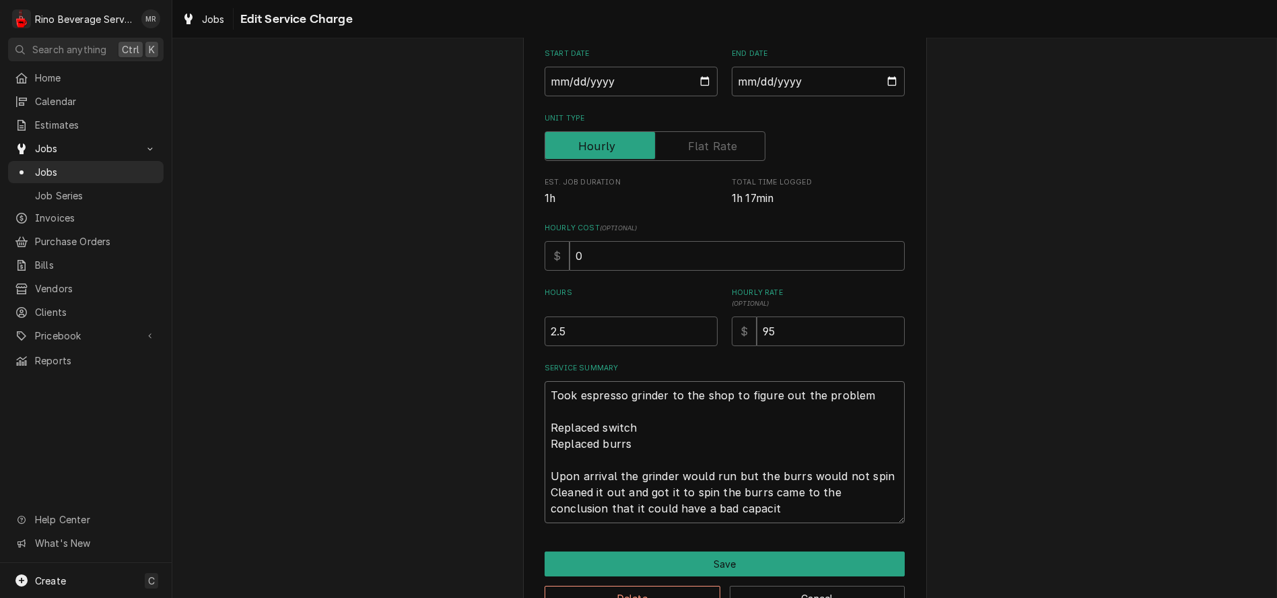
type textarea "x"
type textarea "Took espresso grinder to the shop to figure out the problem Replaced switch Rep…"
type textarea "x"
type textarea "Took espresso grinder to the shop to figure out the problem Replaced switch Rep…"
type textarea "x"
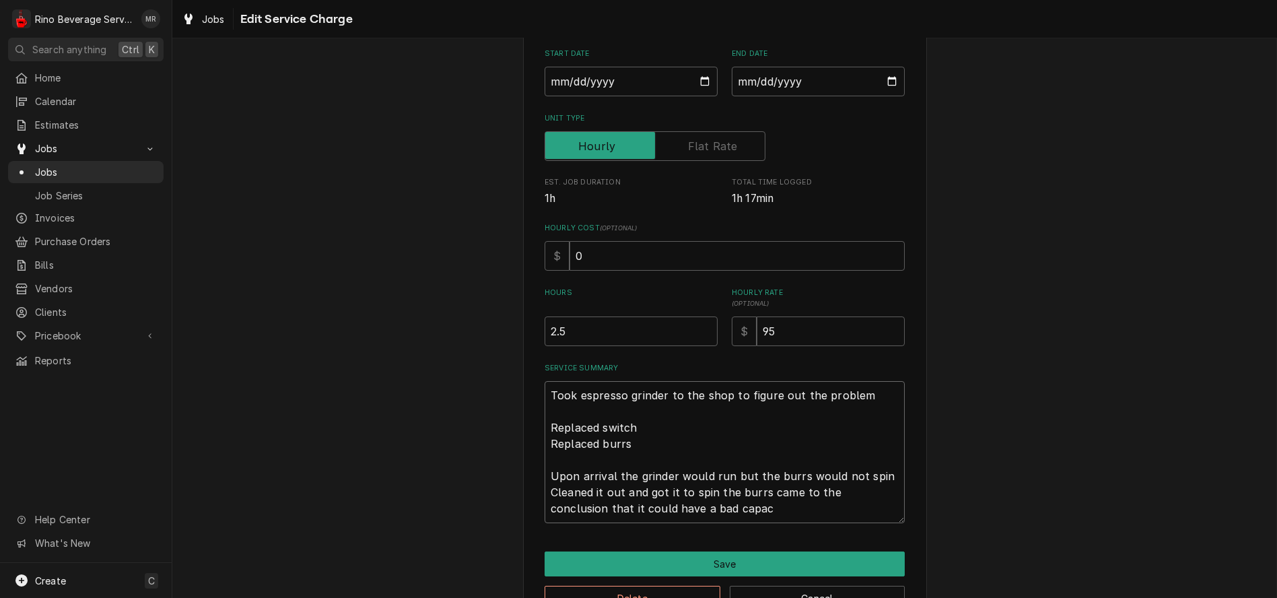
type textarea "Took espresso grinder to the shop to figure out the problem Replaced switch Rep…"
type textarea "x"
type textarea "Took espresso grinder to the shop to figure out the problem Replaced switch Rep…"
type textarea "x"
type textarea "Took espresso grinder to the shop to figure out the problem Replaced switch Rep…"
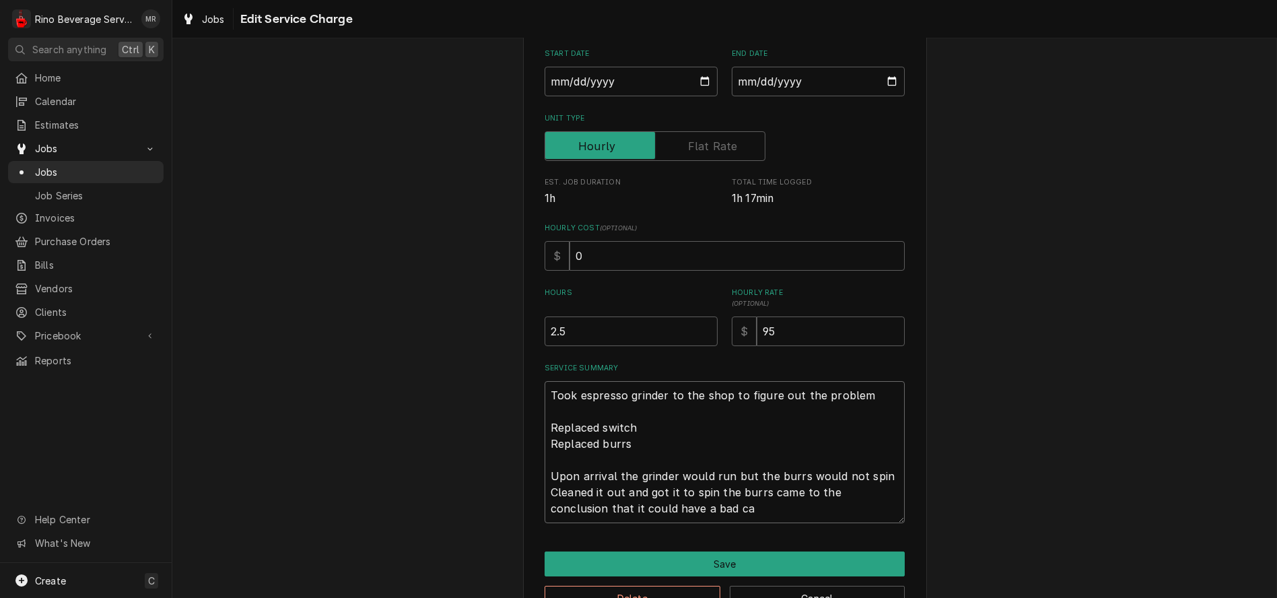
type textarea "x"
type textarea "Took espresso grinder to the shop to figure out the problem Replaced switch Rep…"
type textarea "x"
type textarea "Took espresso grinder to the shop to figure out the problem Replaced switch Rep…"
type textarea "x"
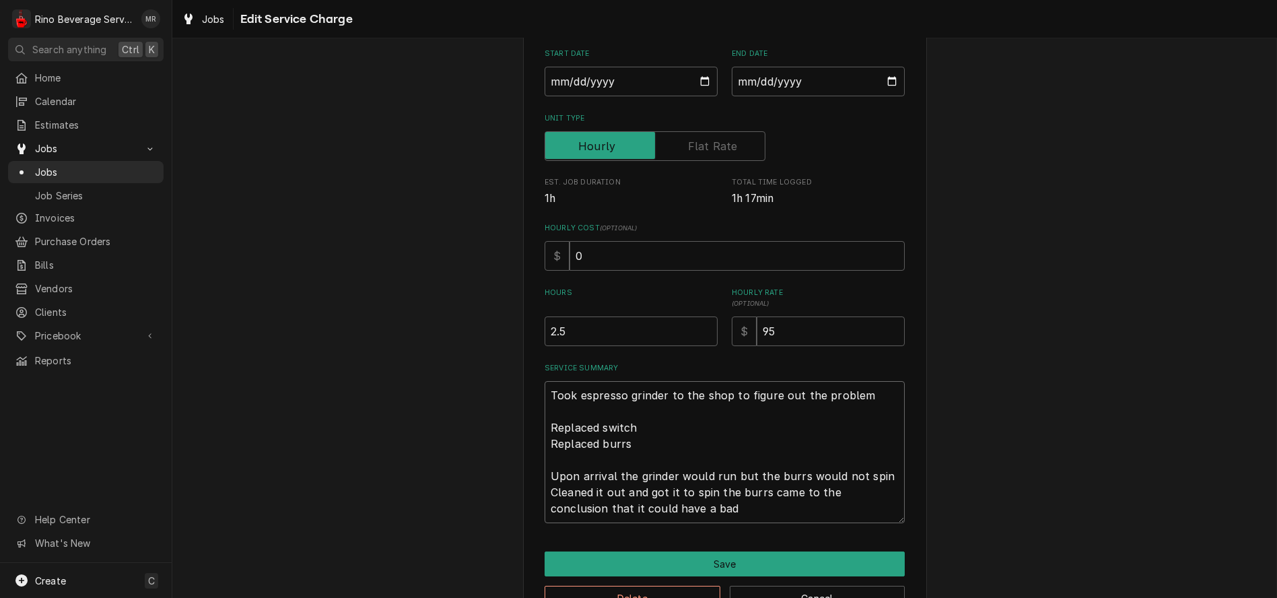
type textarea "Took espresso grinder to the shop to figure out the problem Replaced switch Rep…"
type textarea "x"
type textarea "Took espresso grinder to the shop to figure out the problem Replaced switch Rep…"
type textarea "x"
type textarea "Took espresso grinder to the shop to figure out the problem Replaced switch Rep…"
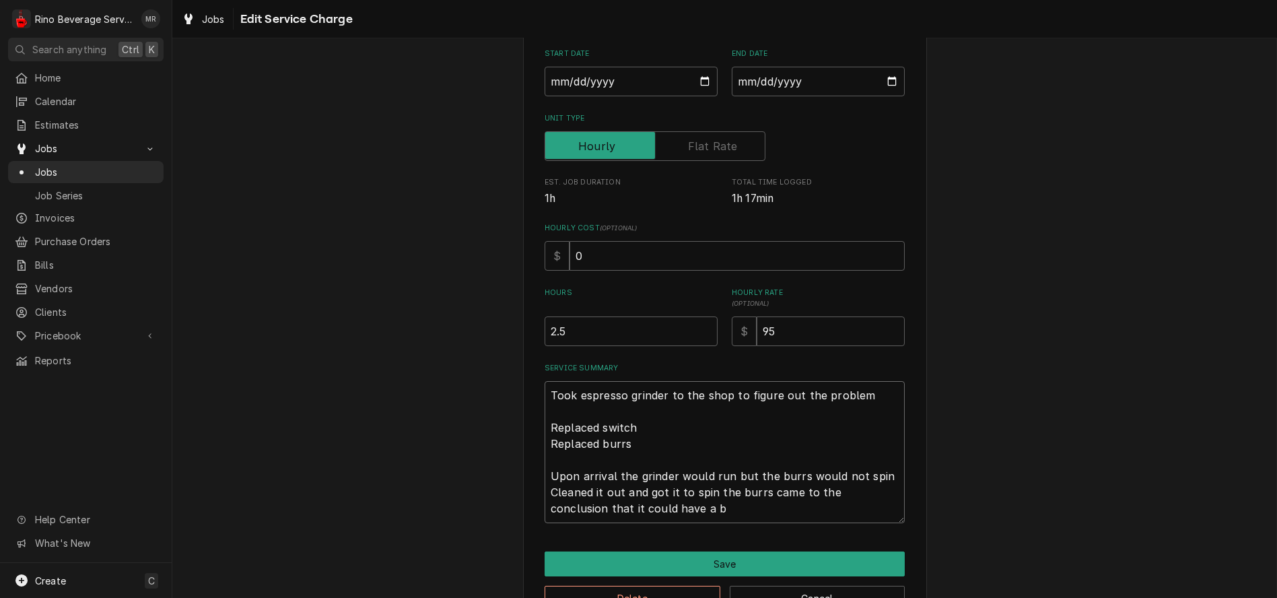
type textarea "x"
type textarea "Took espresso grinder to the shop to figure out the problem Replaced switch Rep…"
type textarea "x"
type textarea "Took espresso grinder to the shop to figure out the problem Replaced switch Rep…"
type textarea "x"
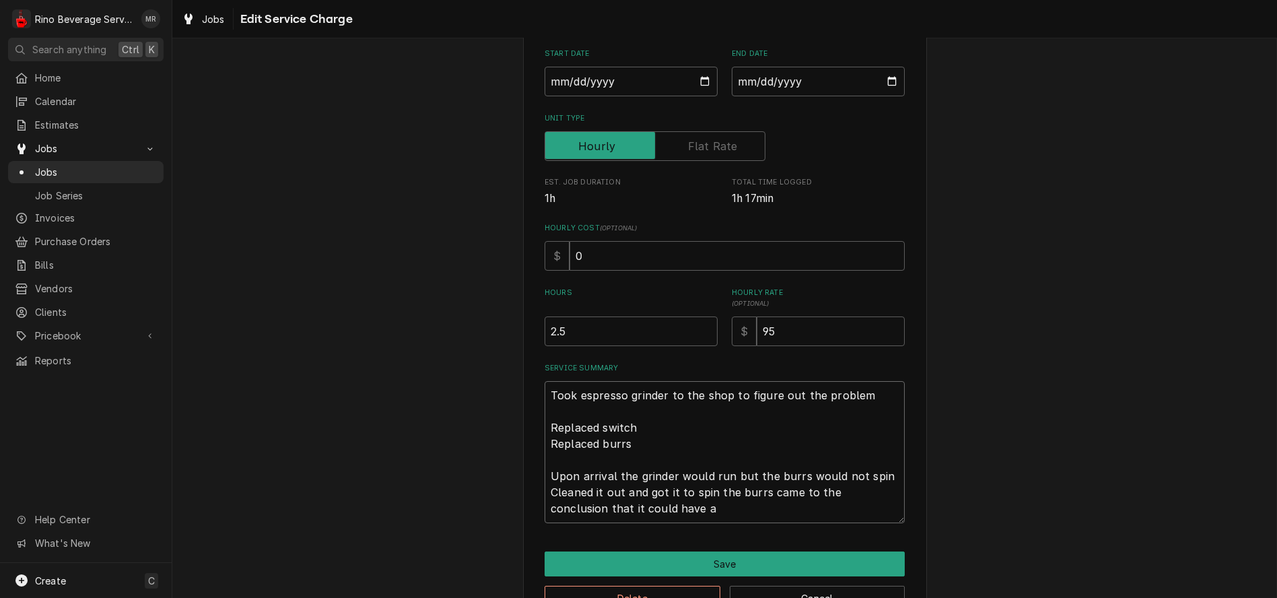
type textarea "Took espresso grinder to the shop to figure out the problem Replaced switch Rep…"
type textarea "x"
type textarea "Took espresso grinder to the shop to figure out the problem Replaced switch Rep…"
type textarea "x"
type textarea "Took espresso grinder to the shop to figure out the problem Replaced switch Rep…"
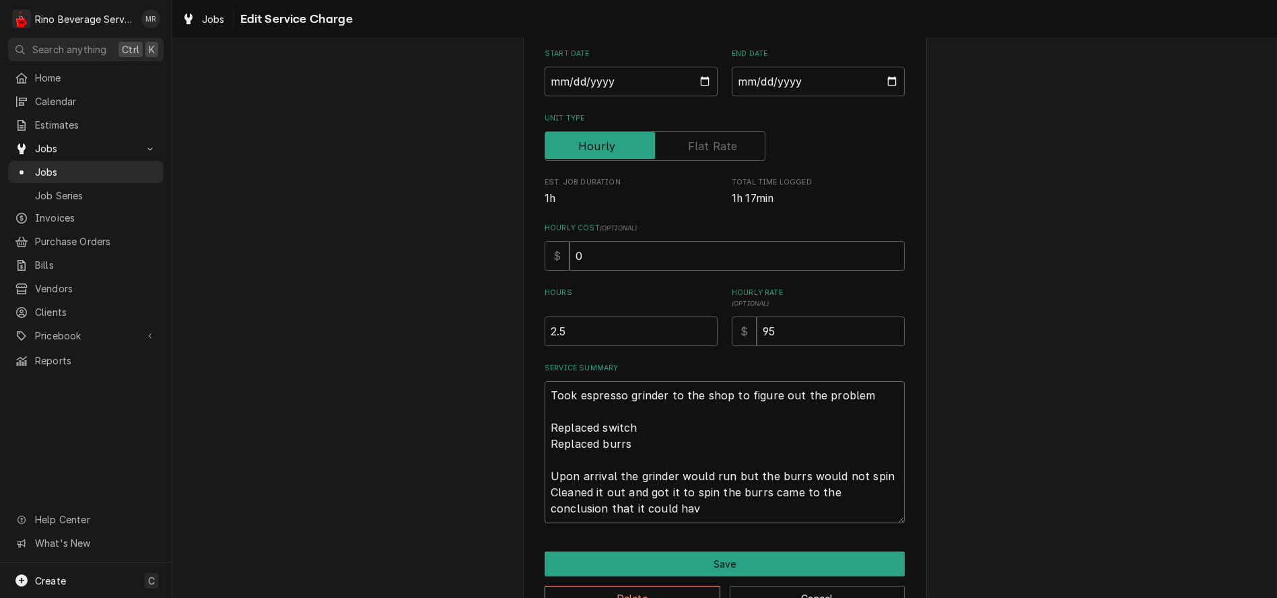
type textarea "x"
type textarea "Took espresso grinder to the shop to figure out the problem Replaced switch Rep…"
type textarea "x"
type textarea "Took espresso grinder to the shop to figure out the problem Replaced switch Rep…"
type textarea "x"
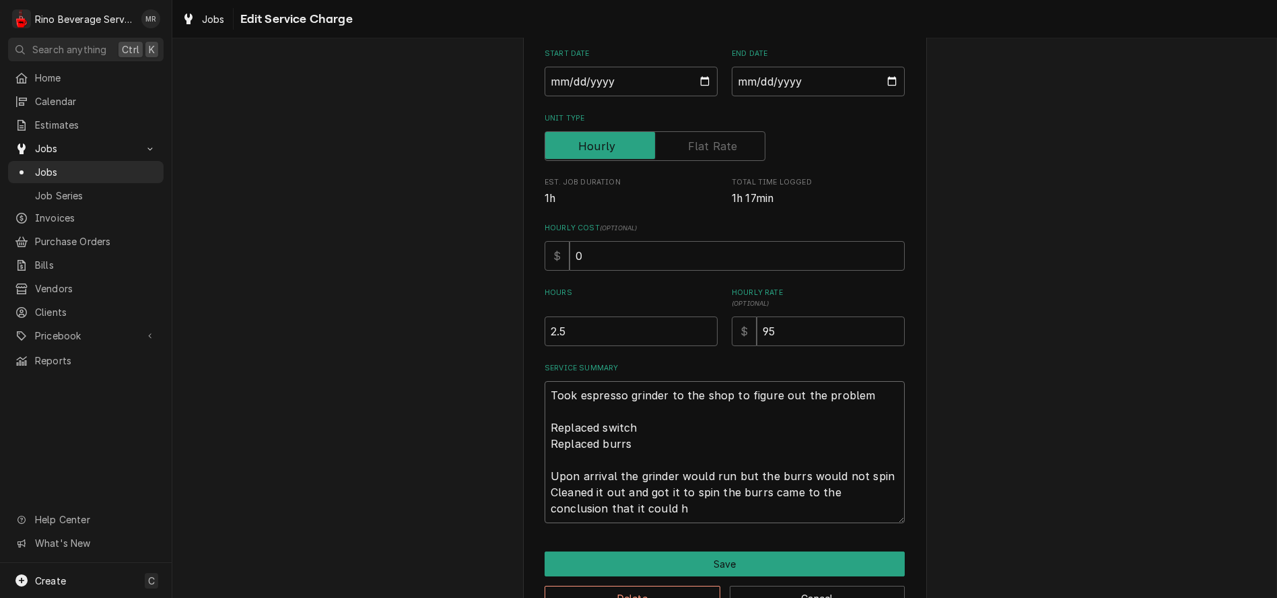
type textarea "Took espresso grinder to the shop to figure out the problem Replaced switch Rep…"
type textarea "x"
type textarea "Took espresso grinder to the shop to figure out the problem Replaced switch Rep…"
type textarea "x"
type textarea "Took espresso grinder to the shop to figure out the problem Replaced switch Rep…"
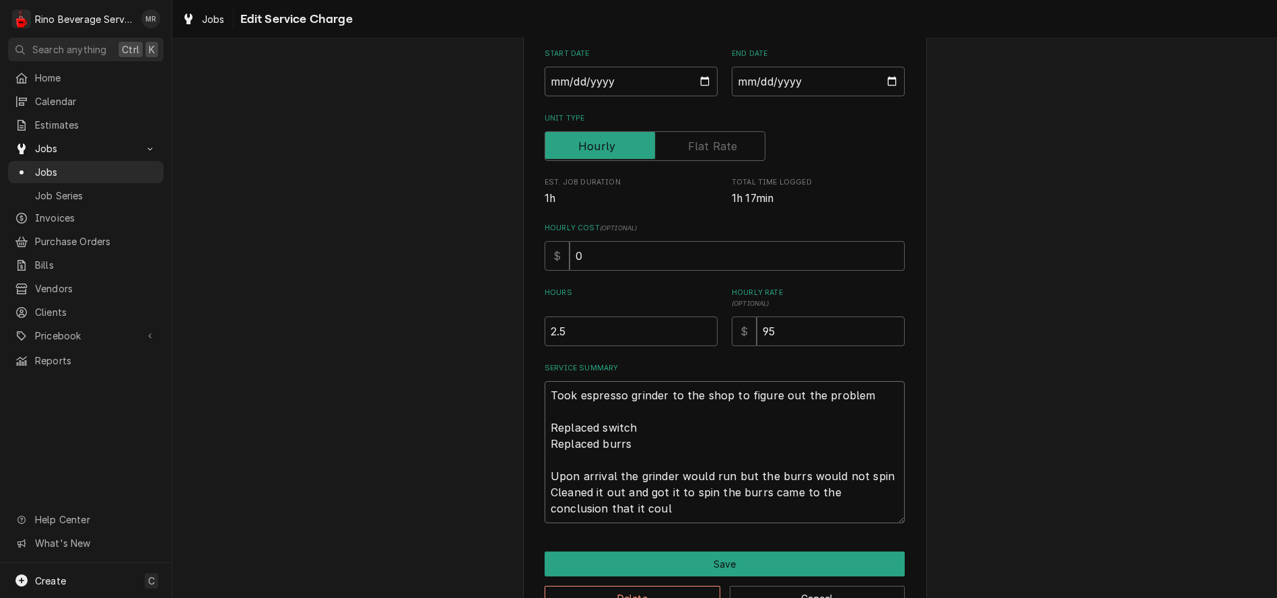
type textarea "x"
type textarea "Took espresso grinder to the shop to figure out the problem Replaced switch Rep…"
type textarea "x"
type textarea "Took espresso grinder to the shop to figure out the problem Replaced switch Rep…"
type textarea "x"
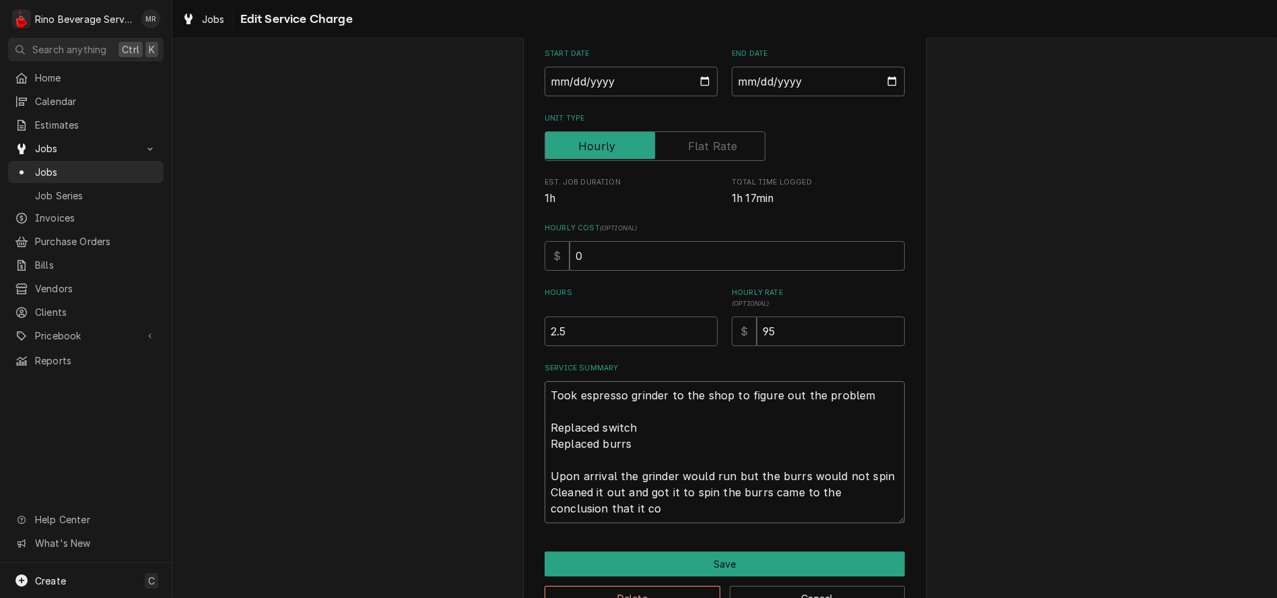
type textarea "Took espresso grinder to the shop to figure out the problem Replaced switch Rep…"
type textarea "x"
type textarea "Took espresso grinder to the shop to figure out the problem Replaced switch Rep…"
type textarea "x"
type textarea "Took espresso grinder to the shop to figure out the problem Replaced switch Rep…"
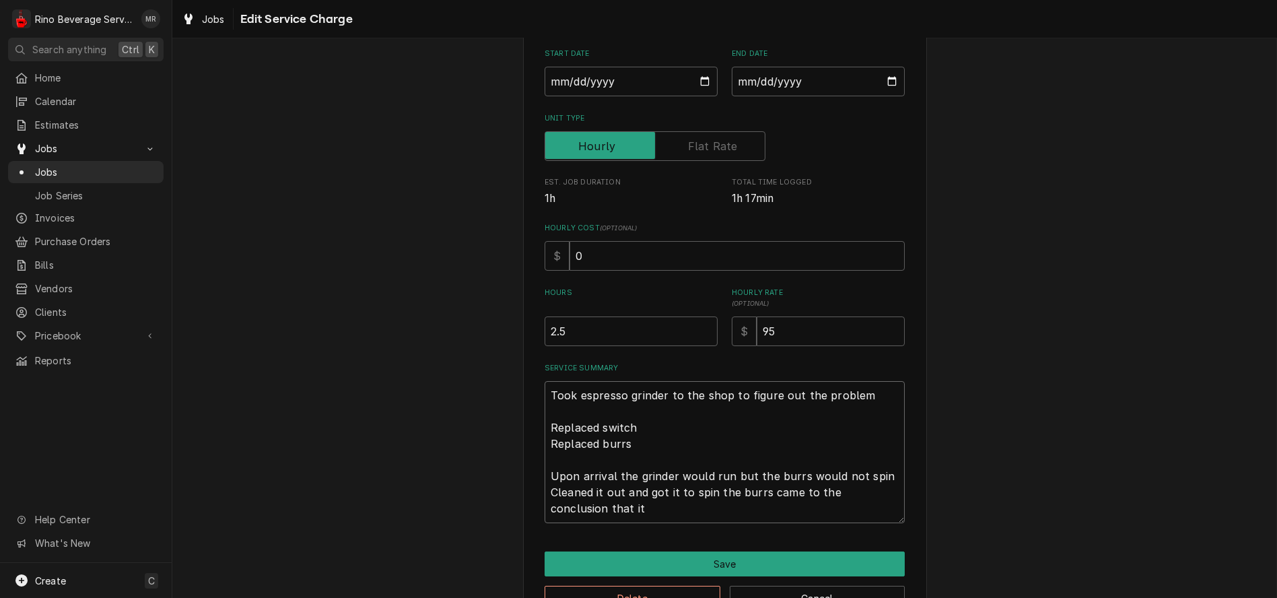
type textarea "x"
type textarea "Took espresso grinder to the shop to figure out the problem Replaced switch Rep…"
type textarea "x"
type textarea "Took espresso grinder to the shop to figure out the problem Replaced switch Rep…"
type textarea "x"
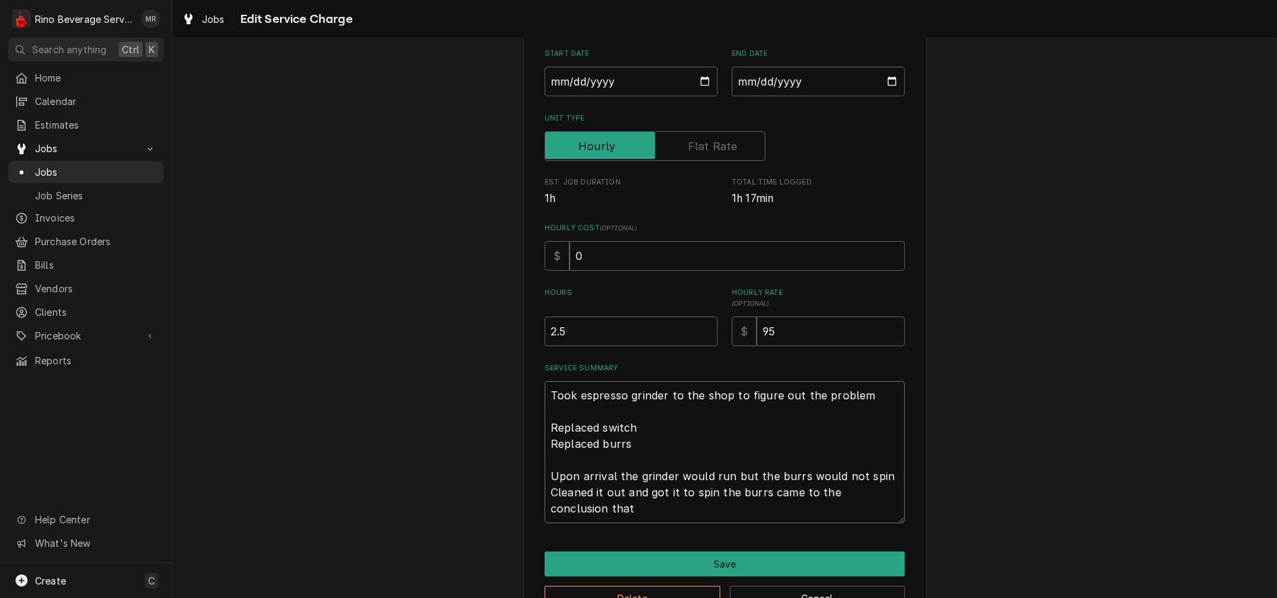
type textarea "Took espresso grinder to the shop to figure out the problem Replaced switch Rep…"
type textarea "x"
type textarea "Took espresso grinder to the shop to figure out the problem Replaced switch Rep…"
type textarea "x"
type textarea "Took espresso grinder to the shop to figure out the problem Replaced switch Rep…"
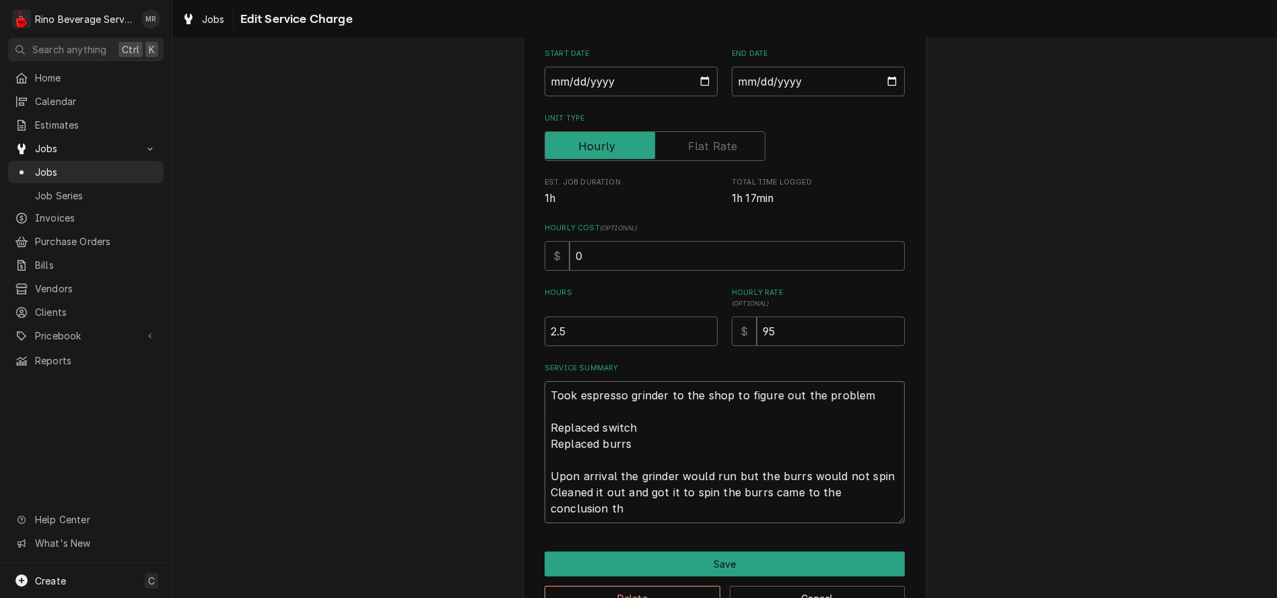
type textarea "x"
type textarea "Took espresso grinder to the shop to figure out the problem Replaced switch Rep…"
type textarea "x"
type textarea "Took espresso grinder to the shop to figure out the problem Replaced switch Rep…"
type textarea "x"
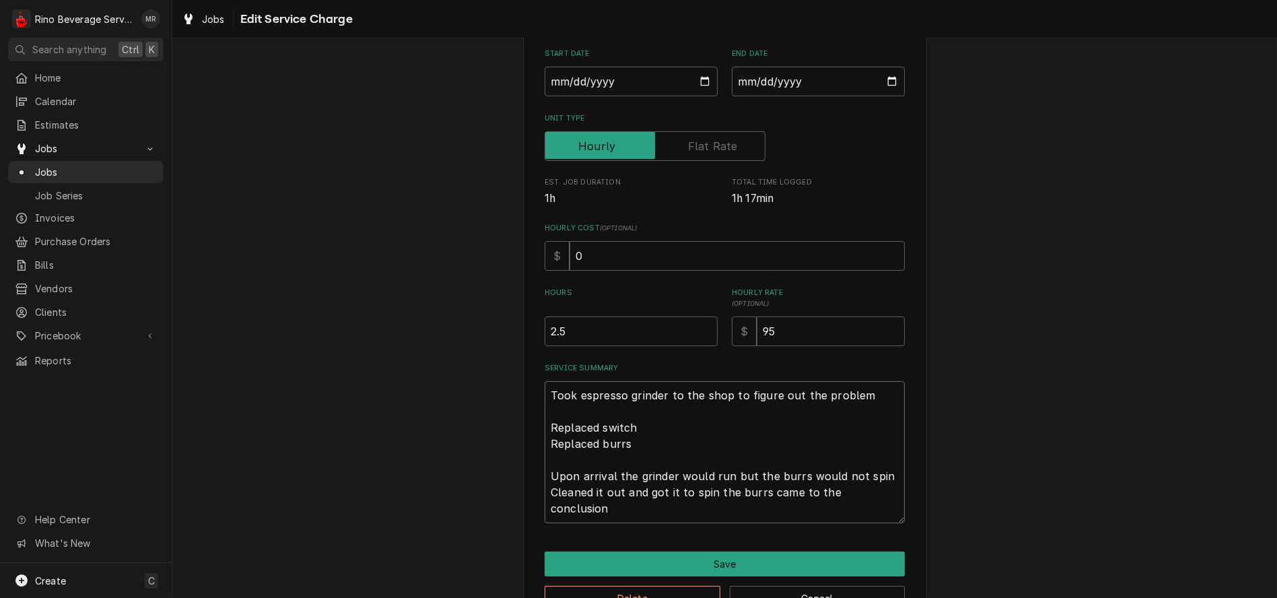
type textarea "Took espresso grinder to the shop to figure out the problem Replaced switch Rep…"
type textarea "x"
type textarea "Took espresso grinder to the shop to figure out the problem Replaced switch Rep…"
type textarea "x"
type textarea "Took espresso grinder to the shop to figure out the problem Replaced switch Rep…"
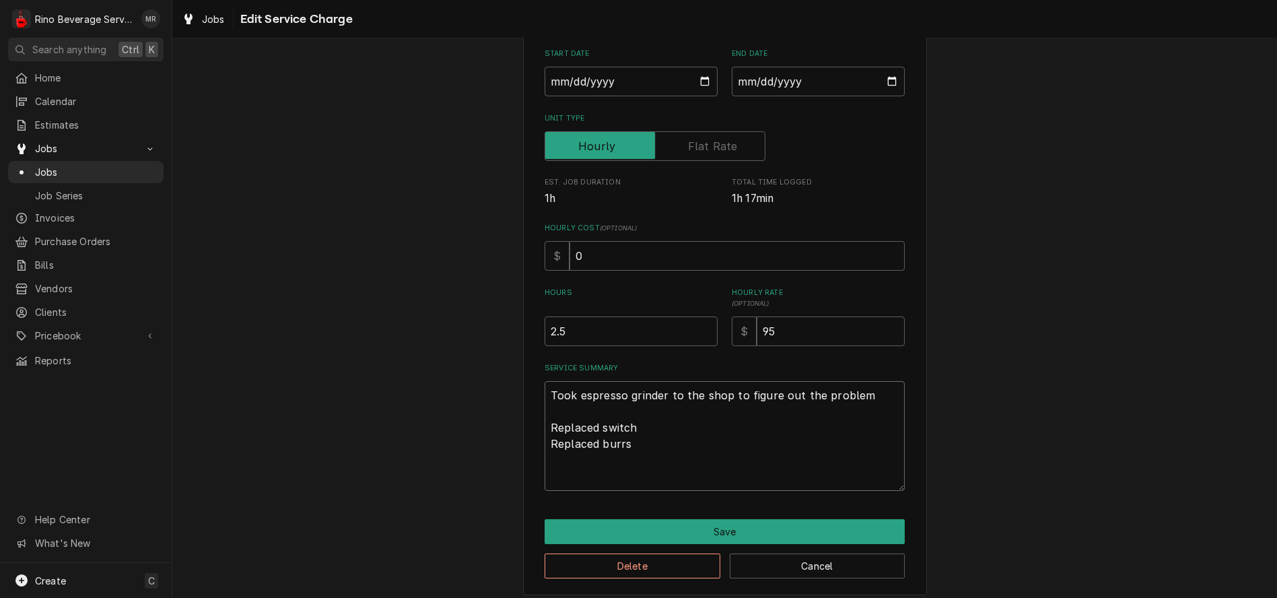
scroll to position [144, 0]
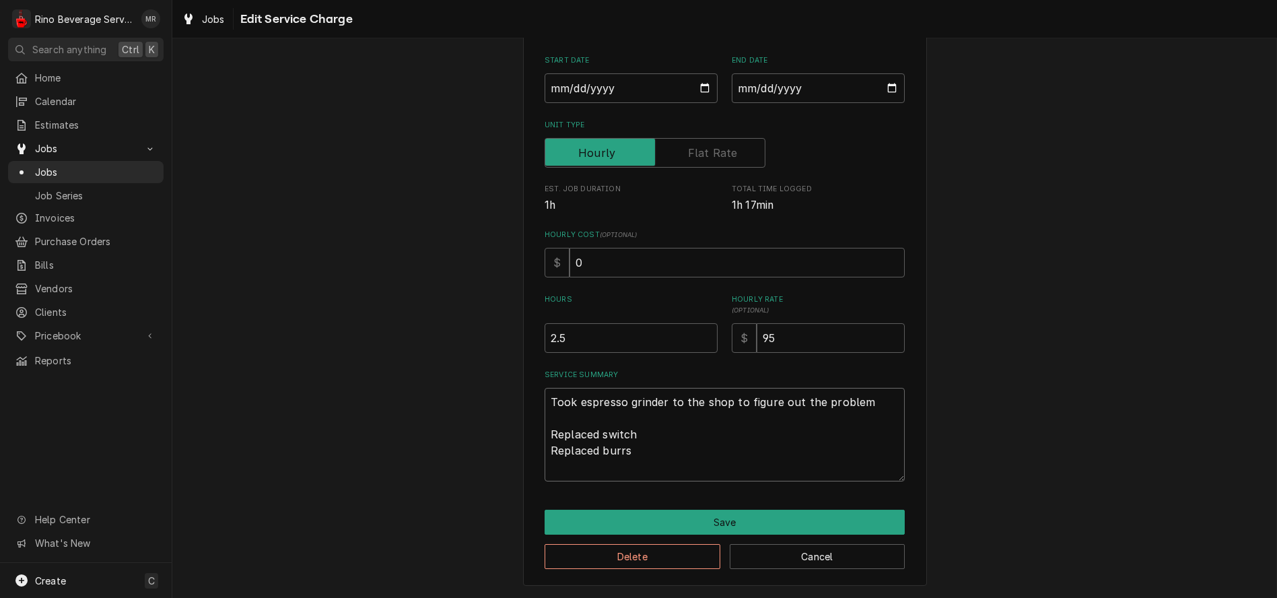
click at [864, 400] on textarea "Took espresso grinder to the shop to figure out the problem Replaced switch Rep…" at bounding box center [724, 435] width 360 height 94
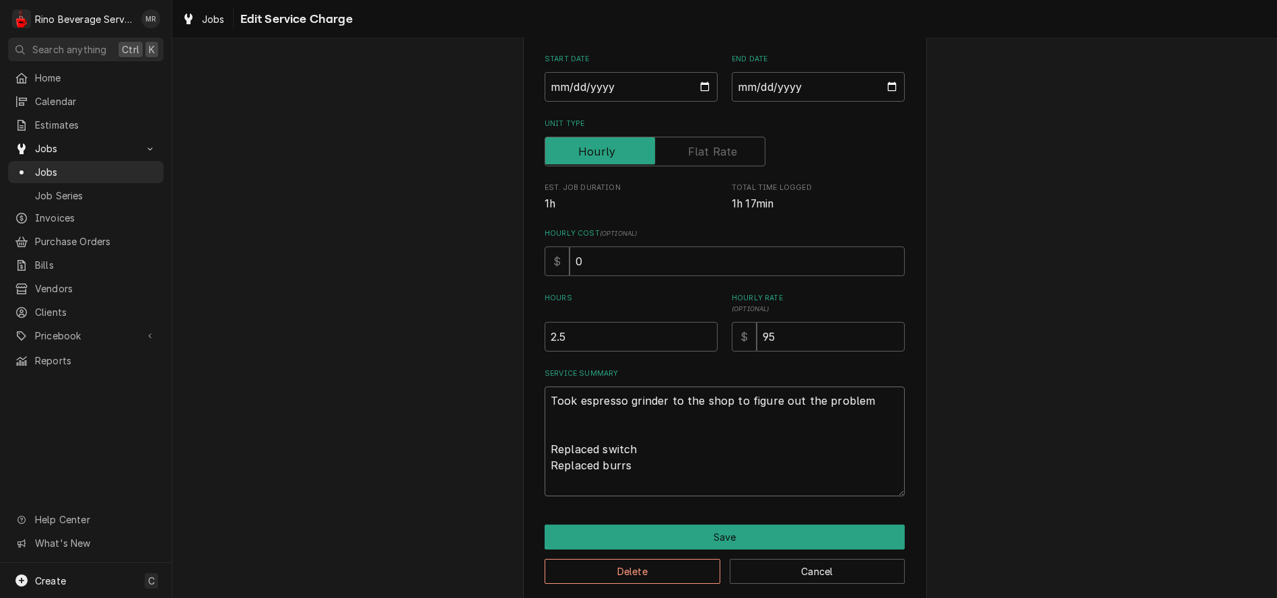
scroll to position [149, 0]
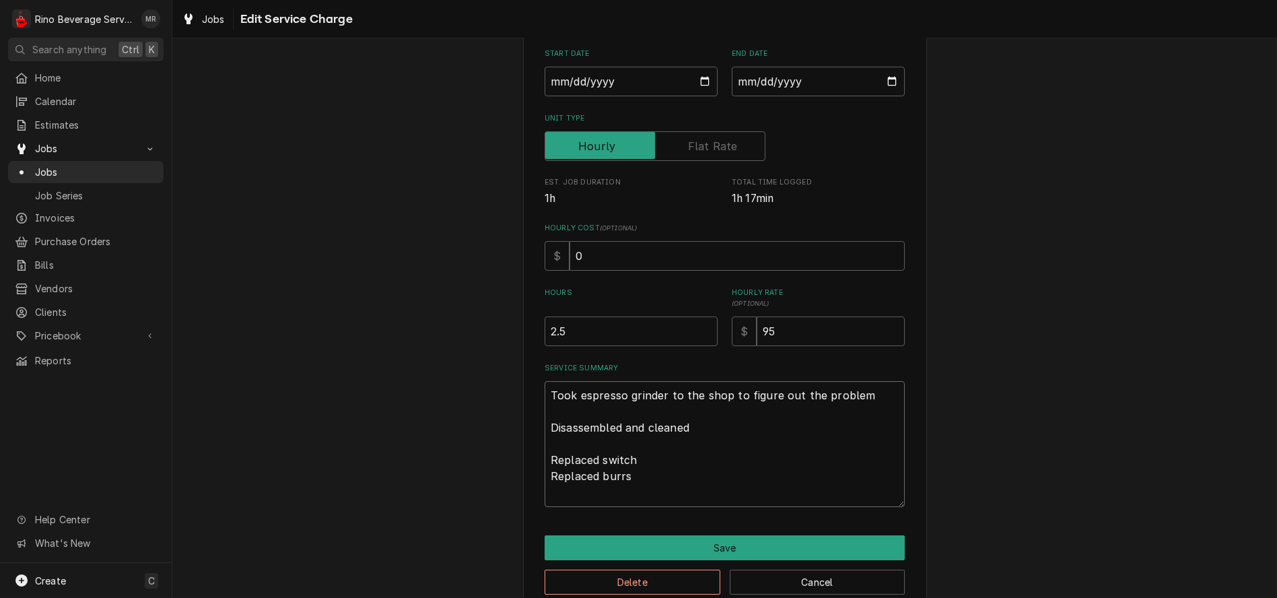
click at [563, 446] on textarea "Took espresso grinder to the shop to figure out the problem Disassembled and cl…" at bounding box center [724, 444] width 360 height 126
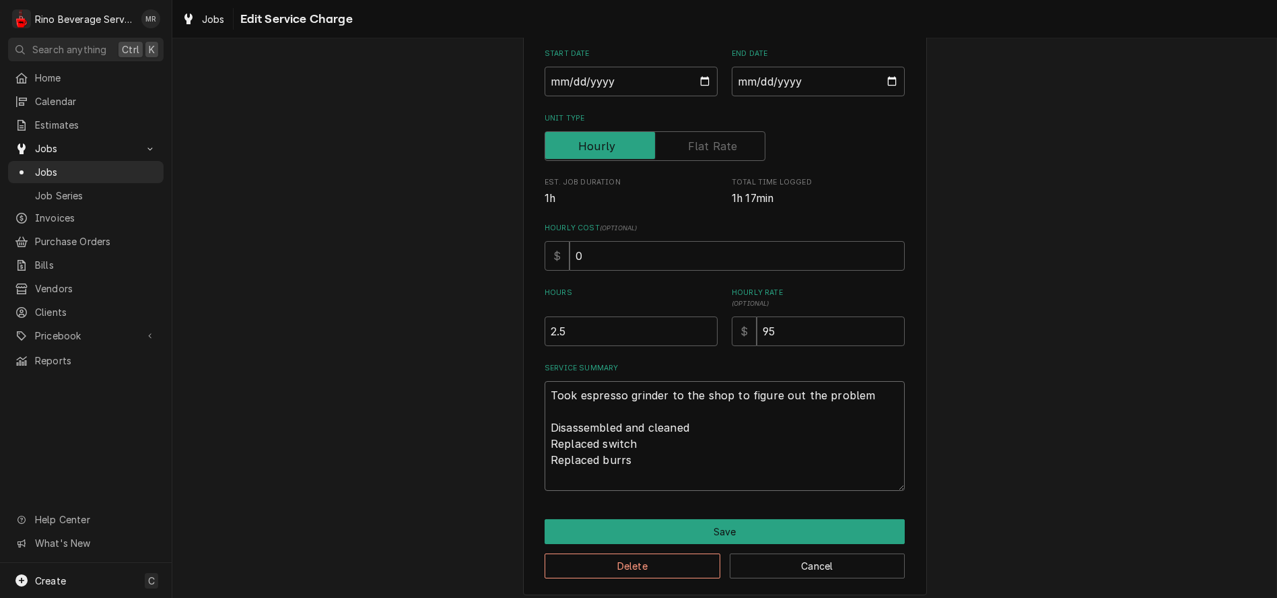
click at [544, 479] on textarea "Took espresso grinder to the shop to figure out the problem Disassembled and cl…" at bounding box center [724, 436] width 360 height 110
click at [859, 399] on textarea "Took espresso grinder to the shop to figure out the problem Disassembled and cl…" at bounding box center [724, 436] width 360 height 110
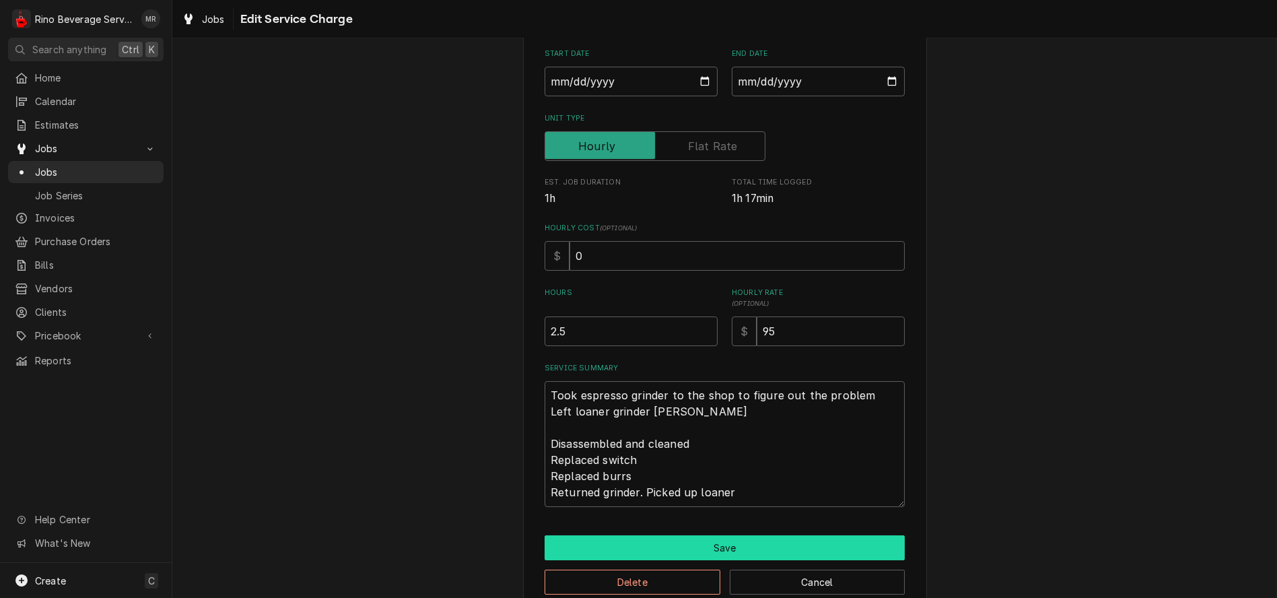
click at [732, 546] on button "Save" at bounding box center [724, 547] width 360 height 25
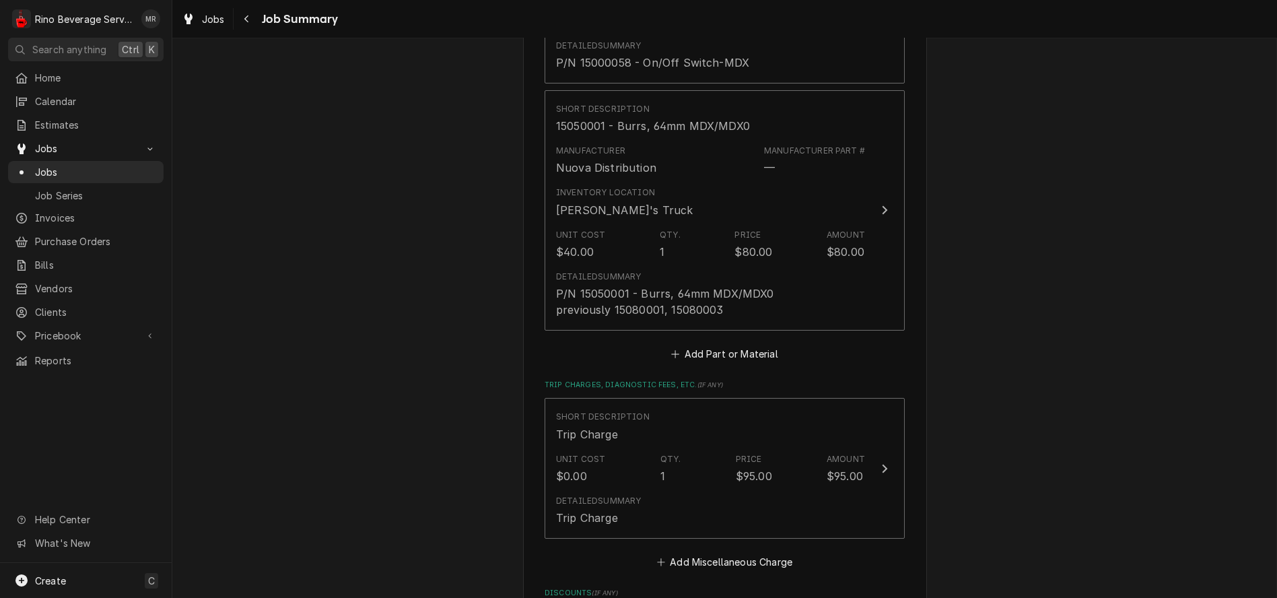
scroll to position [1336, 0]
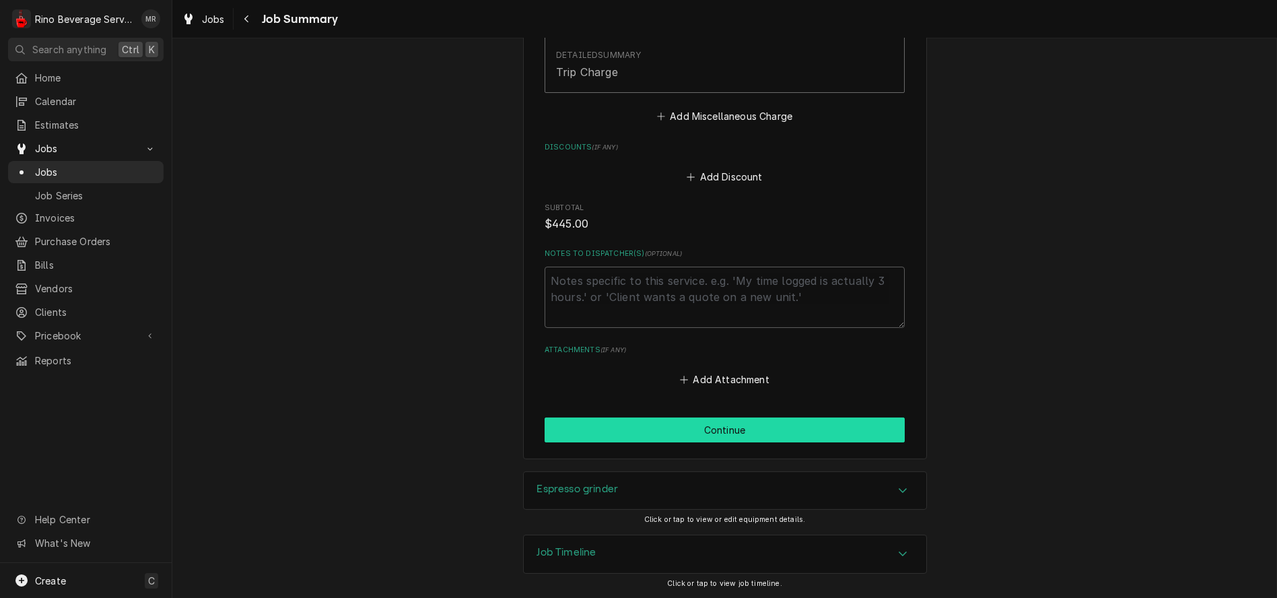
click at [683, 432] on button "Continue" at bounding box center [724, 429] width 360 height 25
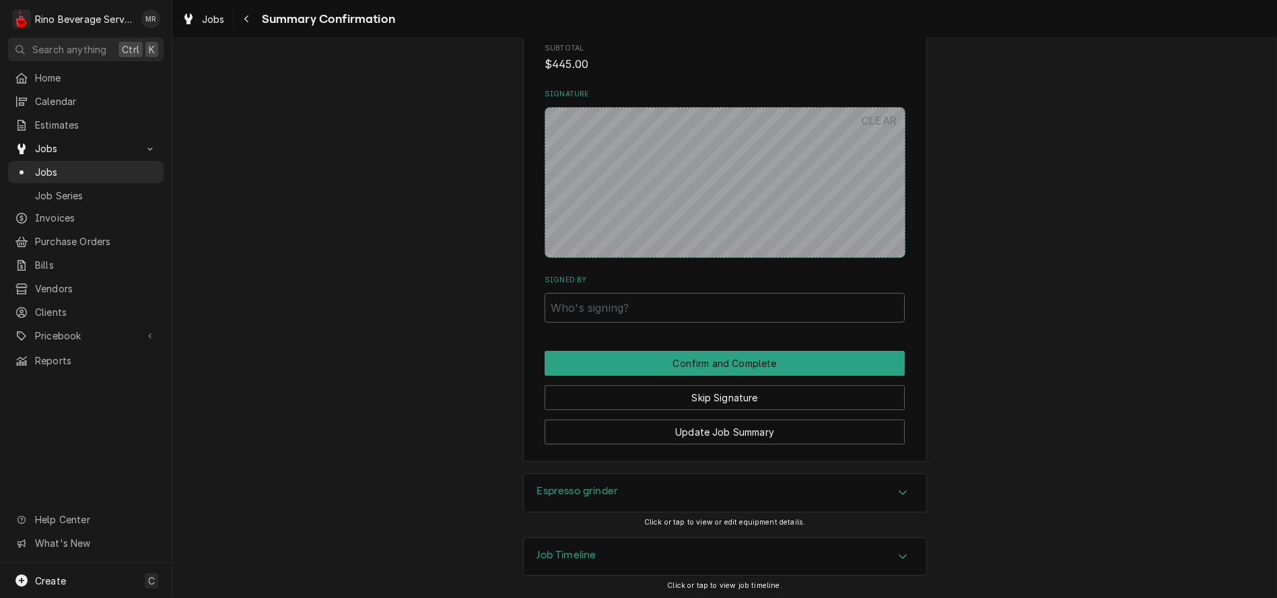
scroll to position [1250, 0]
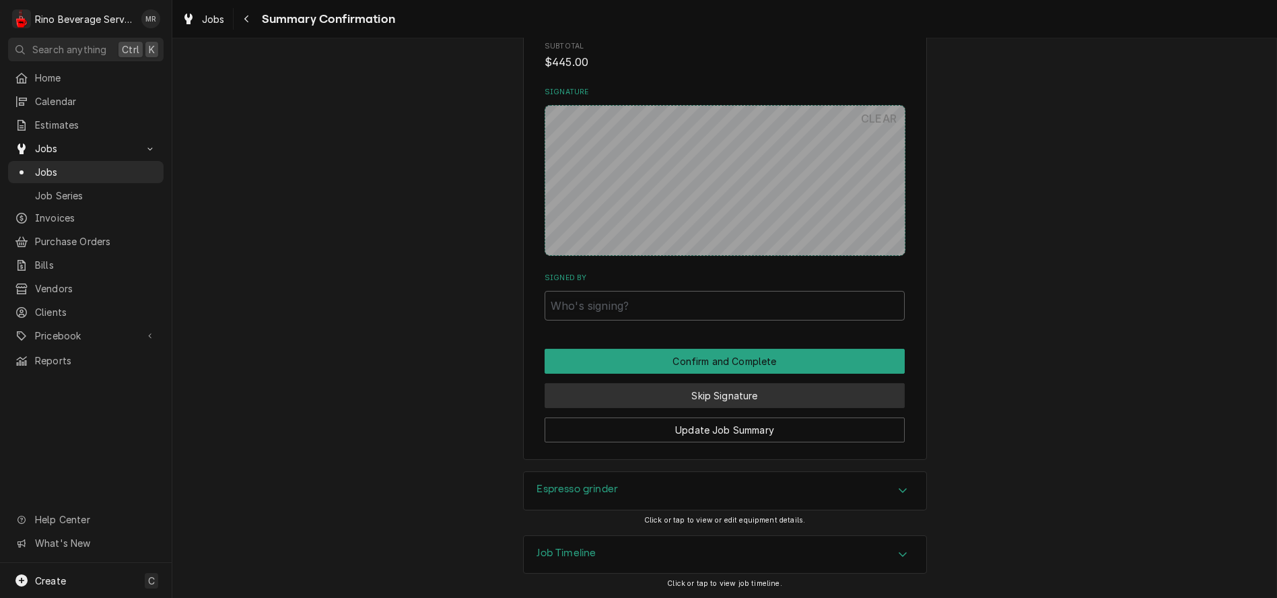
click at [703, 394] on button "Skip Signature" at bounding box center [724, 395] width 360 height 25
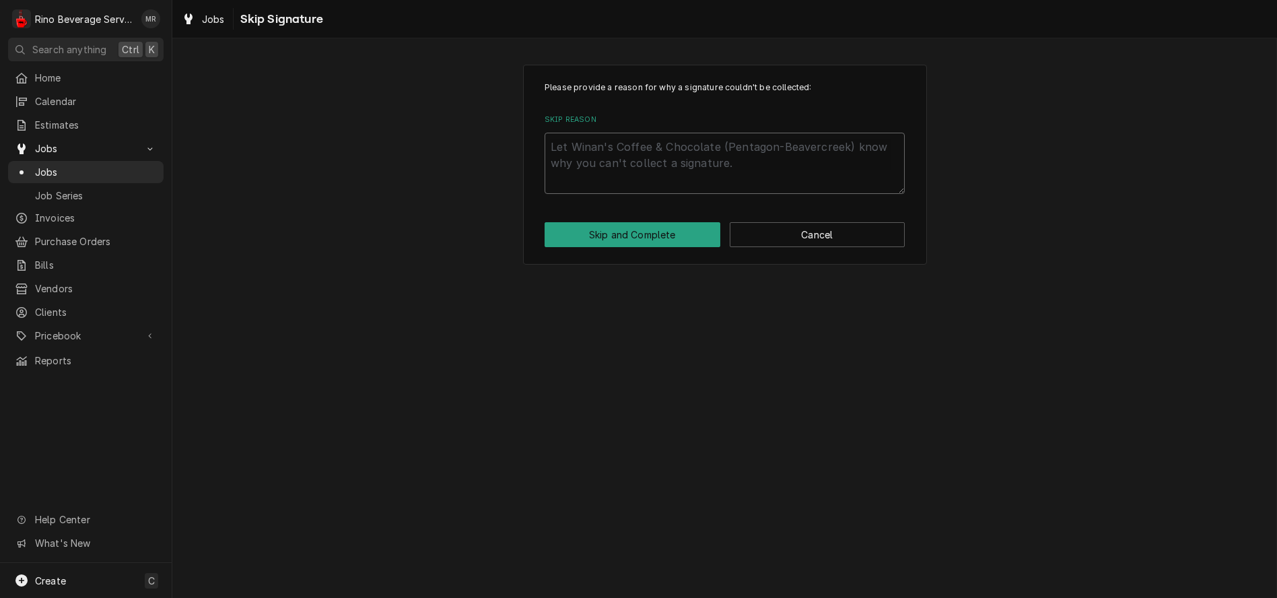
click at [707, 180] on textarea "Skip Reason" at bounding box center [724, 163] width 360 height 61
type textarea "x"
type textarea "n"
type textarea "x"
type textarea "no"
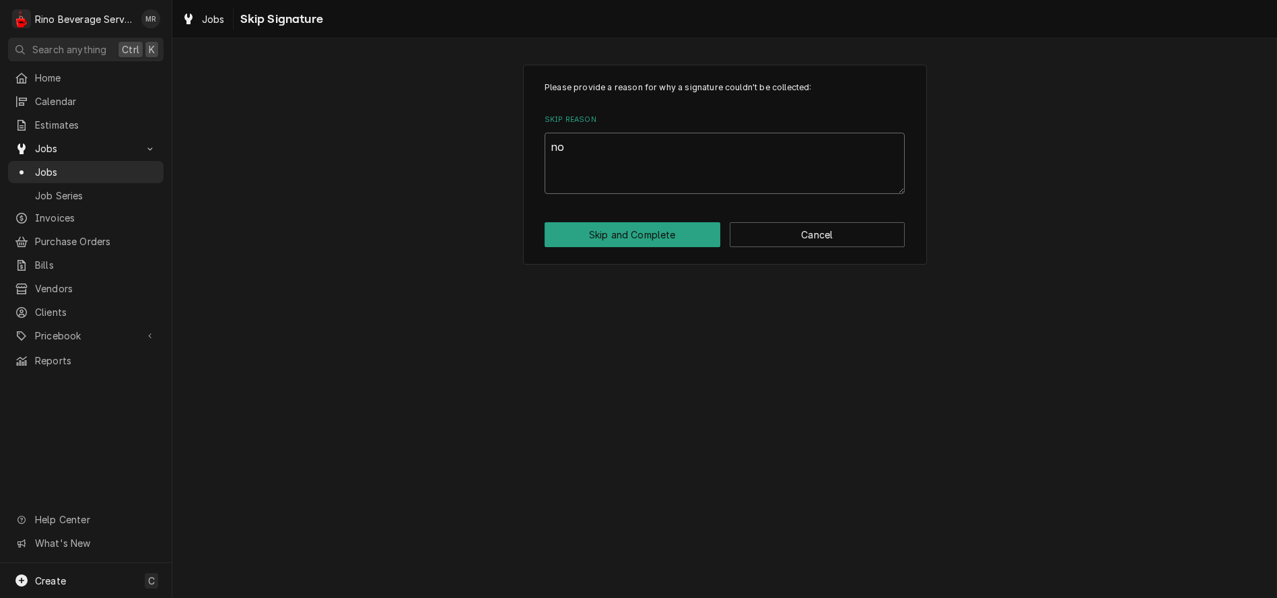
type textarea "x"
type textarea "non"
type textarea "x"
type textarea "none"
click at [649, 229] on button "Skip and Complete" at bounding box center [632, 234] width 176 height 25
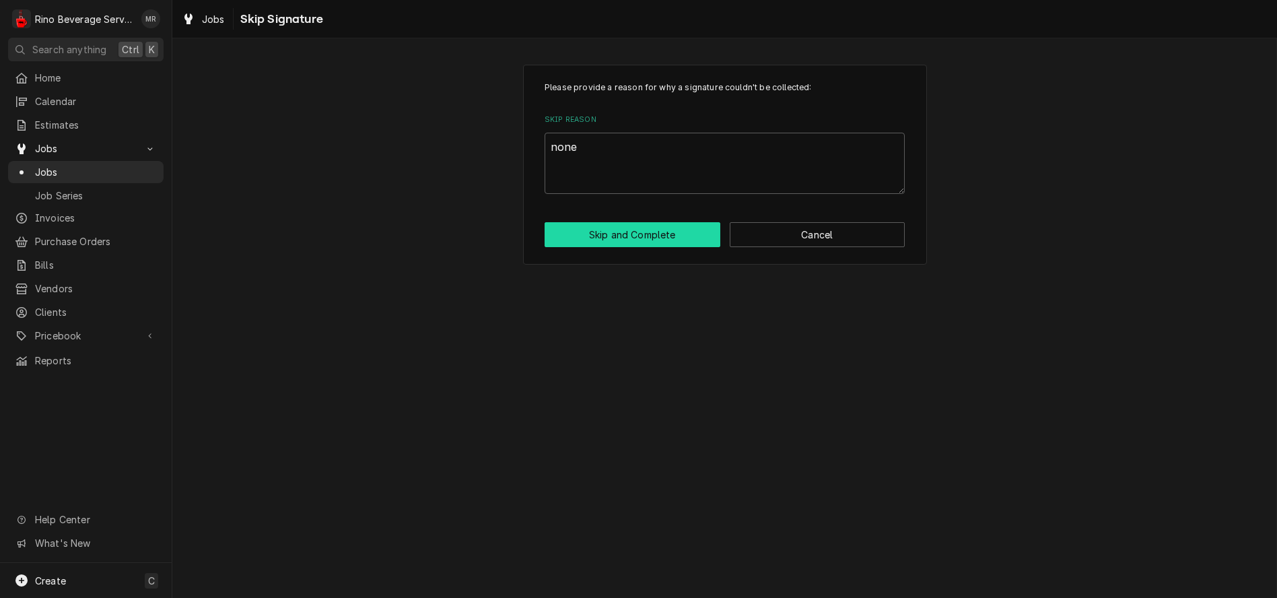
type textarea "x"
